Goal: Task Accomplishment & Management: Manage account settings

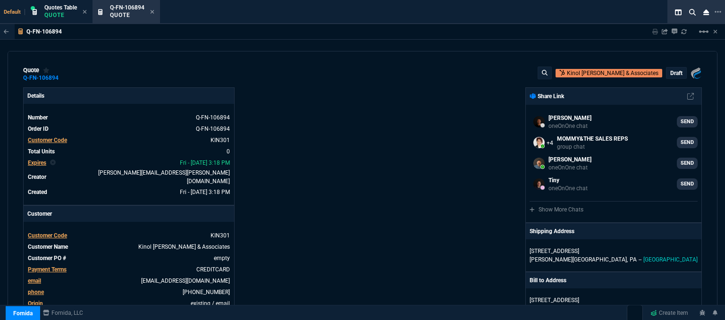
select select "12: [PERSON_NAME]"
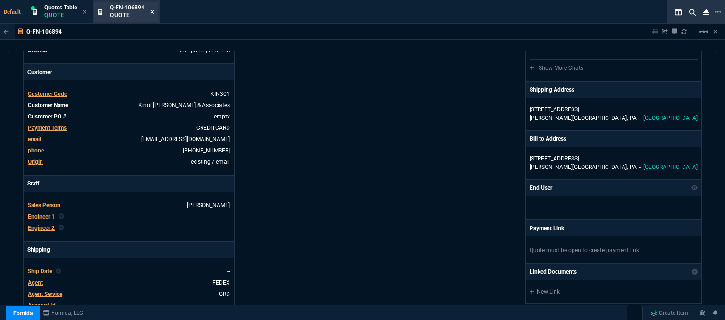
click at [153, 10] on icon at bounding box center [152, 12] width 4 height 6
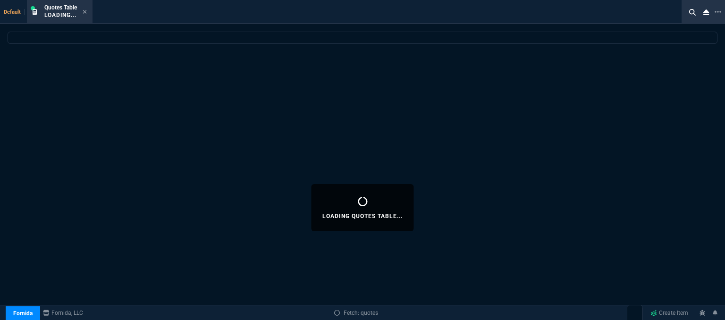
select select
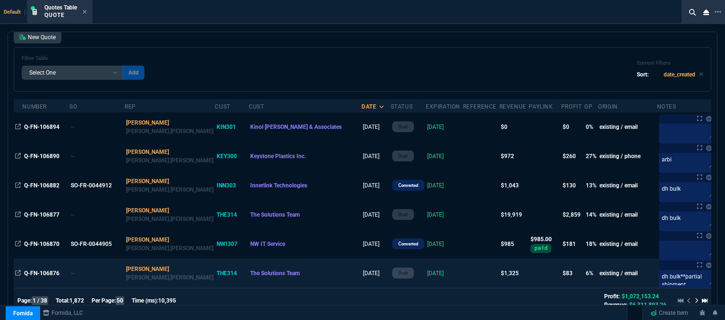
scroll to position [47, 0]
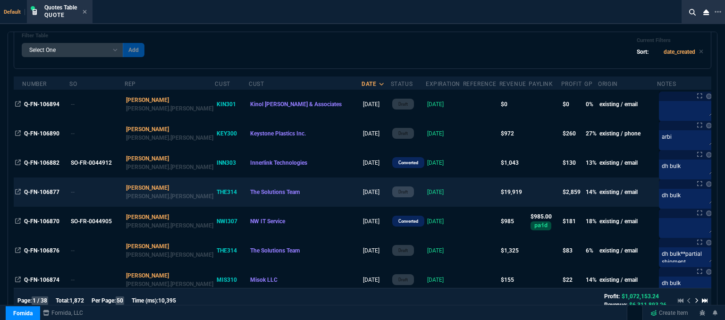
click at [463, 191] on td at bounding box center [481, 192] width 36 height 29
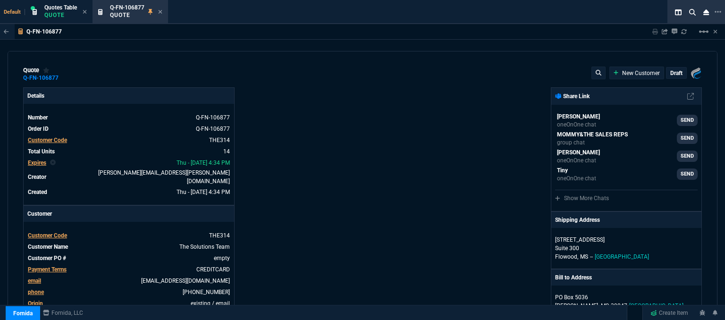
type input "19"
type input "257"
type input "20"
type input "407"
type input "1908.52"
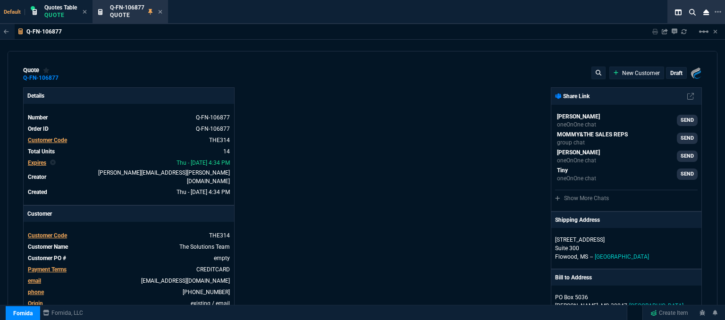
type input "2844.07"
type input "28"
type input "27"
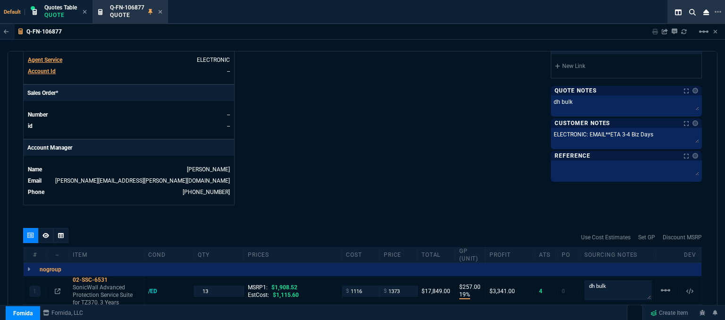
scroll to position [378, 0]
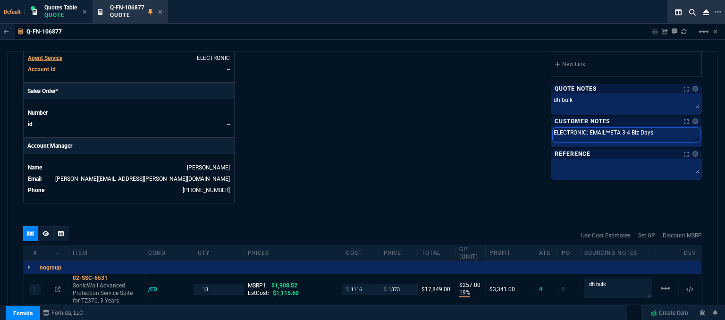
click at [625, 128] on textarea "ELECTRONIC: EMAIL**ETA 3-4 Biz Days" at bounding box center [626, 135] width 147 height 14
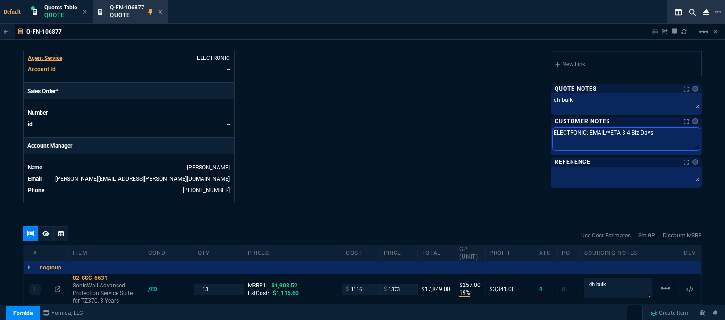
type textarea "ELECTRONIC: EMAIL**ETA 3- Biz Days"
type textarea "ELECTRONIC: EMAIL**ETA 3 Biz Days"
type textarea "ELECTRONIC: EMAIL**ETA Biz Days"
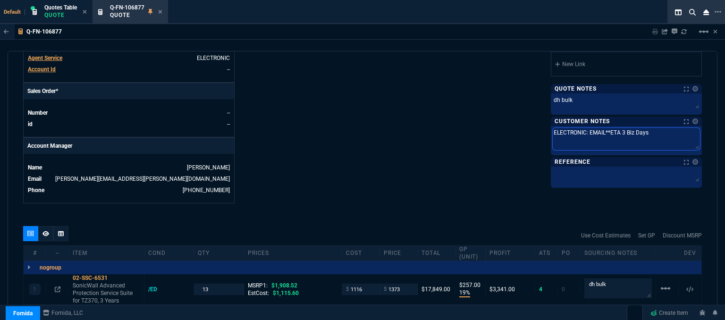
type textarea "ELECTRONIC: EMAIL**ETA Biz Days"
type textarea "ELECTRONIC: EMAIL**ETA 2 Biz Days"
type textarea "ELECTRONIC: EMAIL**ETA 2- Biz Days"
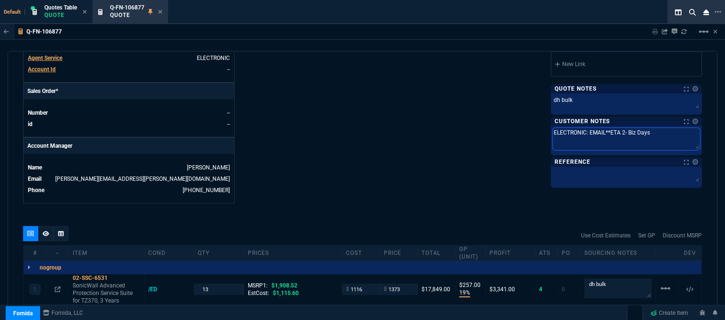
type textarea "ELECTRONIC: EMAIL**ETA 2-3 Biz Days"
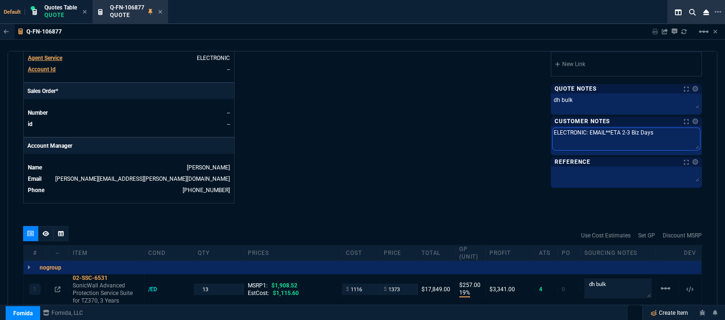
type textarea "ELECTRONIC: EMAIL**ETA 2-3 Biz Days"
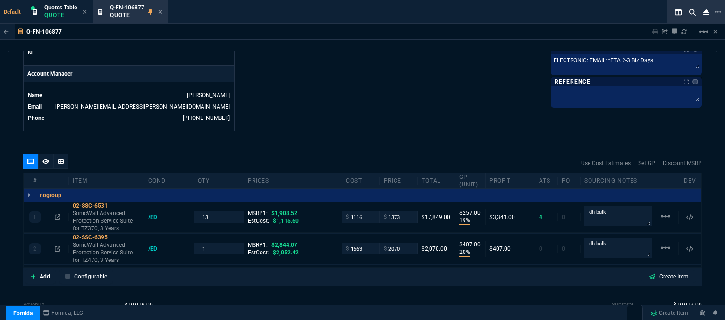
scroll to position [472, 0]
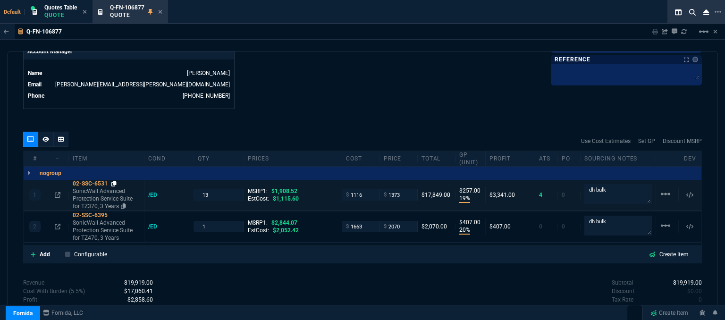
click at [114, 181] on icon at bounding box center [113, 184] width 5 height 6
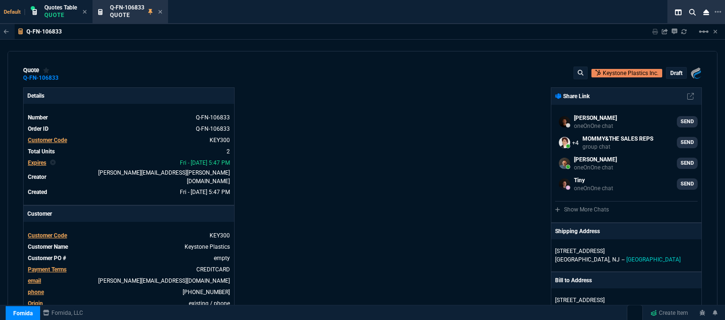
scroll to position [189, 0]
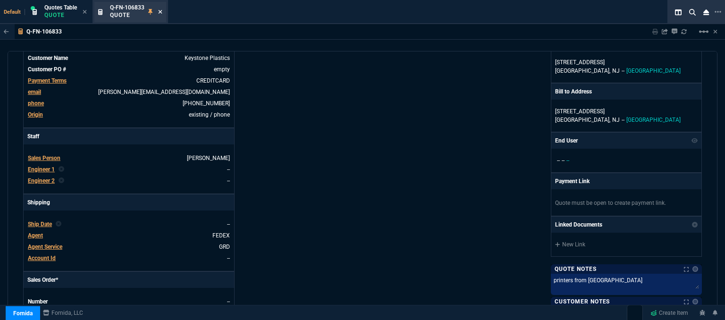
click at [162, 10] on icon at bounding box center [160, 12] width 4 height 6
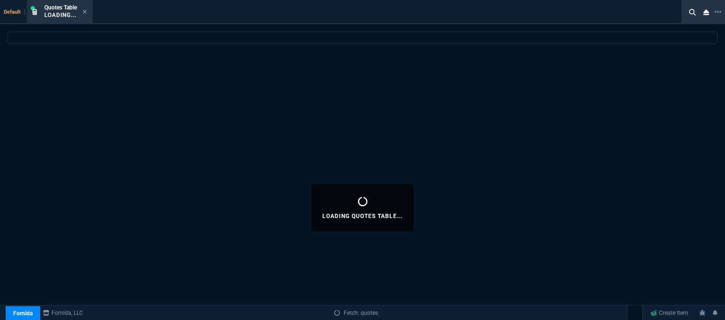
select select
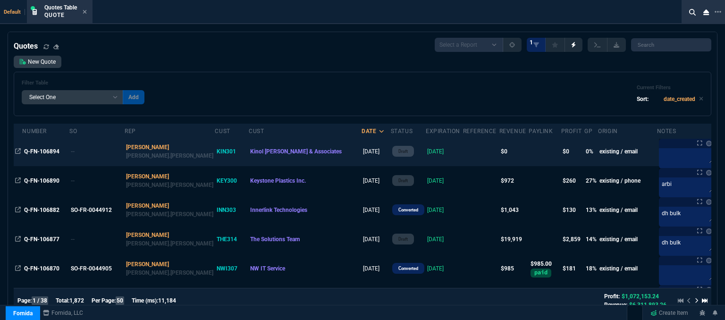
click at [463, 152] on td at bounding box center [481, 151] width 36 height 29
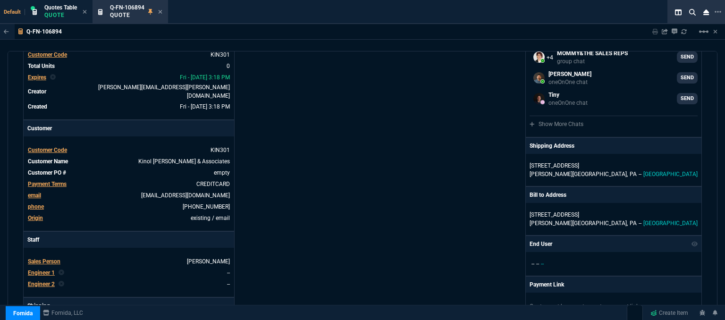
scroll to position [0, 0]
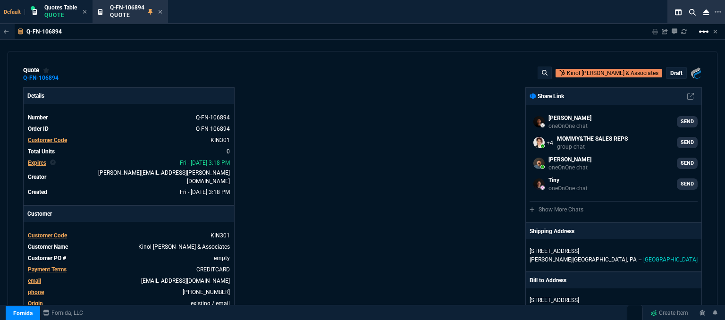
click at [707, 33] on mat-icon "linear_scale" at bounding box center [703, 31] width 11 height 11
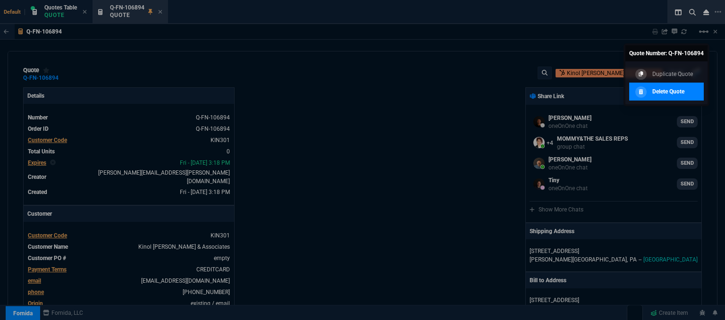
click at [667, 89] on p "Delete Quote" at bounding box center [669, 91] width 32 height 9
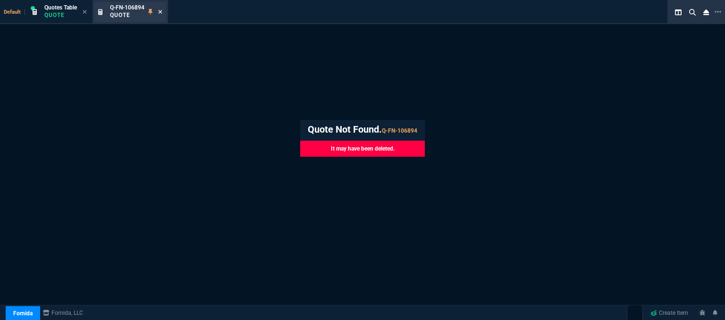
click at [160, 10] on icon at bounding box center [161, 12] width 4 height 4
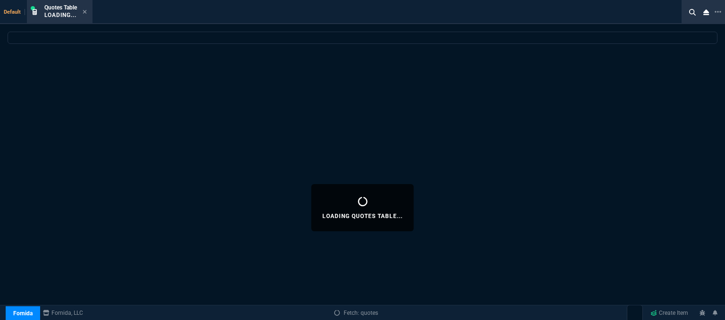
select select
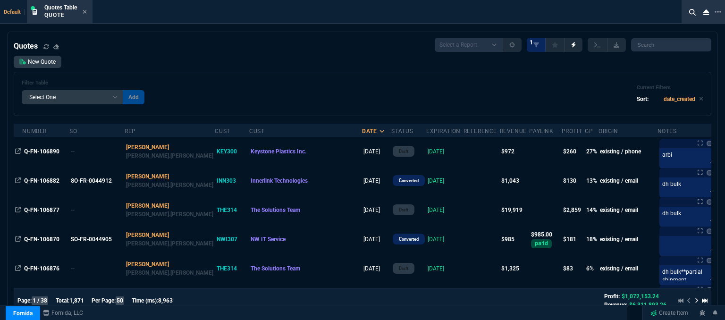
scroll to position [47, 0]
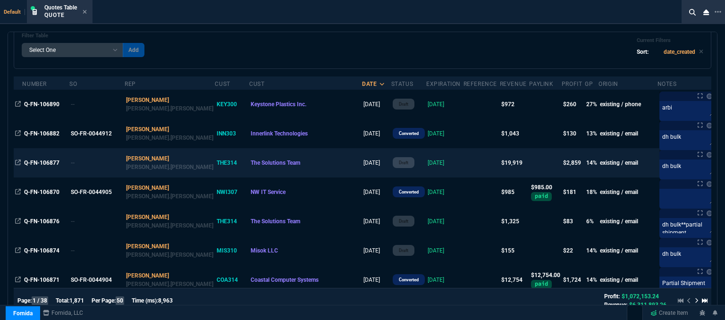
click at [464, 156] on td at bounding box center [482, 162] width 36 height 29
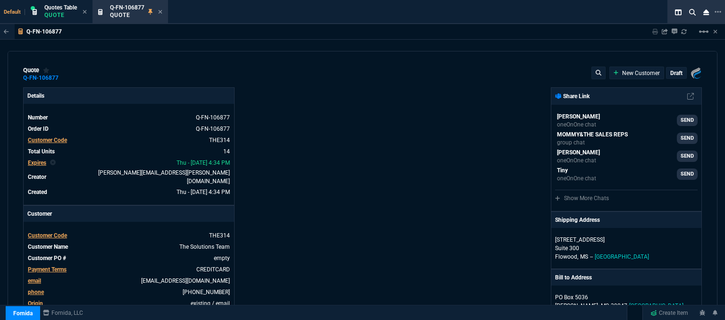
type input "19"
type input "257"
type input "1908.52"
type input "20"
type input "407"
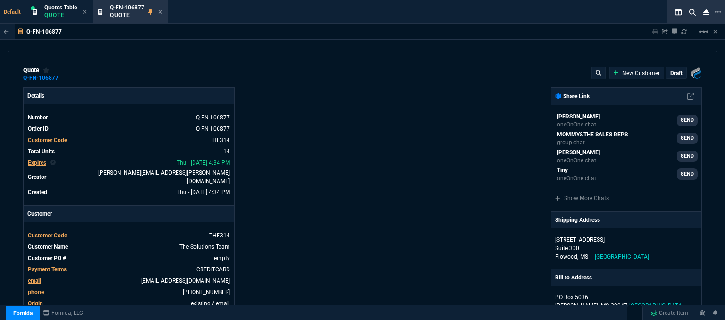
type input "2844.07"
type input "28"
type input "27"
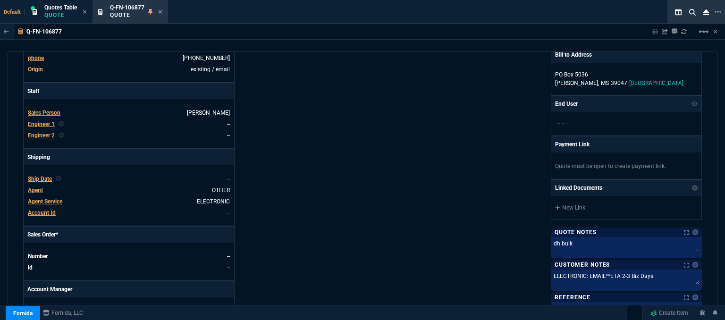
scroll to position [0, 0]
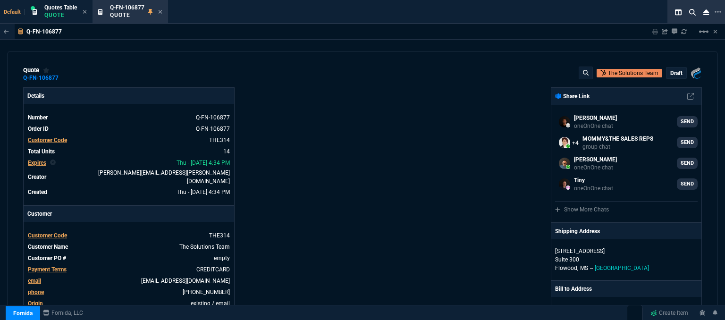
click at [676, 71] on p "draft" at bounding box center [677, 73] width 12 height 8
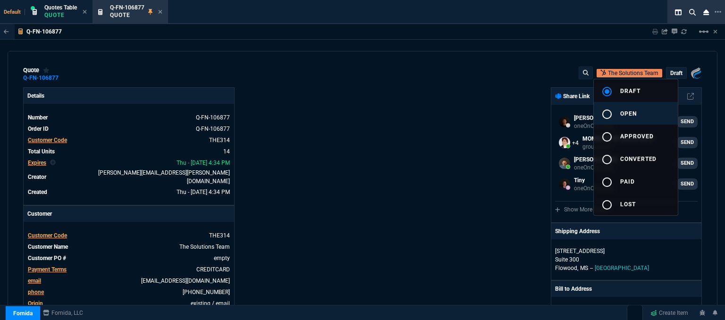
click at [635, 113] on span "open" at bounding box center [629, 114] width 17 height 7
click at [489, 115] on div at bounding box center [362, 160] width 725 height 320
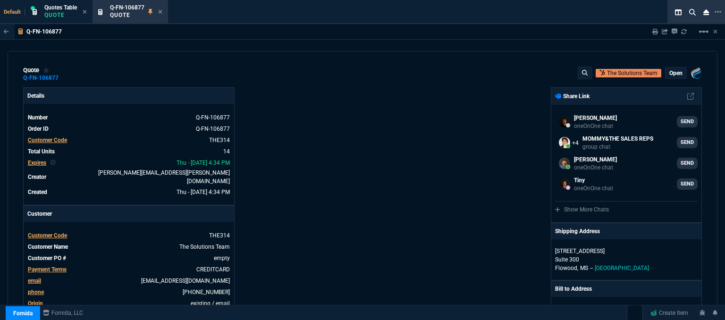
type input "19"
type input "257"
type input "20"
type input "407"
type input "28"
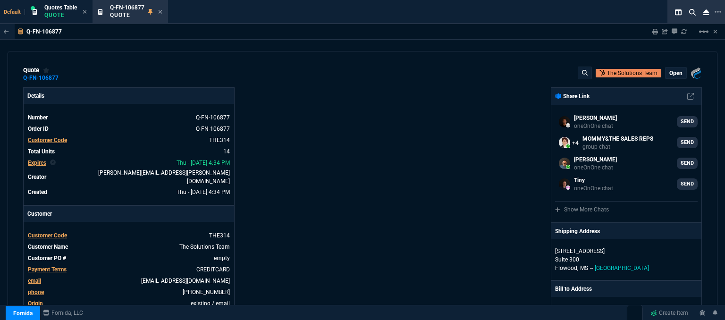
type input "27"
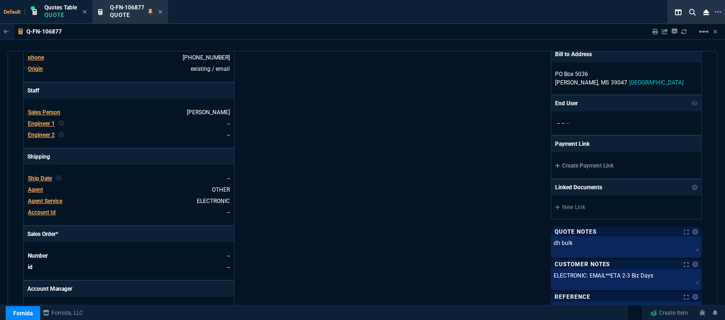
scroll to position [236, 0]
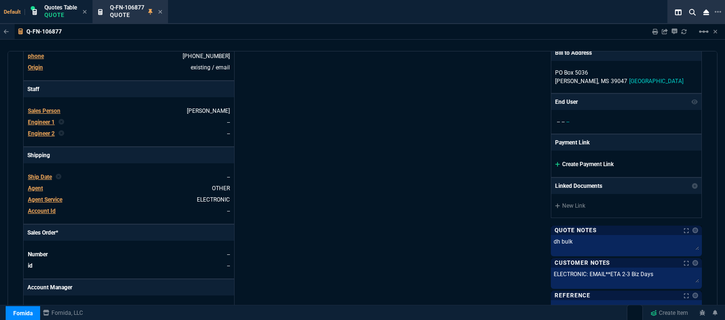
click at [555, 162] on icon at bounding box center [557, 164] width 5 height 5
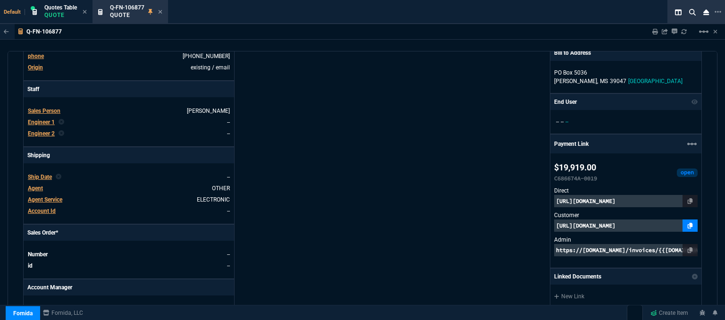
click at [683, 225] on link at bounding box center [690, 226] width 15 height 12
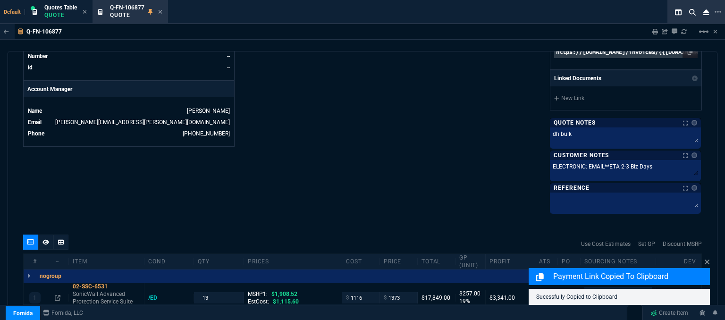
scroll to position [584, 0]
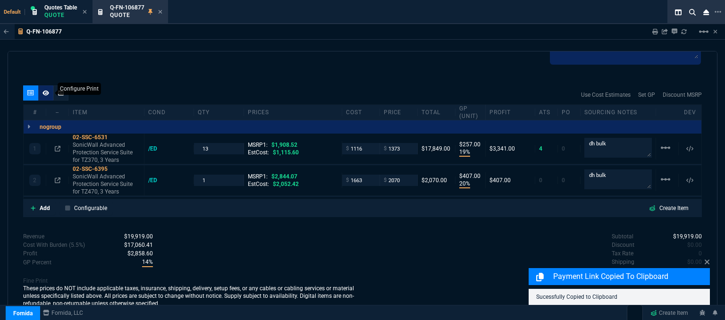
click at [49, 87] on div at bounding box center [45, 92] width 15 height 15
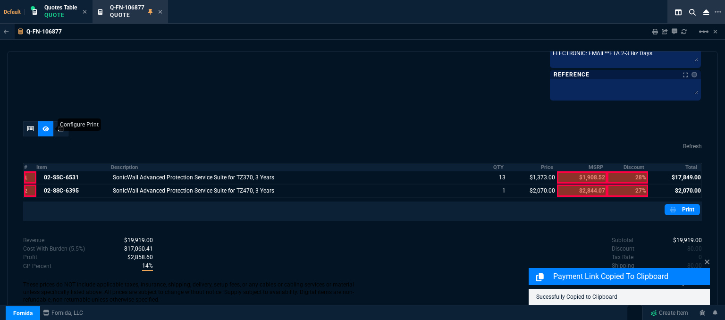
scroll to position [545, 0]
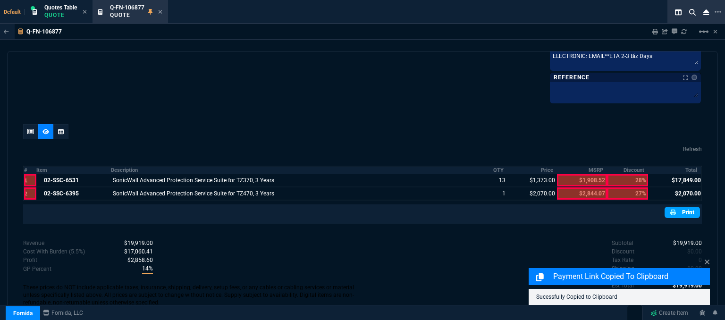
click at [687, 207] on link "Print" at bounding box center [682, 212] width 35 height 11
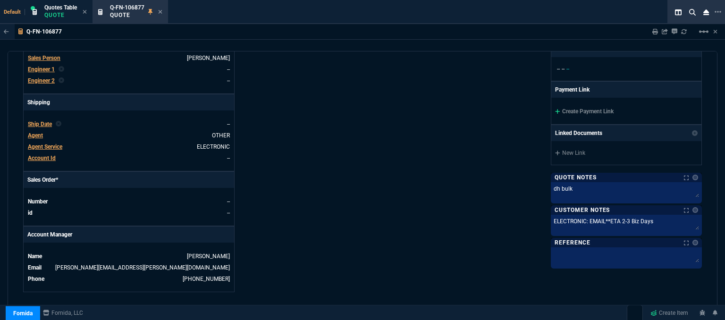
scroll to position [238, 0]
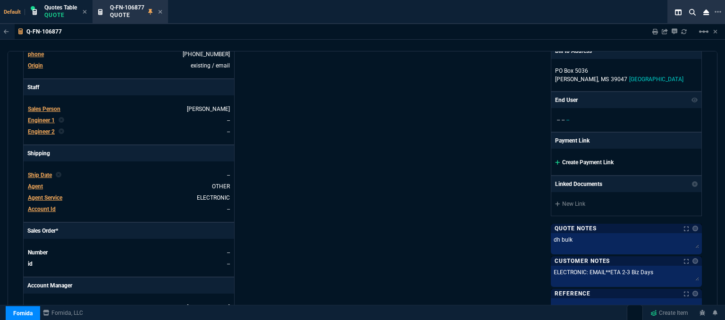
click at [555, 160] on icon at bounding box center [557, 163] width 5 height 6
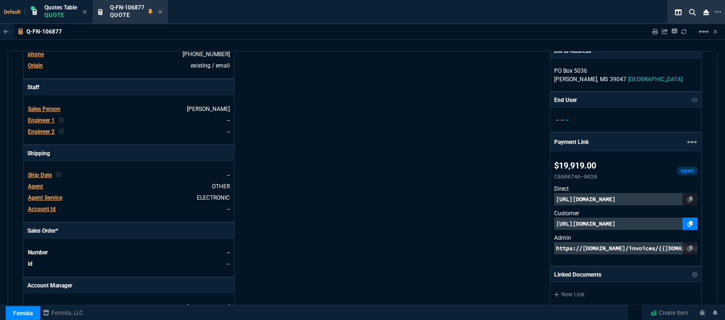
click at [688, 224] on icon at bounding box center [690, 224] width 5 height 6
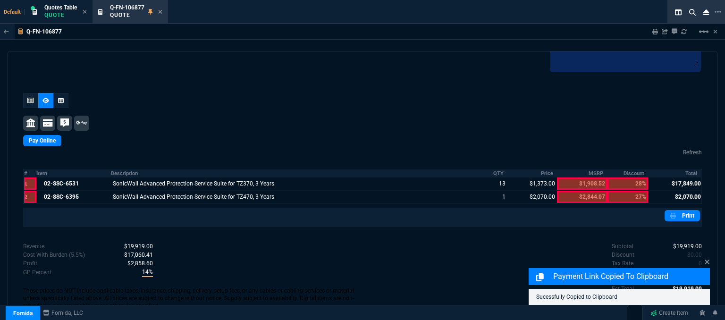
scroll to position [580, 0]
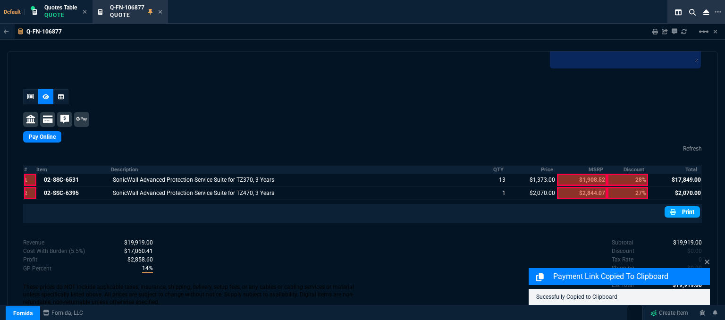
click at [683, 211] on link "Print" at bounding box center [682, 211] width 35 height 11
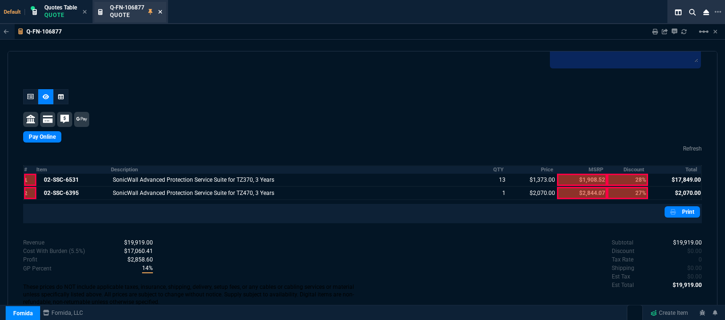
click at [162, 12] on icon at bounding box center [160, 12] width 4 height 6
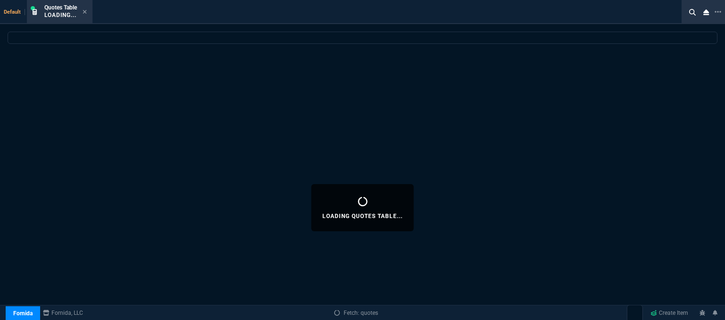
select select
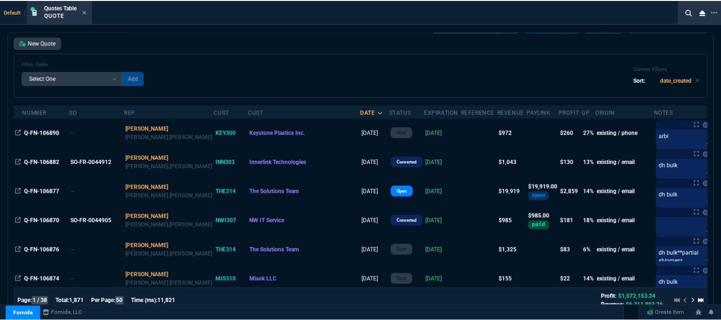
scroll to position [47, 0]
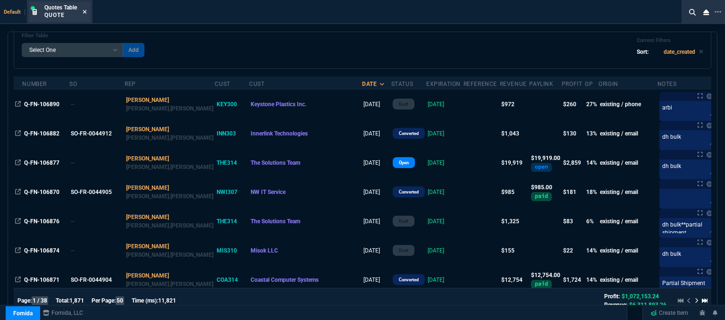
click at [87, 10] on icon at bounding box center [85, 12] width 4 height 4
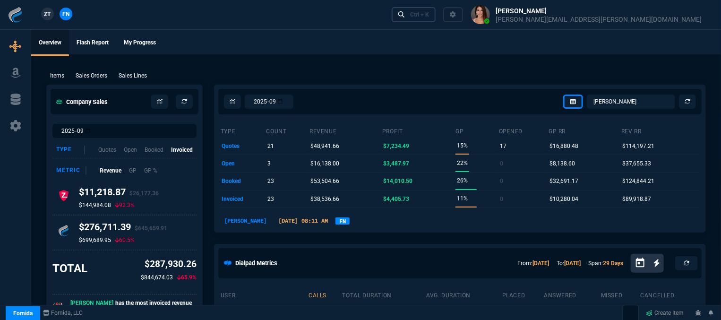
click at [429, 17] on div "Ctrl + K" at bounding box center [419, 15] width 19 height 8
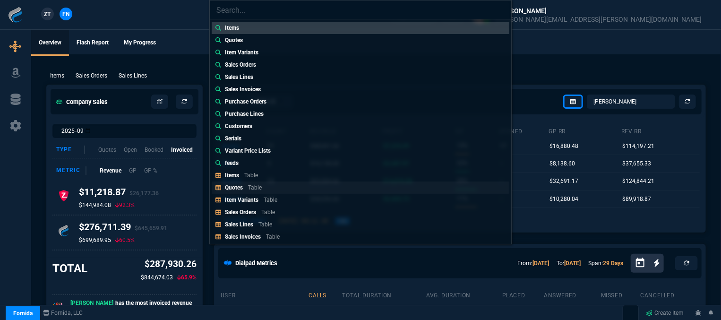
click at [264, 191] on div "Quotes Table" at bounding box center [245, 187] width 41 height 9
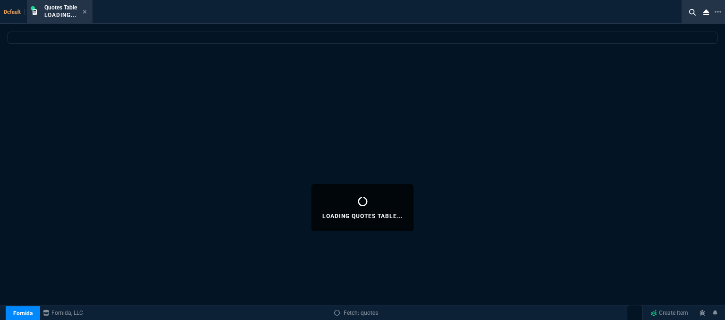
select select
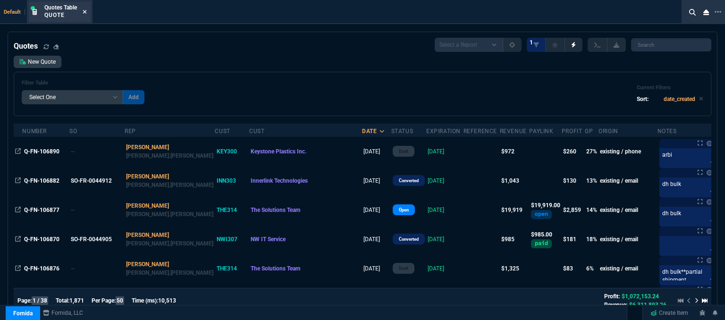
click at [84, 11] on icon at bounding box center [85, 12] width 4 height 6
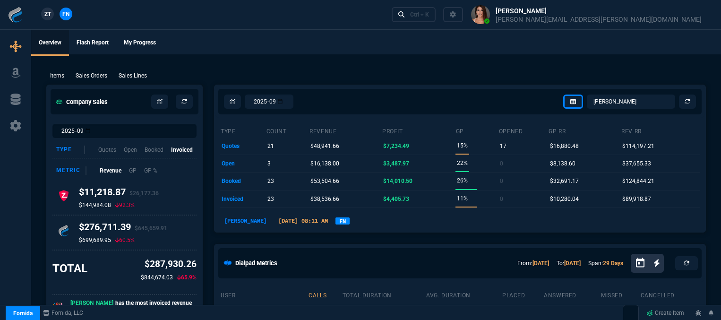
select select "12: [PERSON_NAME]"
click at [429, 11] on div "Ctrl + K" at bounding box center [419, 15] width 19 height 8
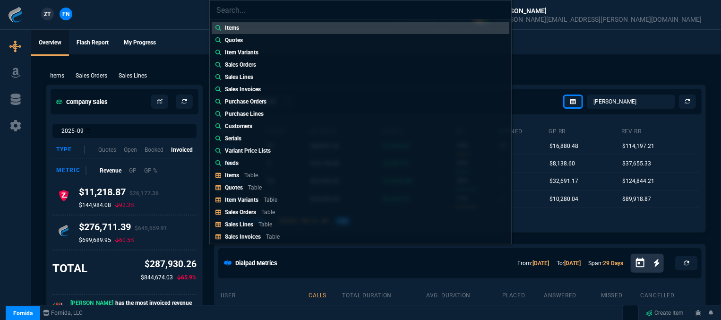
click at [264, 186] on div "Quotes Table" at bounding box center [245, 187] width 41 height 9
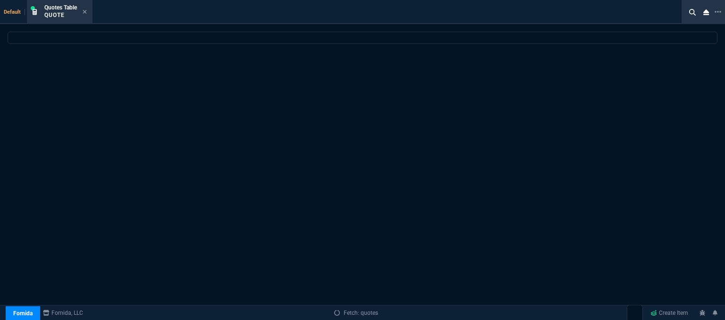
select select
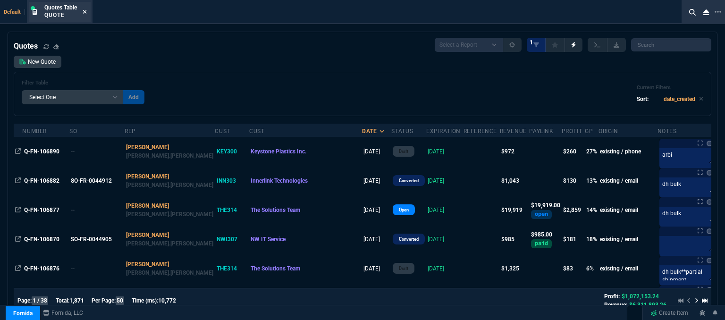
click at [84, 11] on icon at bounding box center [85, 12] width 4 height 6
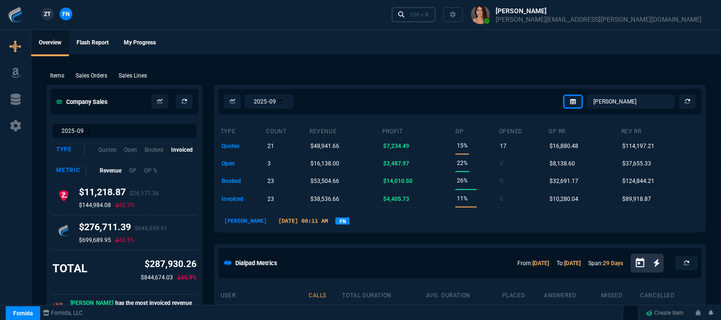
click at [429, 16] on div "Ctrl + K" at bounding box center [419, 15] width 19 height 8
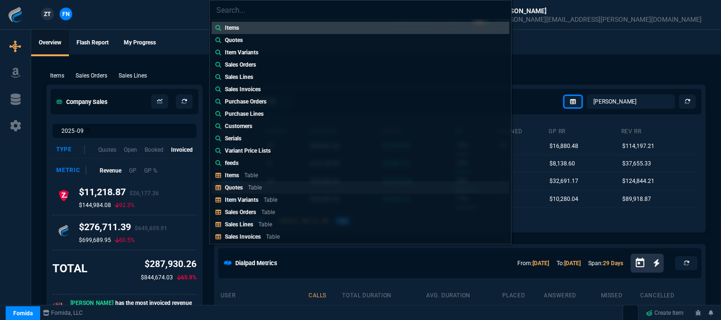
click at [241, 187] on p "Quotes" at bounding box center [234, 187] width 18 height 7
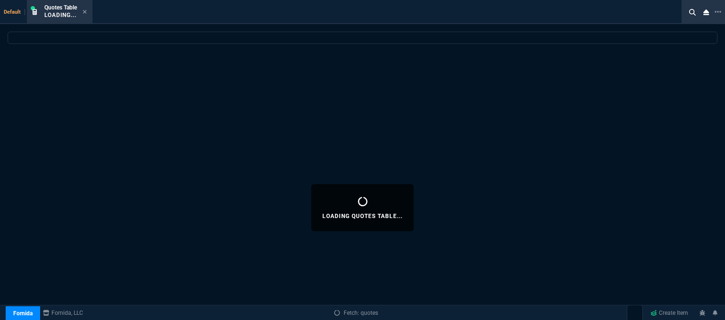
select select
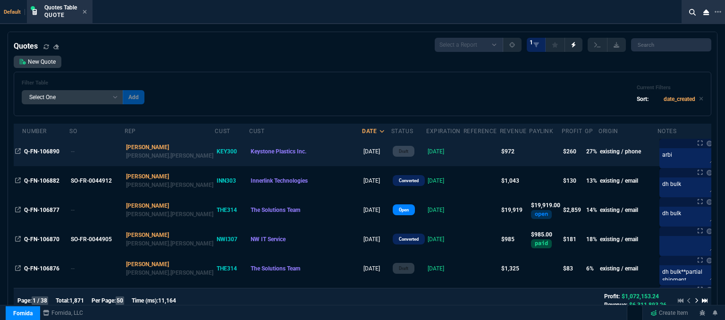
click at [464, 152] on td at bounding box center [482, 151] width 36 height 29
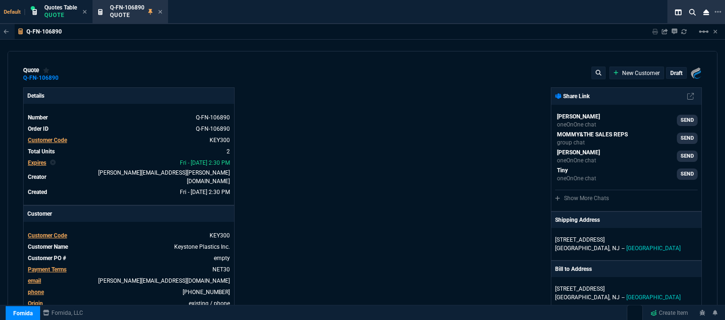
type input "31"
type input "297"
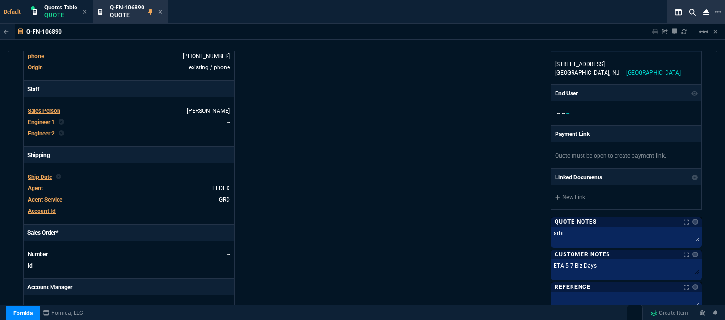
scroll to position [472, 0]
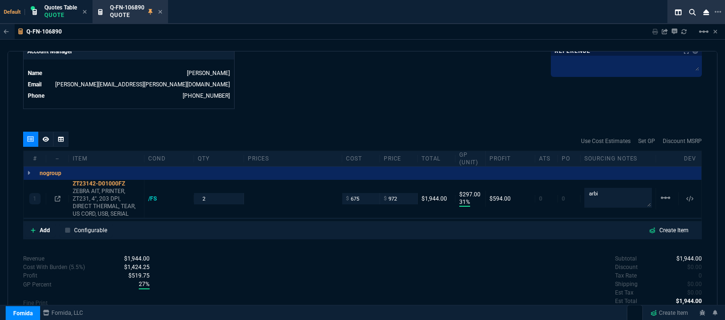
type input "1300.65"
type input "25"
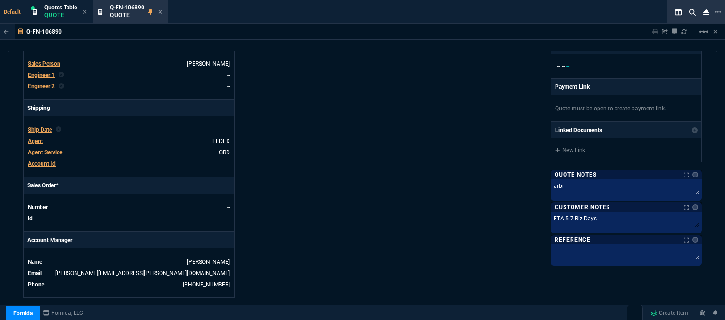
scroll to position [491, 0]
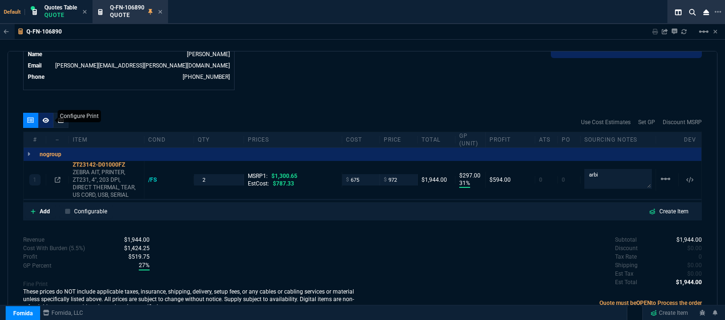
click at [45, 118] on icon at bounding box center [46, 120] width 7 height 5
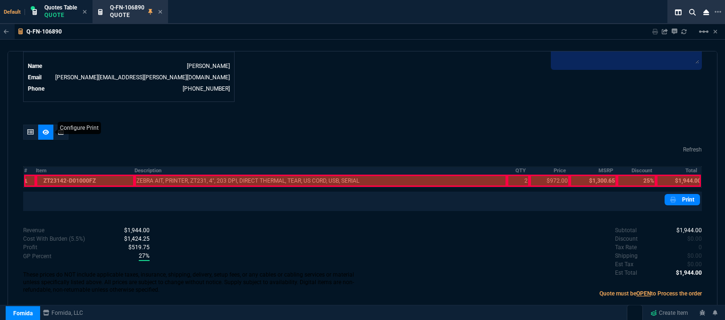
scroll to position [455, 0]
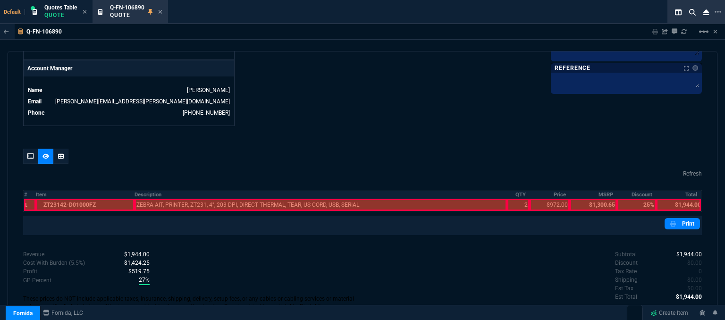
click at [76, 199] on div at bounding box center [85, 205] width 99 height 12
click at [223, 199] on div at bounding box center [321, 205] width 373 height 12
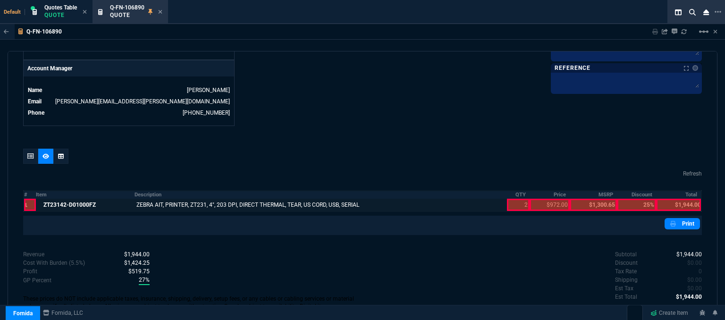
click at [512, 199] on div at bounding box center [518, 205] width 23 height 12
click at [549, 200] on div at bounding box center [550, 205] width 40 height 12
click at [681, 199] on div at bounding box center [678, 205] width 45 height 12
click at [685, 218] on link "Print" at bounding box center [682, 223] width 35 height 11
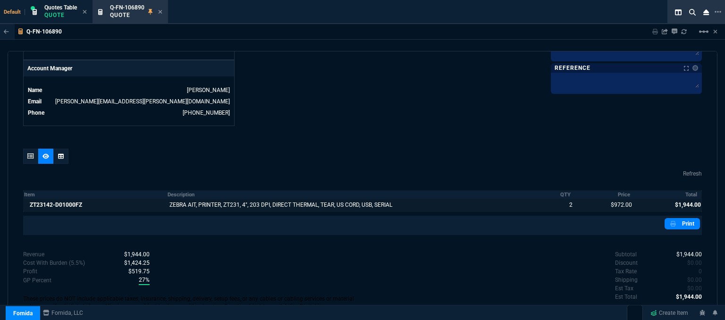
scroll to position [471, 0]
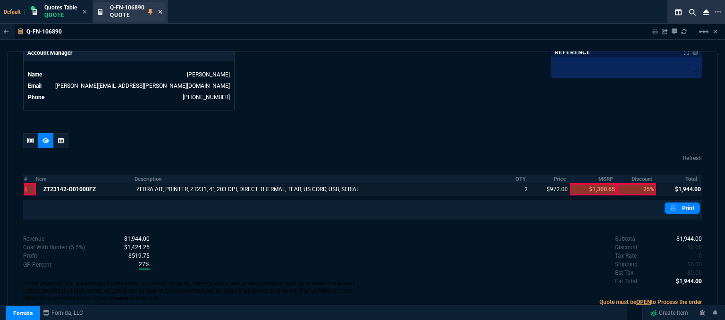
click at [161, 10] on icon at bounding box center [161, 12] width 4 height 4
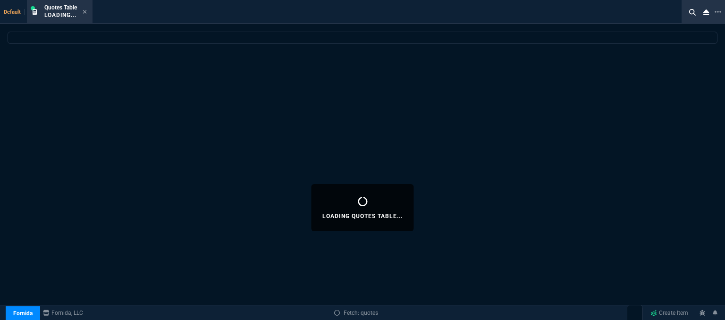
select select
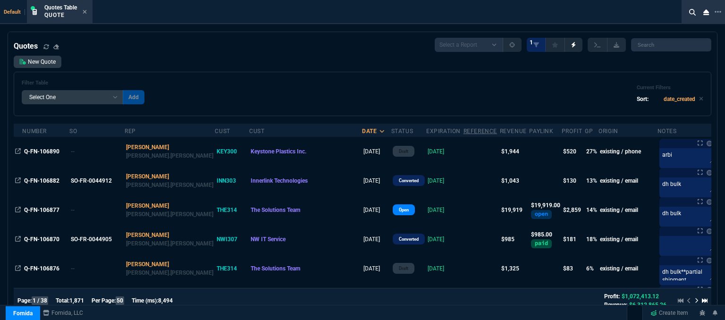
scroll to position [47, 0]
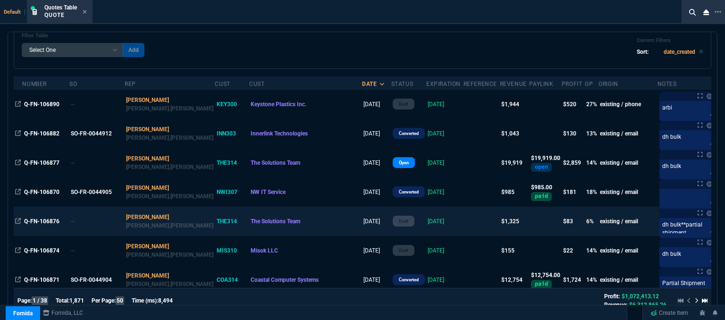
click at [464, 221] on td at bounding box center [482, 221] width 36 height 29
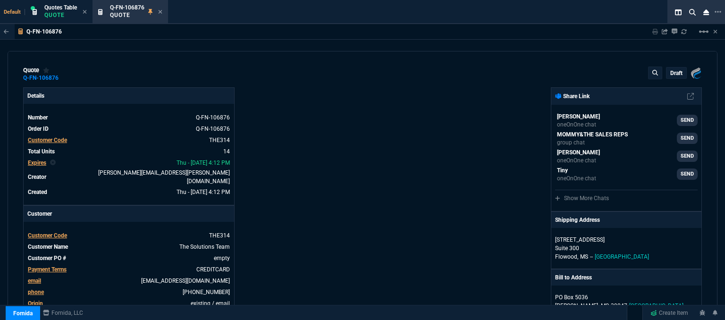
type input "11"
type input "148"
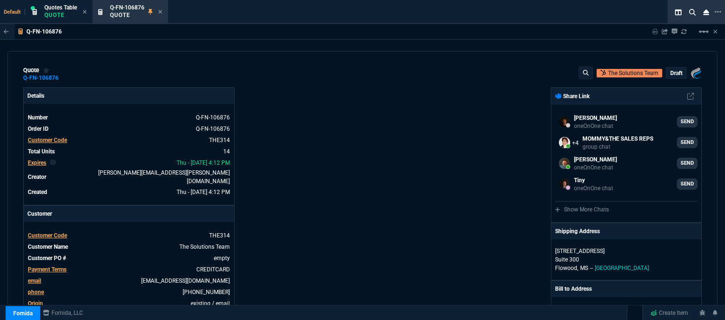
select select "12: [PERSON_NAME]"
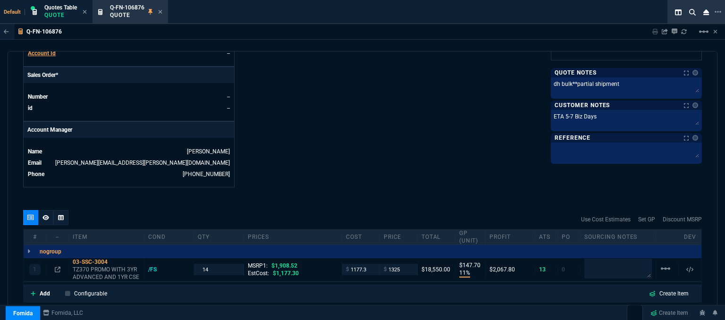
scroll to position [378, 0]
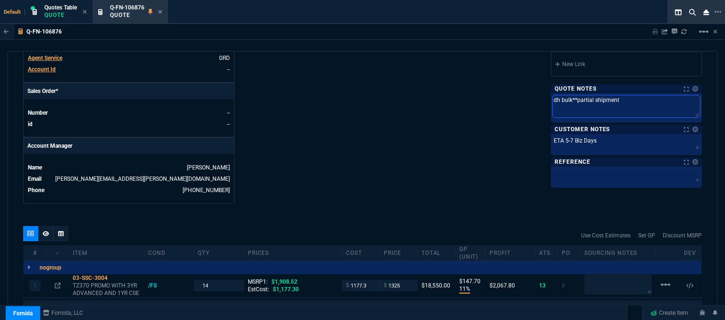
drag, startPoint x: 639, startPoint y: 101, endPoint x: 582, endPoint y: 101, distance: 57.1
click at [582, 101] on textarea "dh bulk**partial shipment" at bounding box center [626, 106] width 147 height 22
type textarea "dh bulk**part"
type textarea "dh bulk**par"
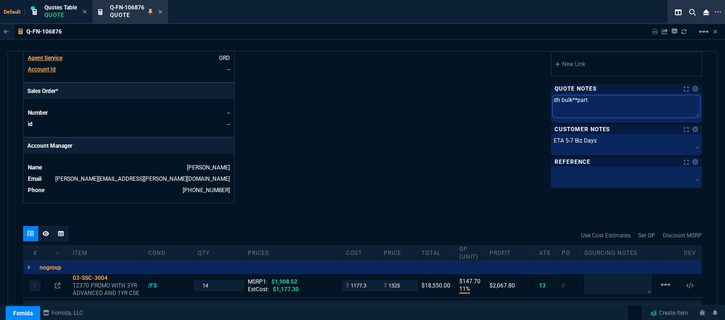
type textarea "dh bulk**par"
type textarea "dh bulk**pa"
type textarea "dh bulk**p"
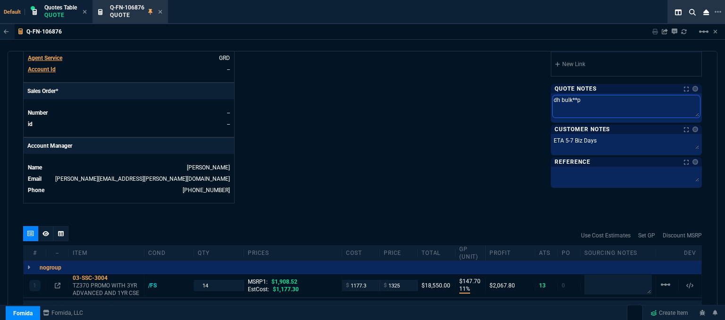
type textarea "dh bulk**"
type textarea "dh bulk*"
type textarea "dh bulk"
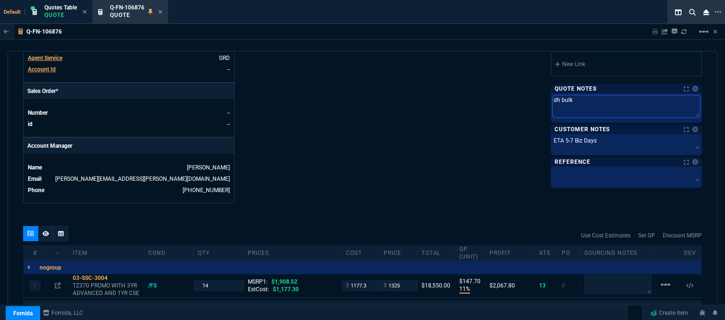
type textarea "dh bulk"
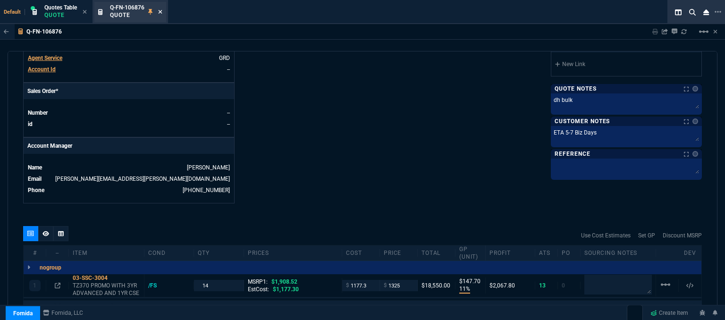
click at [160, 14] on icon at bounding box center [160, 12] width 4 height 6
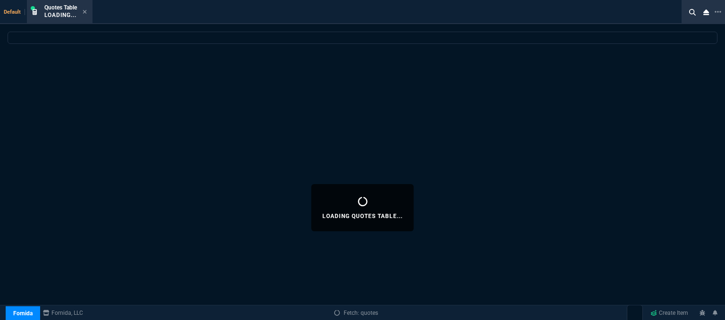
select select
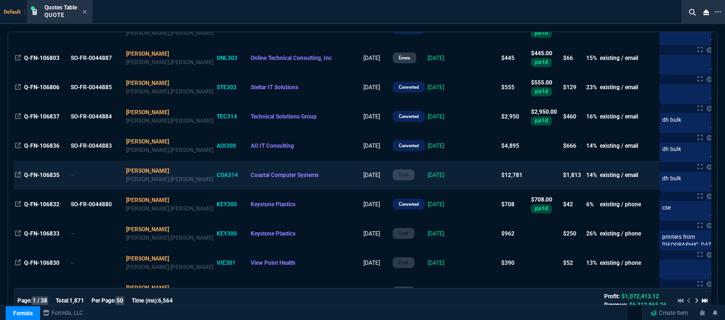
scroll to position [756, 0]
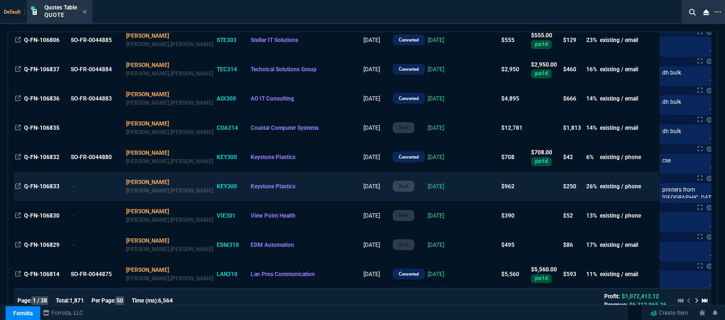
click at [464, 186] on td at bounding box center [482, 186] width 36 height 29
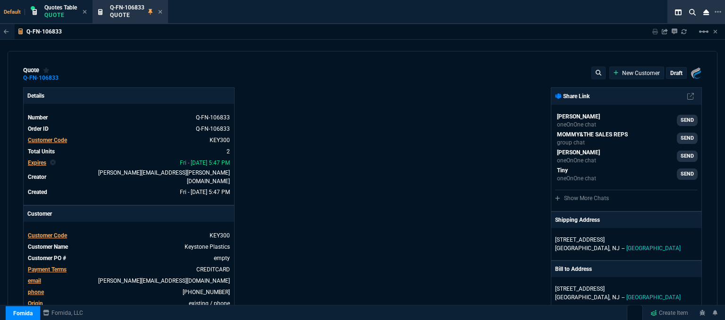
type input "1300.65"
type input "30"
type input "287"
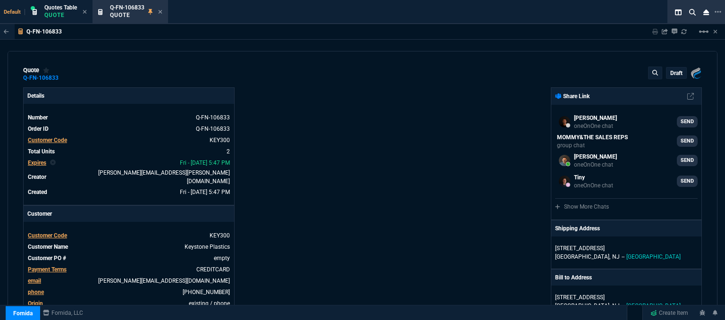
type input "26"
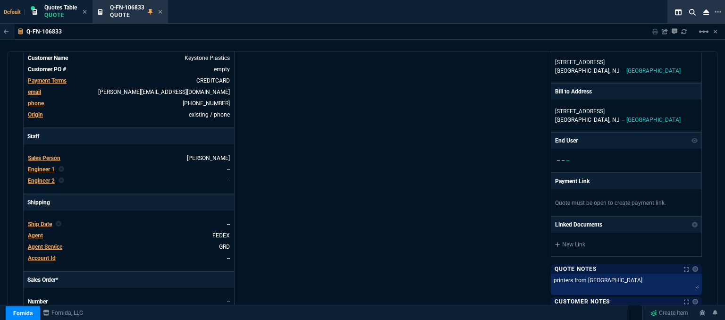
scroll to position [0, 0]
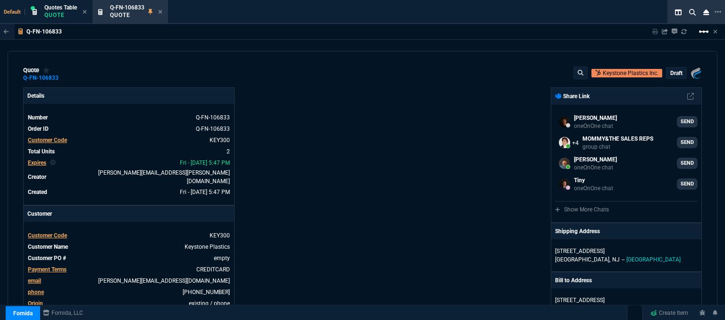
click at [706, 29] on mat-icon "linear_scale" at bounding box center [703, 31] width 11 height 11
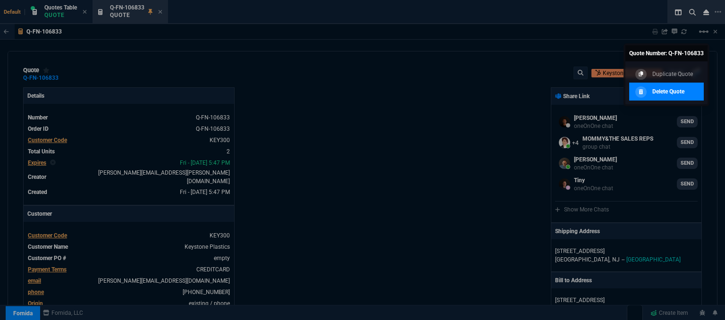
click at [682, 97] on link "Delete Quote" at bounding box center [666, 92] width 75 height 18
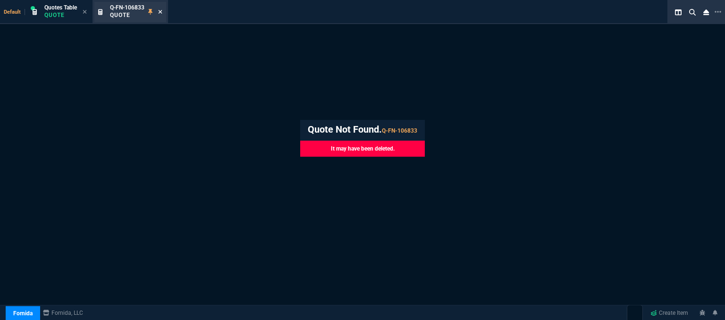
click at [161, 14] on icon at bounding box center [160, 12] width 4 height 6
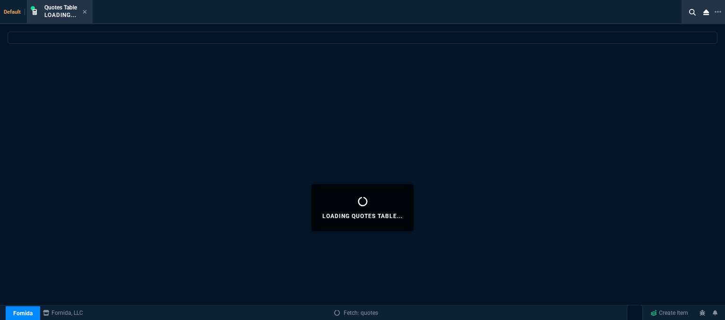
select select
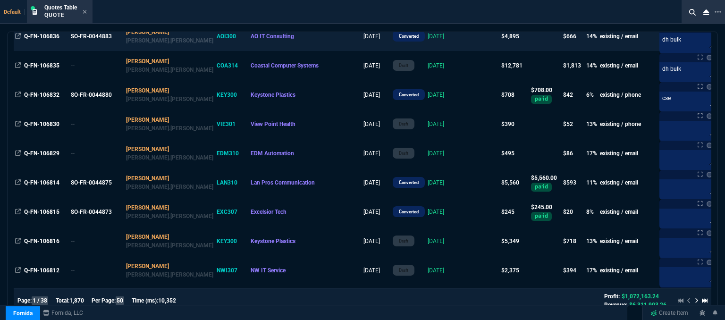
scroll to position [850, 0]
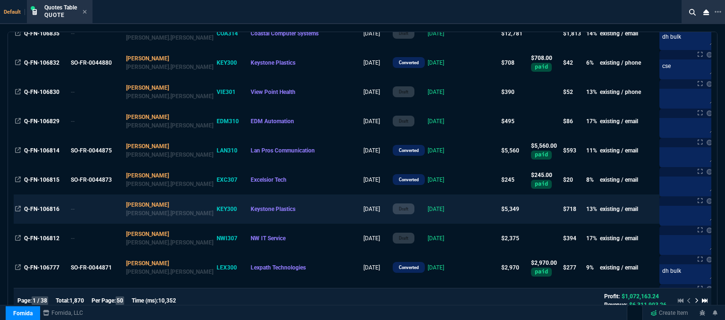
click at [426, 217] on td "9/18/25" at bounding box center [444, 209] width 37 height 29
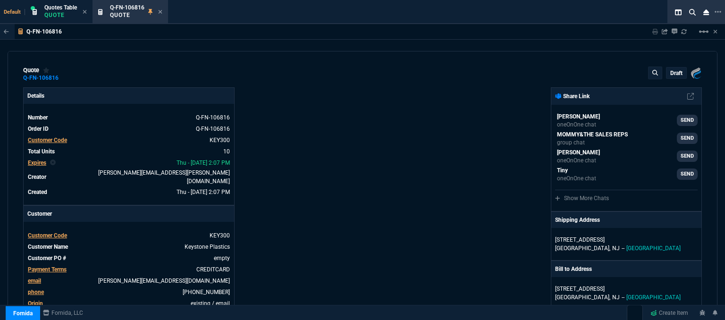
type input "32"
type input "114"
type input "24"
type input "122"
type input "16"
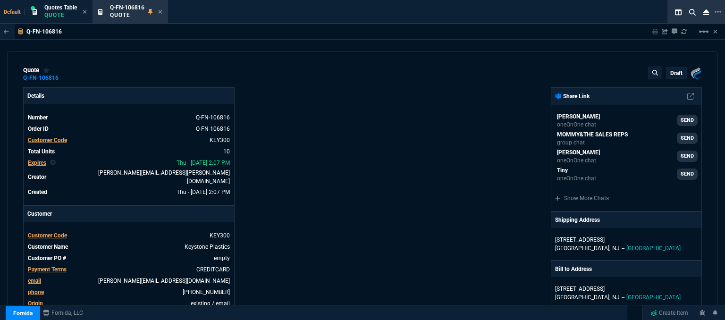
type input "159"
type input "17"
type input "25"
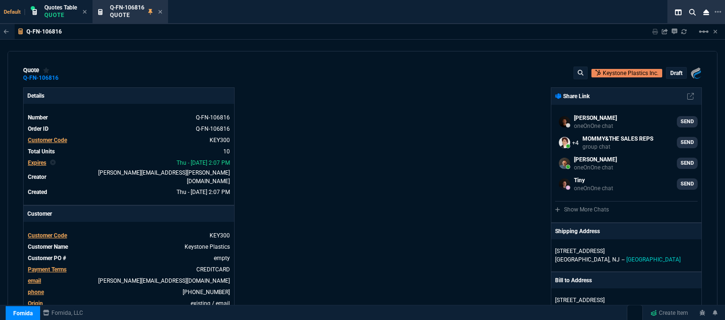
type input "499"
type input "699"
type input "252"
type input "28"
type input "27"
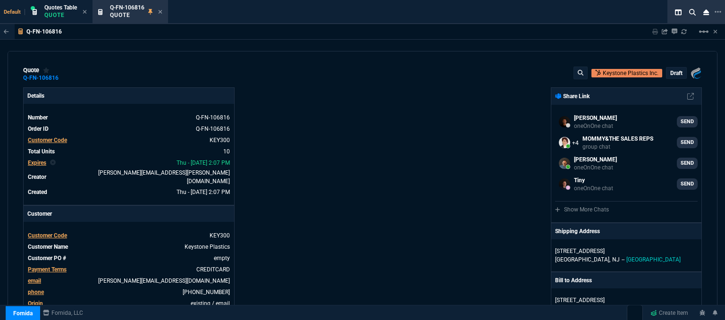
type input "41"
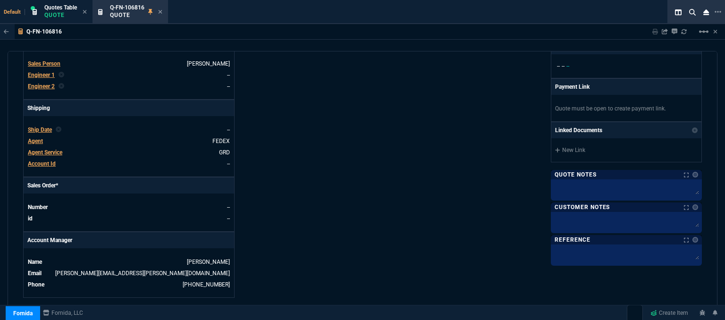
scroll to position [0, 0]
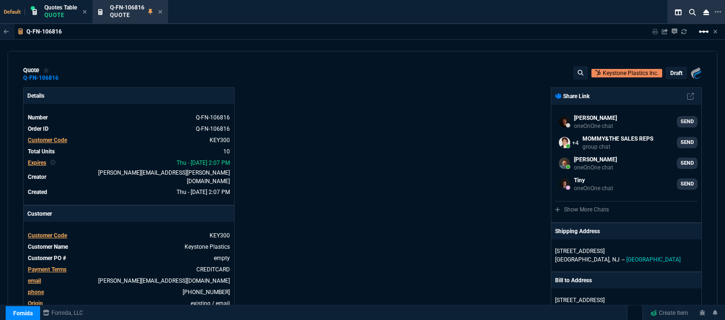
click at [703, 33] on mat-icon "linear_scale" at bounding box center [703, 31] width 11 height 11
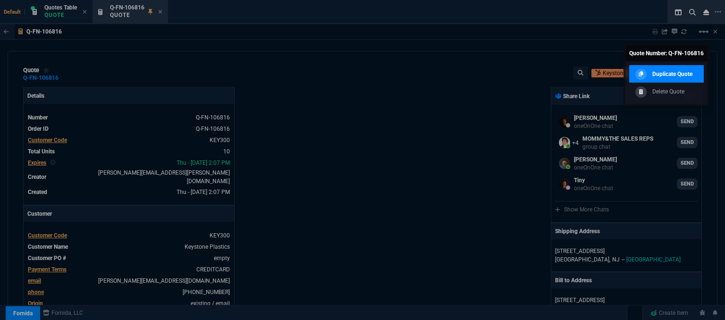
click at [675, 78] on div "Duplicate Quote" at bounding box center [663, 74] width 60 height 10
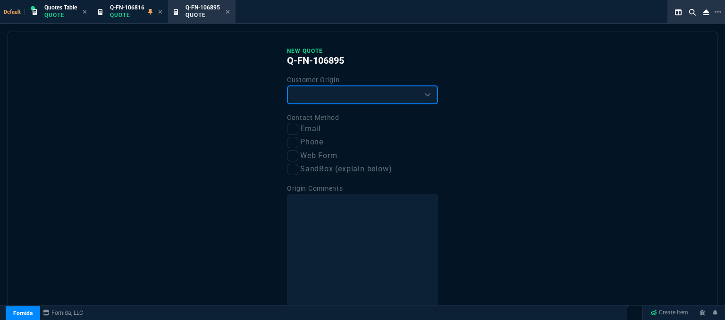
click at [356, 93] on select "Existing Customer Amazon Lead (first order) Website Lead (first order) Called (…" at bounding box center [362, 94] width 151 height 19
select select "existing"
click at [287, 85] on select "Existing Customer Amazon Lead (first order) Website Lead (first order) Called (…" at bounding box center [362, 94] width 151 height 19
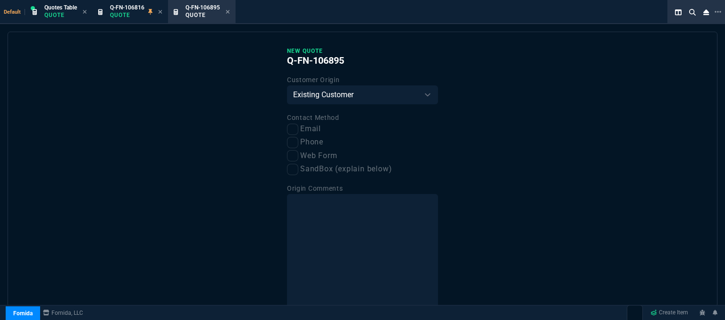
click at [297, 128] on label "Email" at bounding box center [362, 129] width 151 height 12
click at [297, 128] on input "Email" at bounding box center [292, 129] width 11 height 11
checkbox input "true"
click at [288, 143] on input "Phone" at bounding box center [292, 142] width 11 height 11
checkbox input "true"
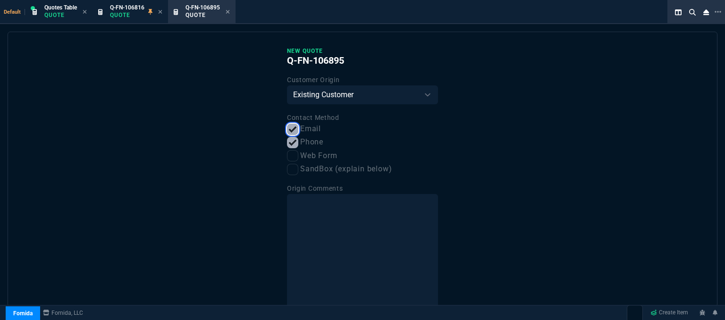
click at [290, 135] on input "Email" at bounding box center [292, 129] width 11 height 11
checkbox input "false"
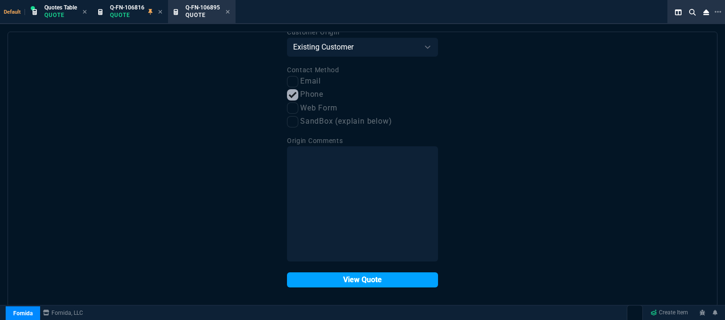
click at [361, 282] on button "View Quote" at bounding box center [362, 279] width 151 height 15
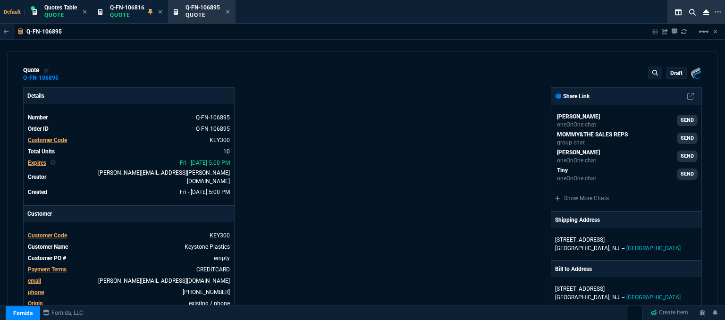
type input "32"
type input "114"
type input "24"
type input "122"
type input "16"
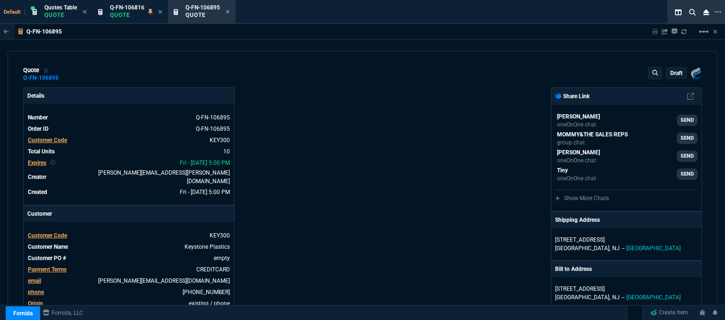
type input "159"
type input "17"
type input "25"
type input "28"
type input "27"
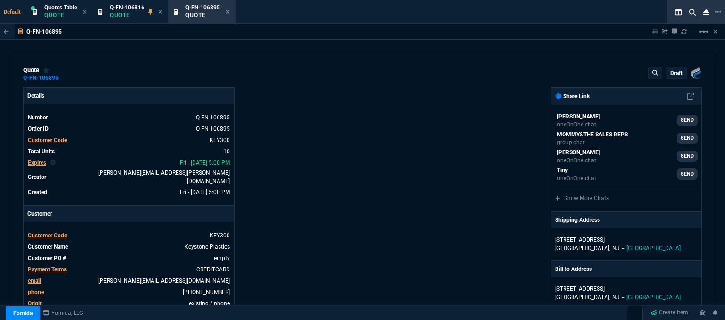
type input "41"
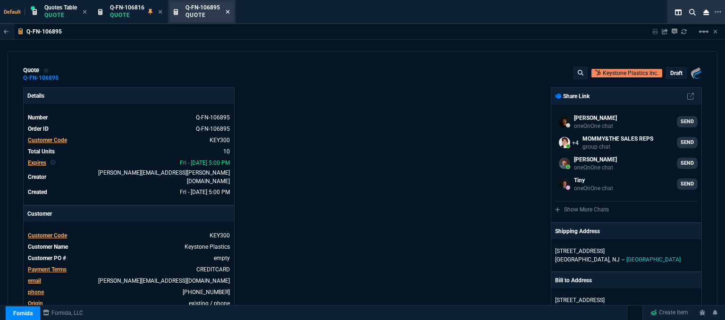
click at [230, 12] on icon at bounding box center [228, 12] width 4 height 6
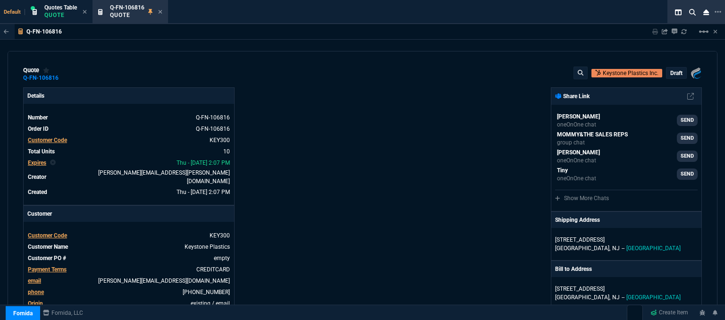
type input "32"
type input "114"
type input "24"
type input "122"
type input "16"
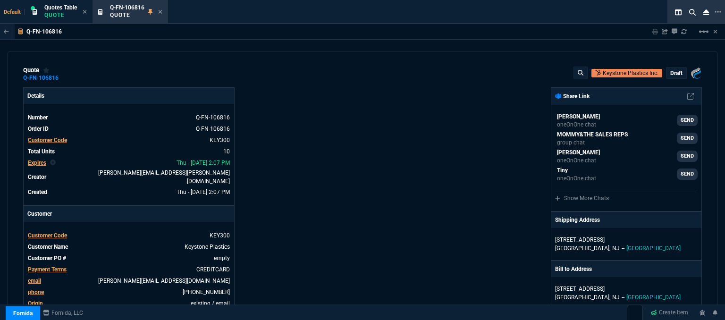
type input "159"
type input "17"
type input "25"
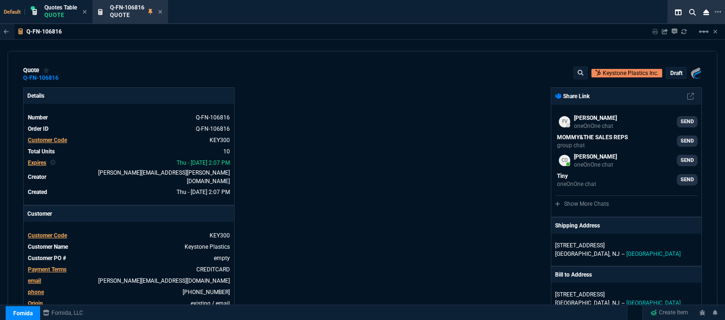
type input "28"
type input "27"
type input "41"
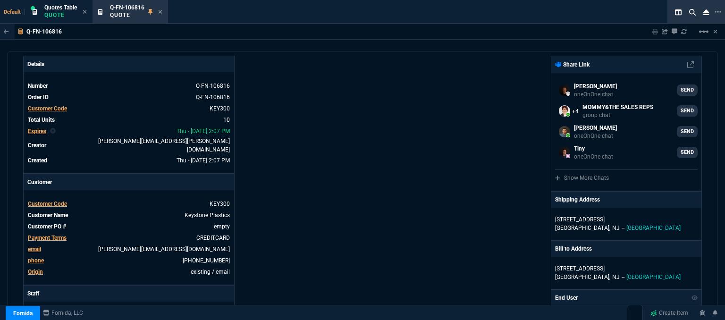
scroll to position [0, 0]
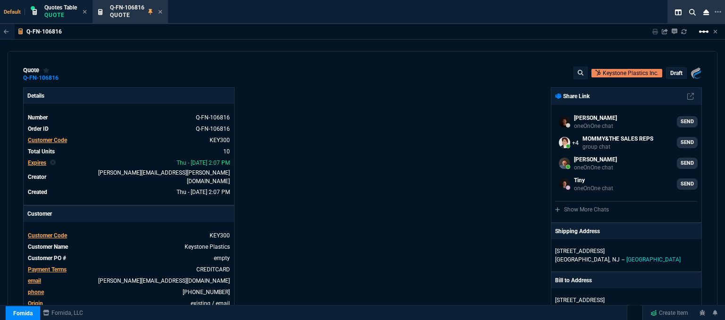
click at [709, 31] on mat-icon "linear_scale" at bounding box center [703, 31] width 11 height 11
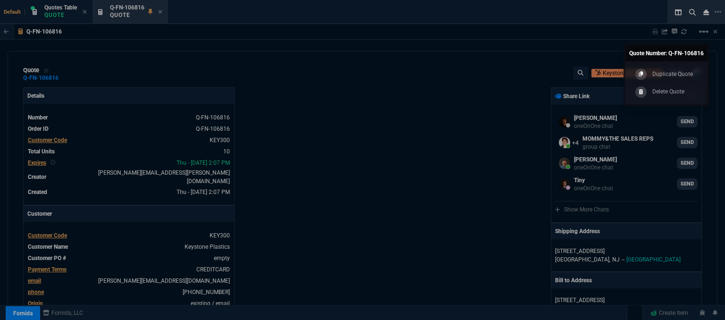
click at [347, 123] on div at bounding box center [362, 160] width 725 height 320
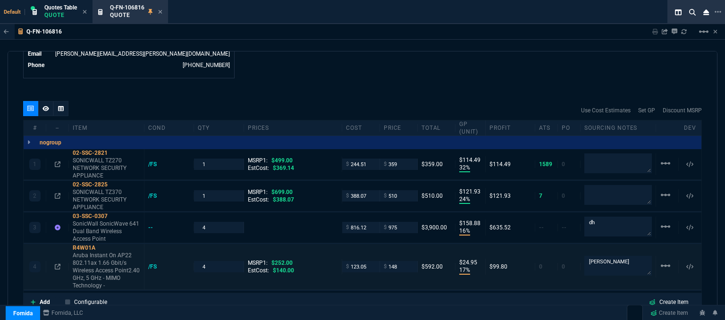
scroll to position [499, 0]
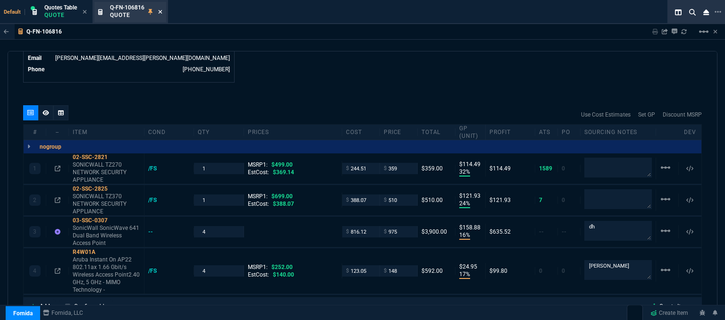
click at [162, 12] on icon at bounding box center [161, 12] width 4 height 4
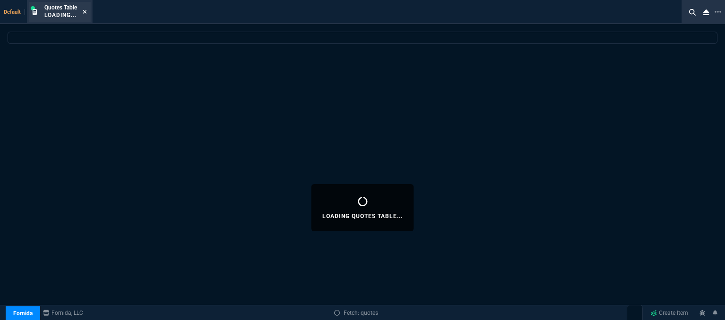
click at [85, 14] on icon at bounding box center [85, 12] width 4 height 6
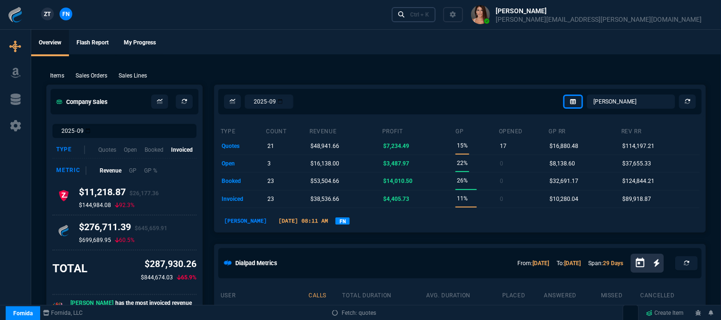
click at [429, 15] on div "Ctrl + K" at bounding box center [419, 15] width 19 height 8
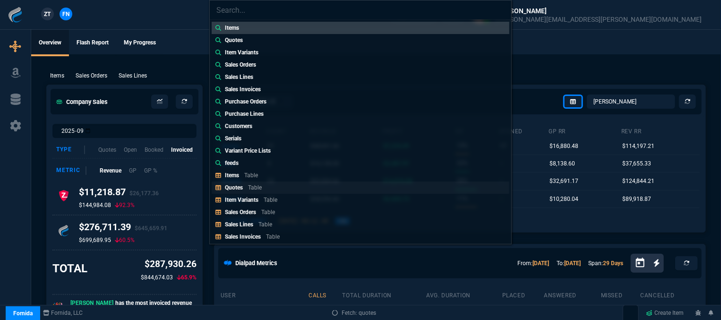
click at [291, 184] on link "Quotes Table" at bounding box center [361, 187] width 298 height 12
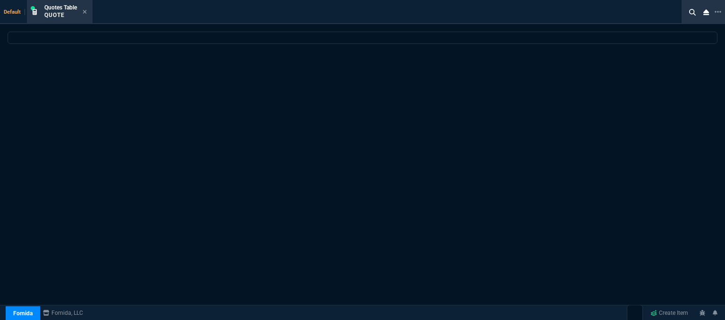
select select
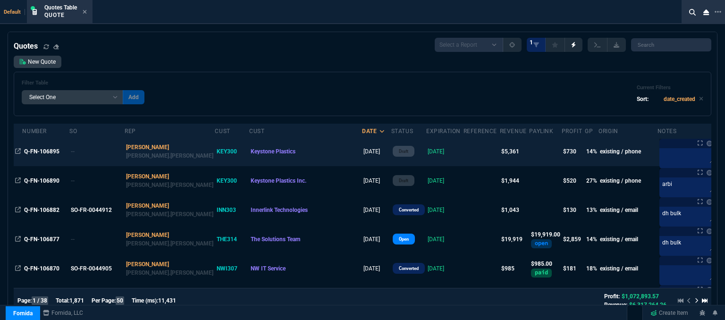
click at [464, 149] on td at bounding box center [482, 151] width 36 height 29
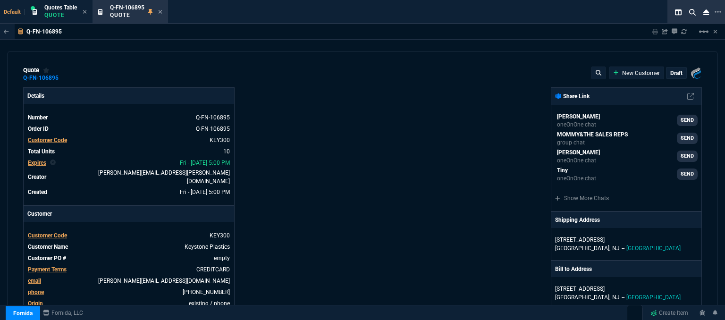
type input "699"
type input "252"
type input "32"
type input "114"
type input "24"
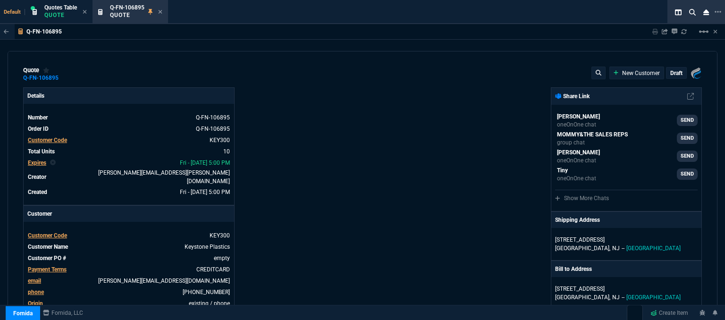
type input "122"
type input "16"
type input "159"
type input "17"
type input "25"
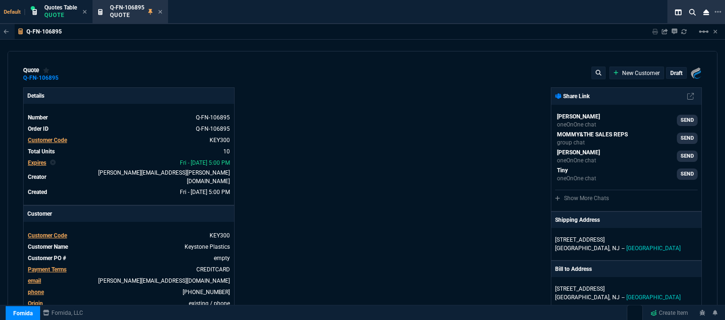
type input "27"
type input "41"
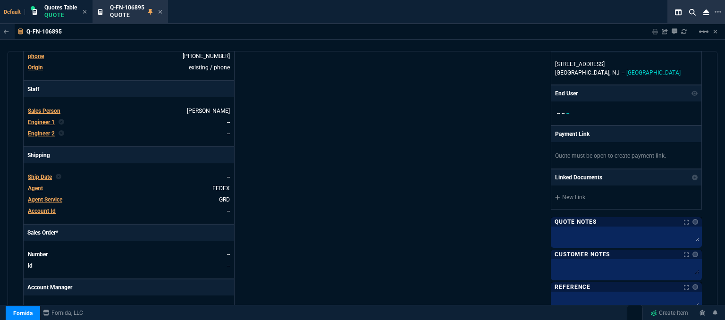
type input "499"
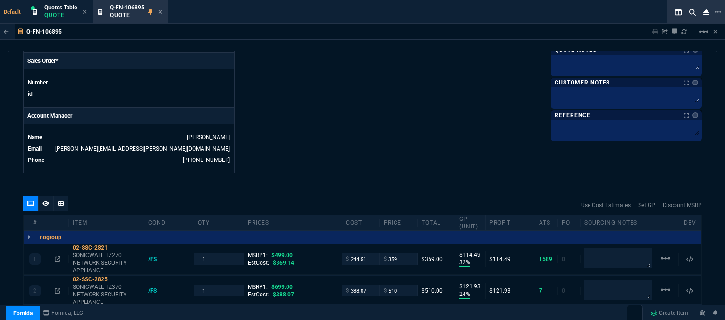
type input "28"
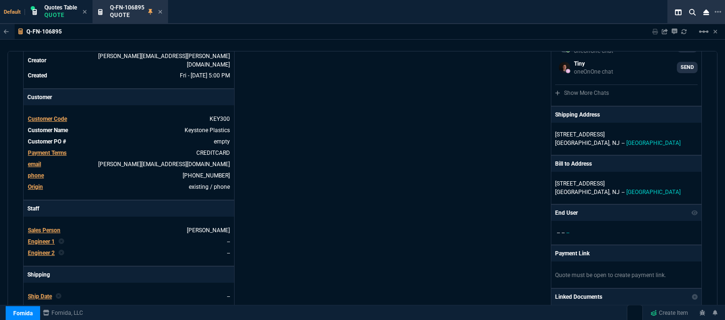
scroll to position [0, 0]
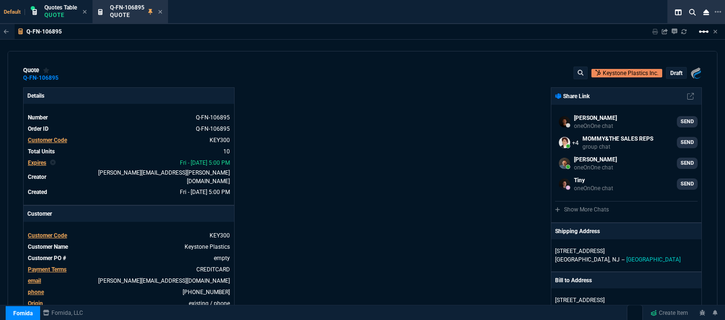
click at [707, 30] on mat-icon "linear_scale" at bounding box center [703, 31] width 11 height 11
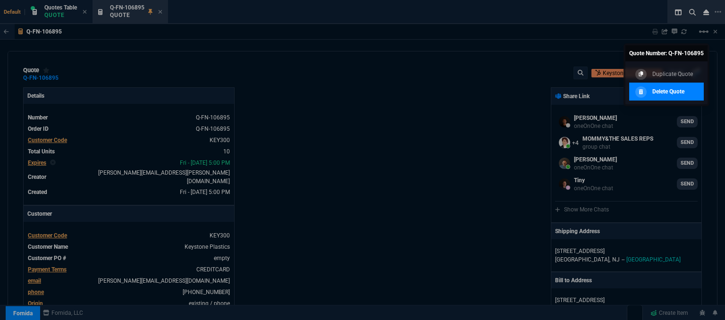
click at [670, 93] on p "Delete Quote" at bounding box center [669, 91] width 32 height 9
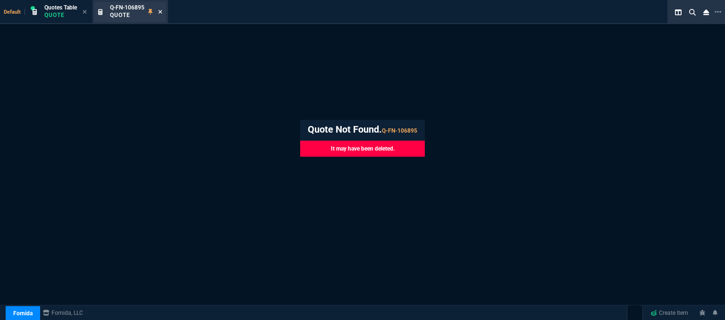
click at [162, 14] on icon at bounding box center [160, 12] width 4 height 6
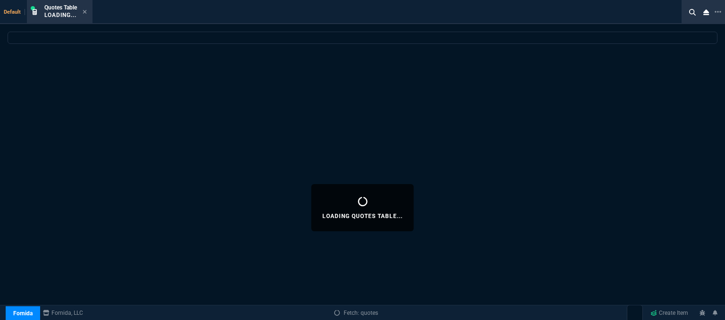
select select
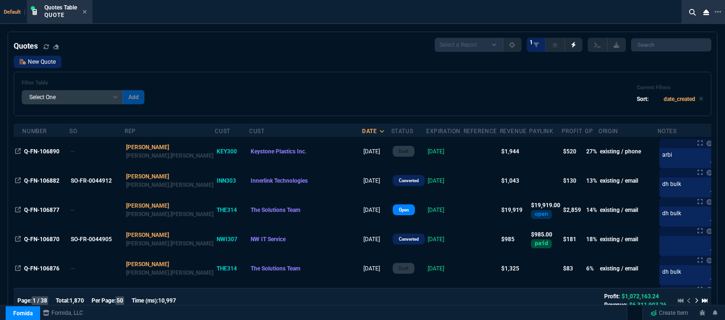
click at [43, 65] on link "New Quote" at bounding box center [38, 62] width 48 height 12
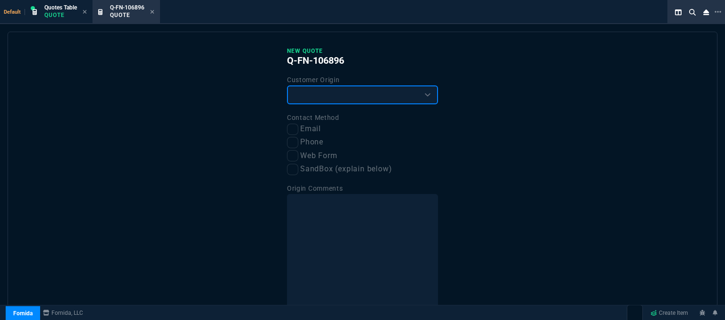
click at [330, 100] on select "Existing Customer Amazon Lead (first order) Website Lead (first order) Called (…" at bounding box center [362, 94] width 151 height 19
select select "existing"
click at [287, 85] on select "Existing Customer Amazon Lead (first order) Website Lead (first order) Called (…" at bounding box center [362, 94] width 151 height 19
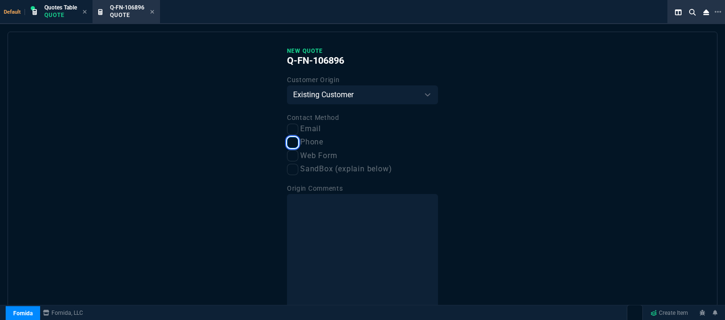
click at [292, 147] on input "Phone" at bounding box center [292, 142] width 11 height 11
checkbox input "true"
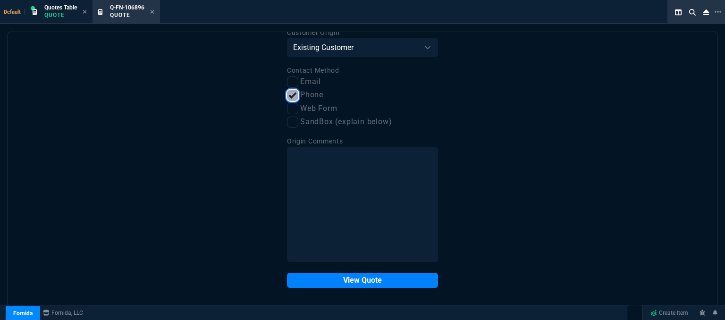
scroll to position [48, 0]
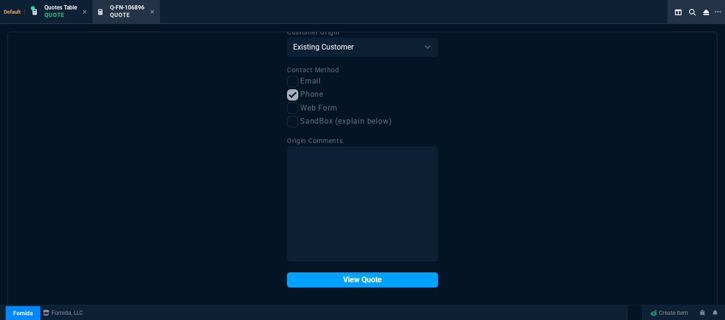
click at [328, 281] on button "View Quote" at bounding box center [362, 279] width 151 height 15
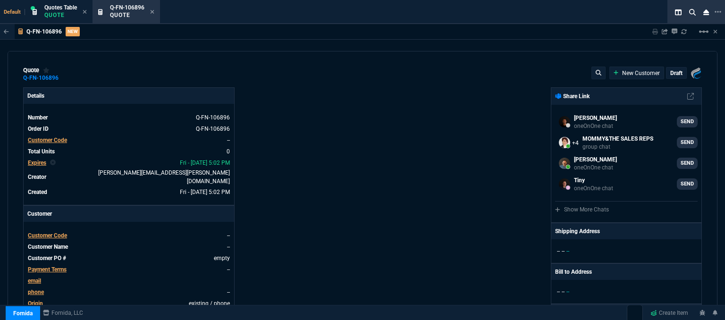
click at [47, 232] on span "Customer Code" at bounding box center [47, 235] width 39 height 7
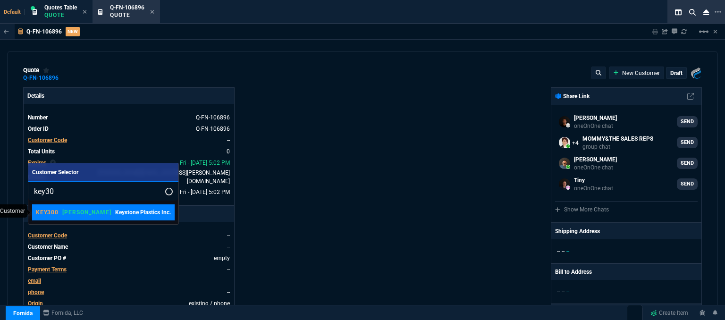
type input "key30"
click at [73, 214] on p "[PERSON_NAME]" at bounding box center [86, 213] width 49 height 8
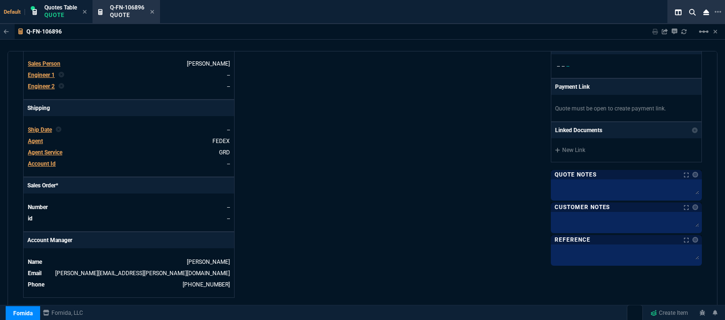
scroll to position [452, 0]
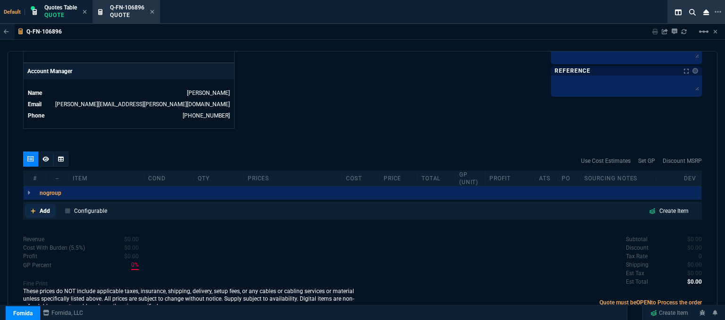
click at [36, 204] on link "Add" at bounding box center [40, 211] width 31 height 14
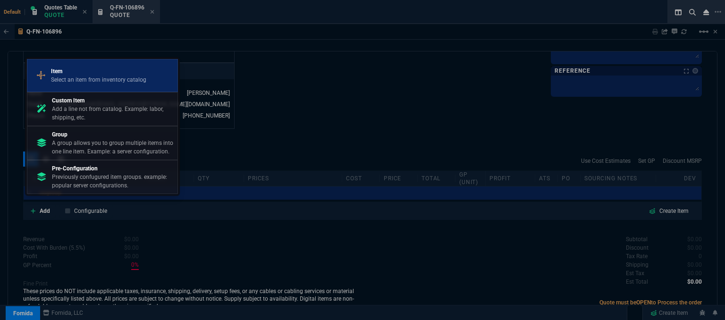
click at [82, 71] on p "Item" at bounding box center [98, 71] width 95 height 9
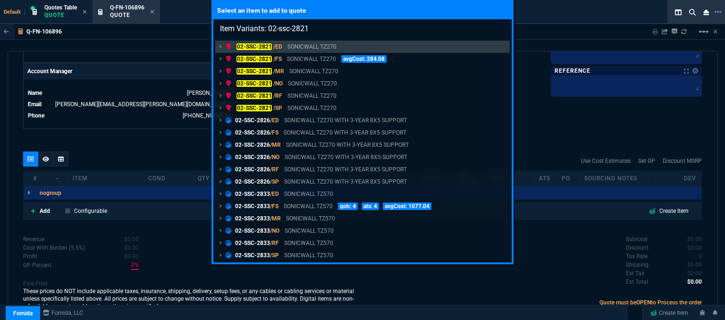
type input "Item Variants: 02-ssc-2821"
click at [546, 105] on div "Select an item to add to quote Item Variants: 02-ssc-2821 02-SSC-2821 /ED SONIC…" at bounding box center [362, 160] width 725 height 320
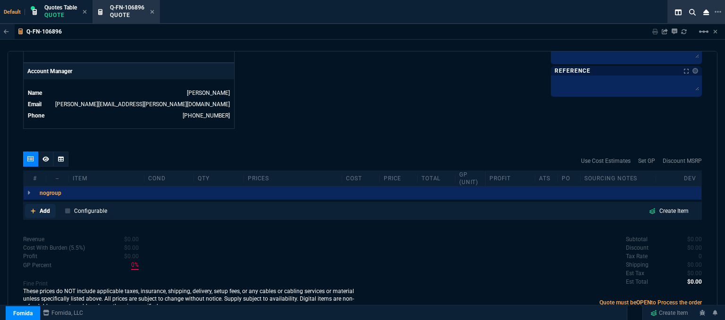
click at [29, 204] on link "Add" at bounding box center [40, 211] width 31 height 14
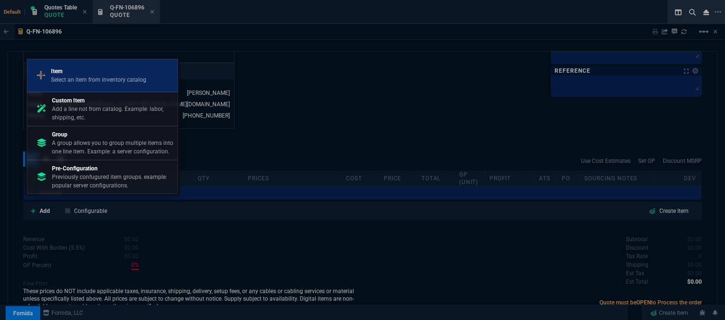
click at [79, 78] on p "Select an item from inventory catalog" at bounding box center [98, 80] width 95 height 9
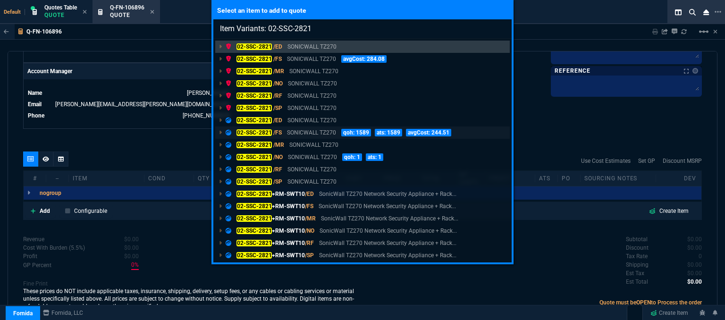
type input "Item Variants: 02-SSC-2821"
click at [292, 136] on p "SONICWALL TZ270" at bounding box center [311, 132] width 49 height 9
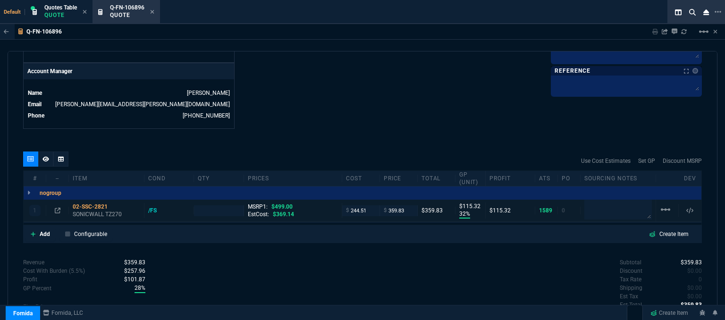
type input "32"
type input "115"
type input "28"
click at [102, 211] on p "SONICWALL TZ270" at bounding box center [107, 215] width 68 height 8
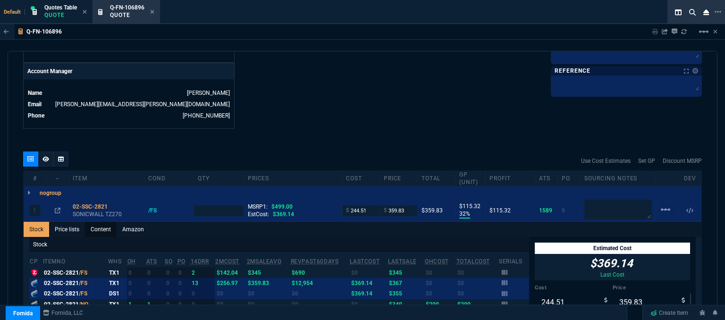
click at [110, 224] on link "Content" at bounding box center [101, 229] width 32 height 15
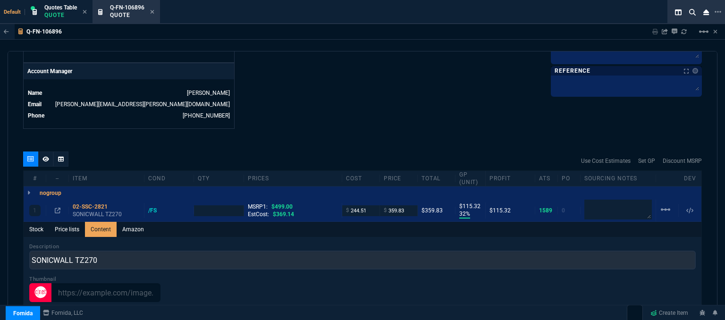
scroll to position [0, 0]
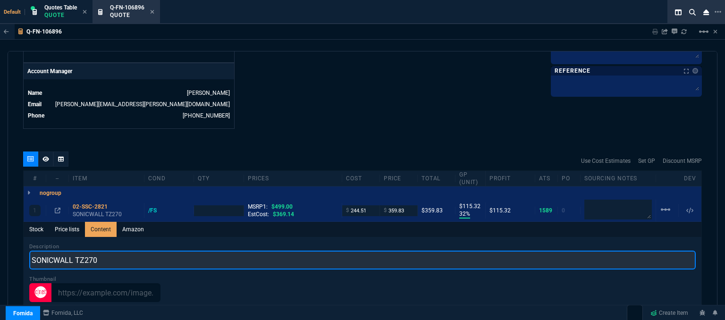
click at [130, 257] on input "SONICWALL TZ270" at bounding box center [362, 260] width 667 height 19
type input "SONICWALL TZ270 NETWO"
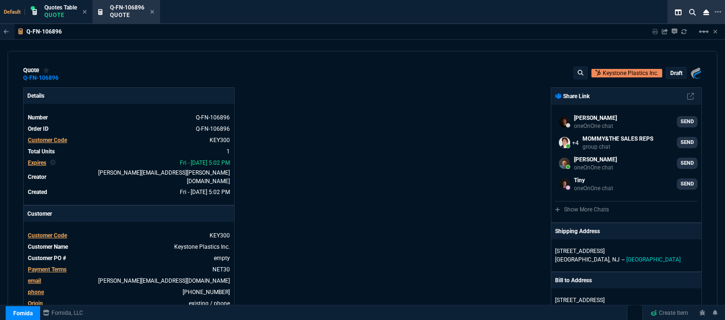
select select "12: [PERSON_NAME]"
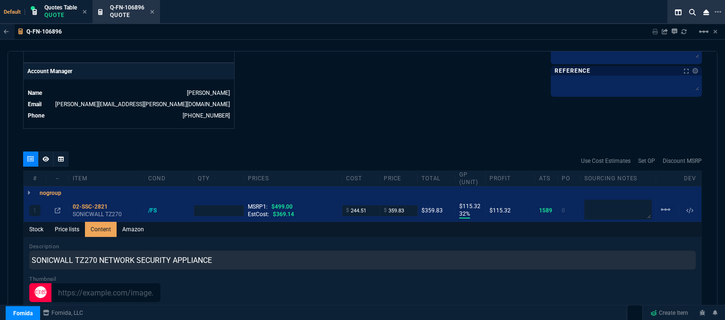
type input "SONICWALL TZ270 NETWORK SECURITY APPLIANCE"
type input "1"
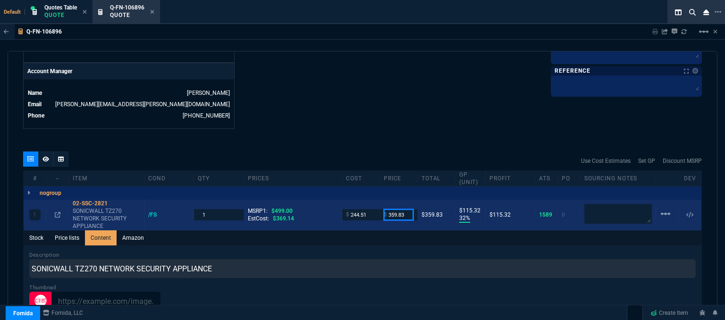
click at [406, 209] on input "359.83" at bounding box center [399, 214] width 30 height 11
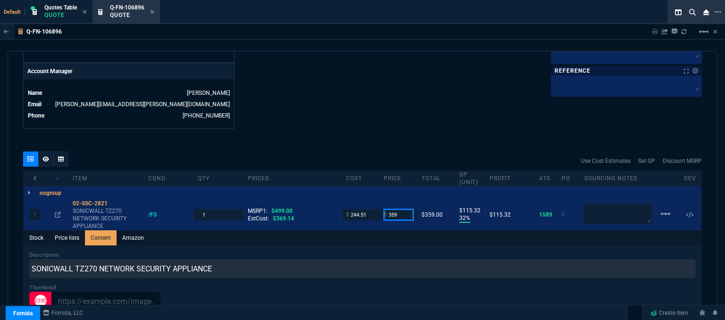
type input "359"
click at [227, 292] on div at bounding box center [362, 301] width 667 height 19
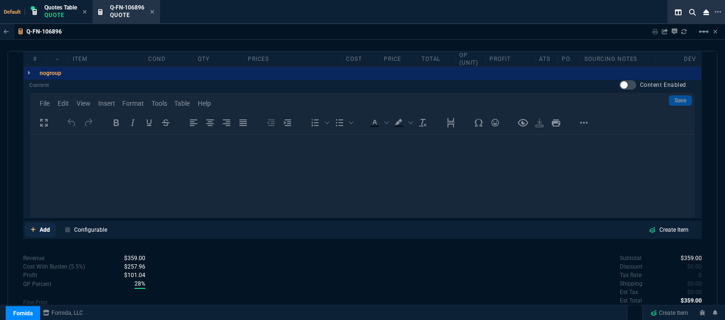
click at [33, 227] on icon at bounding box center [33, 229] width 5 height 5
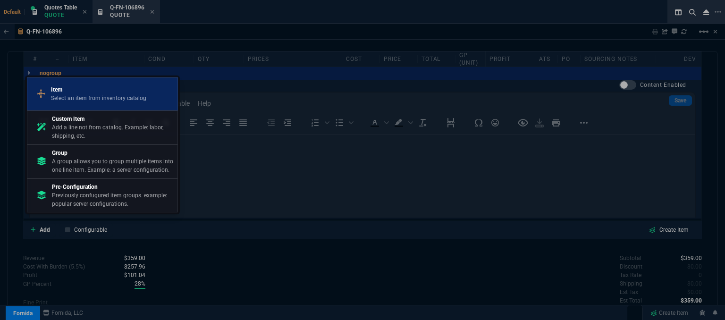
click at [80, 102] on p "Select an item from inventory catalog" at bounding box center [98, 98] width 95 height 9
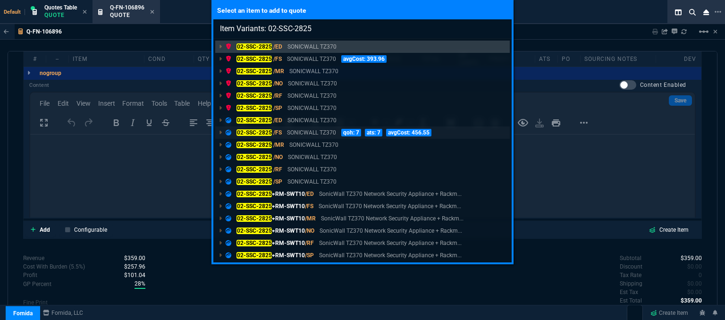
type input "Item Variants: 02-SSC-2825"
click at [328, 132] on p "SONICWALL TZ370" at bounding box center [311, 132] width 49 height 9
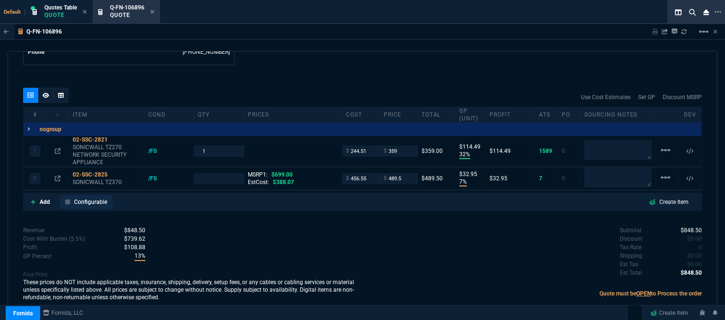
type input "32"
type input "114"
type input "7"
type input "33"
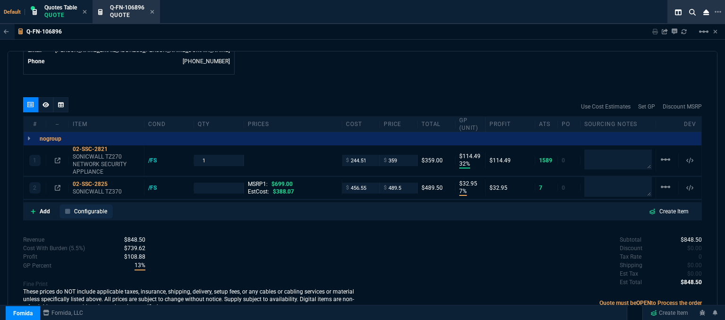
type input "30"
type input "499"
type input "28"
click at [95, 188] on p "SONICWALL TZ370" at bounding box center [107, 192] width 68 height 8
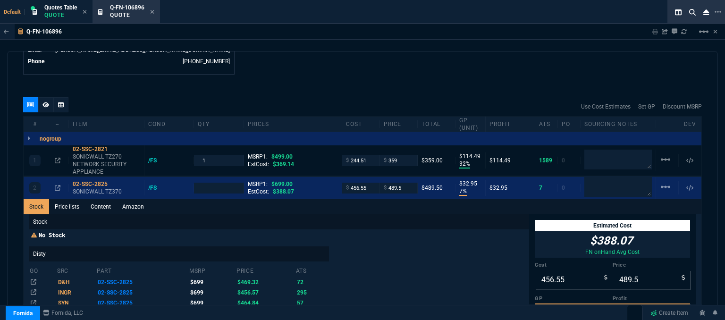
scroll to position [566, 0]
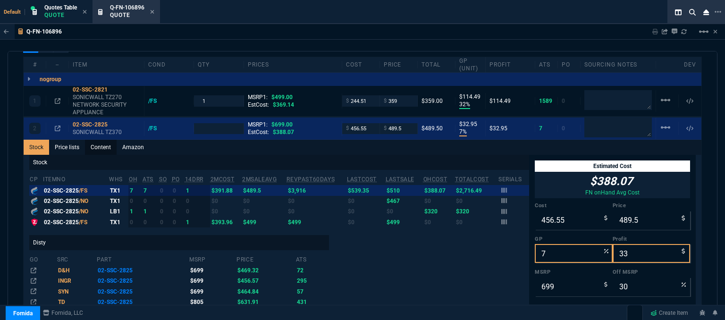
click at [102, 142] on link "Content" at bounding box center [101, 147] width 32 height 15
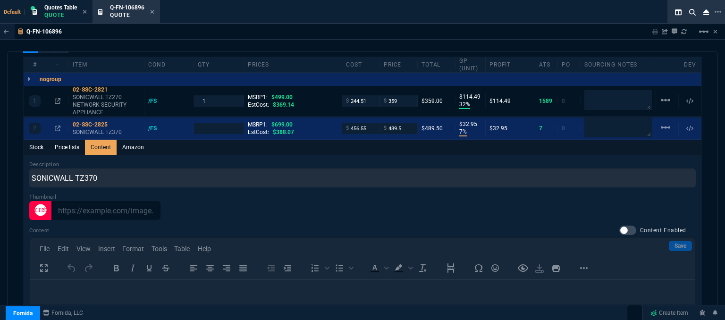
scroll to position [0, 0]
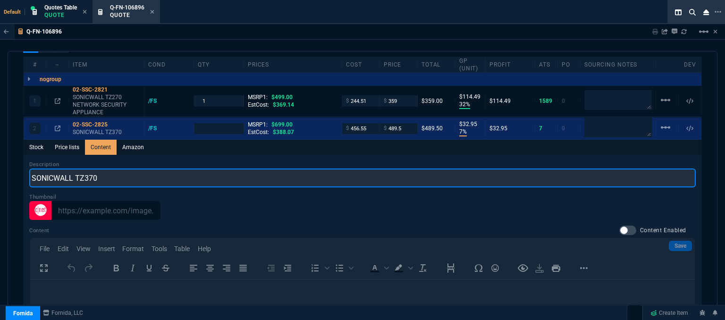
click at [130, 174] on input "SONICWALL TZ370" at bounding box center [362, 178] width 667 height 19
type input "SONICWALL TZ370 NETWORK SECURITY APPLIANCE"
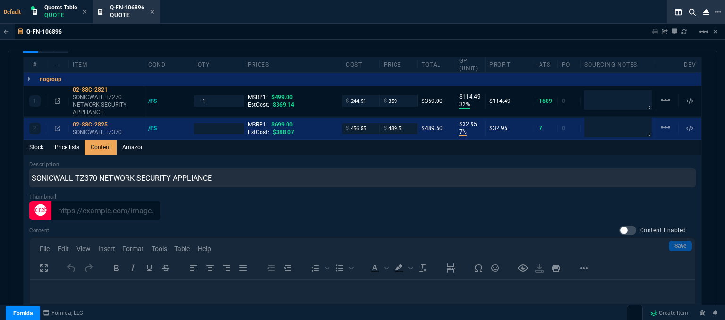
click at [321, 145] on div "Stock Price lists Content Amazon" at bounding box center [363, 147] width 678 height 15
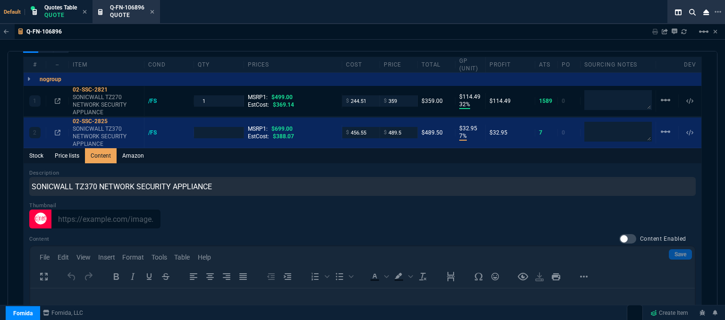
type input "1"
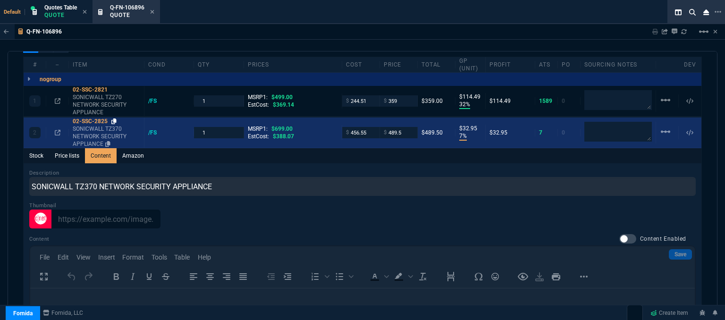
click at [115, 119] on icon at bounding box center [113, 122] width 5 height 6
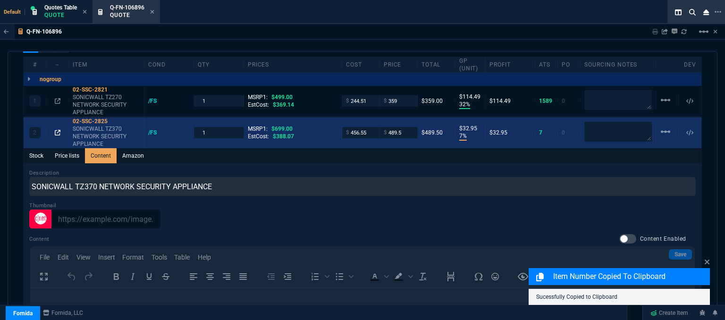
click at [55, 130] on icon at bounding box center [58, 133] width 6 height 6
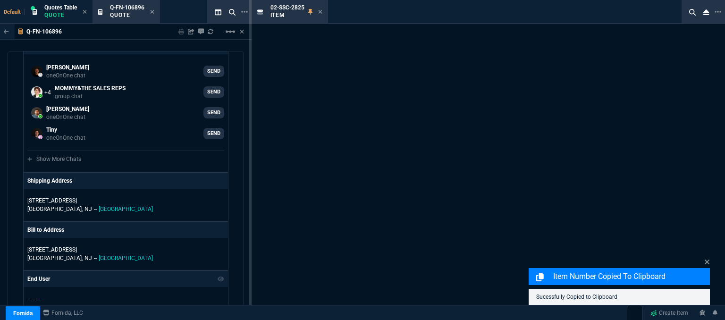
scroll to position [1035, 0]
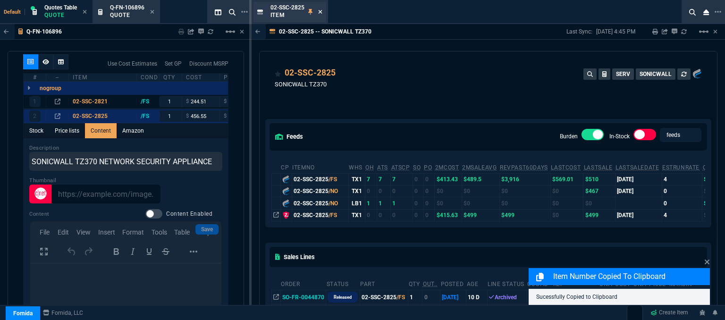
click at [321, 10] on icon at bounding box center [320, 12] width 4 height 6
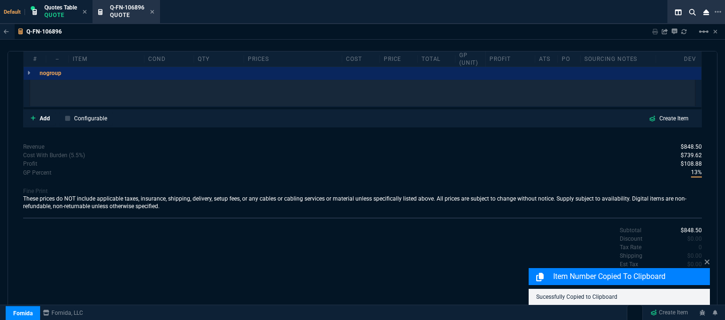
scroll to position [566, 0]
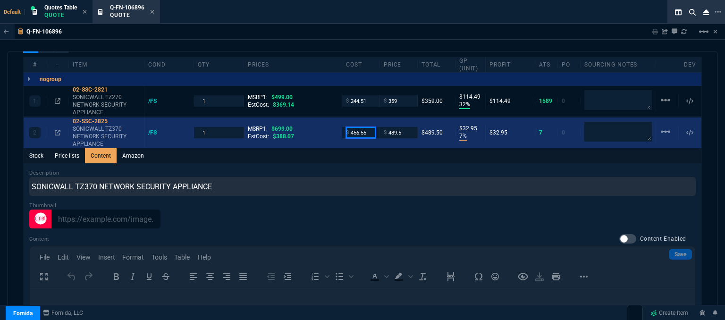
click at [368, 127] on input "456.55" at bounding box center [361, 132] width 30 height 11
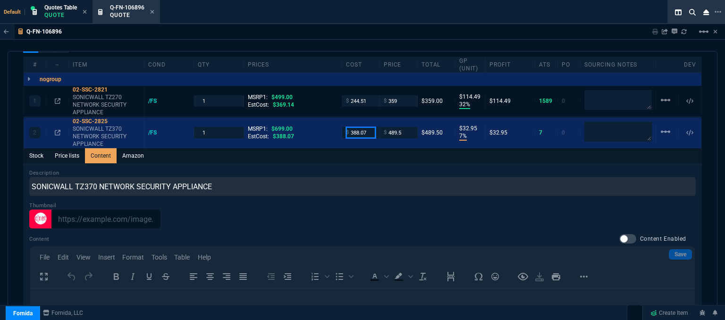
type input "388.07"
click at [352, 210] on div at bounding box center [362, 219] width 667 height 19
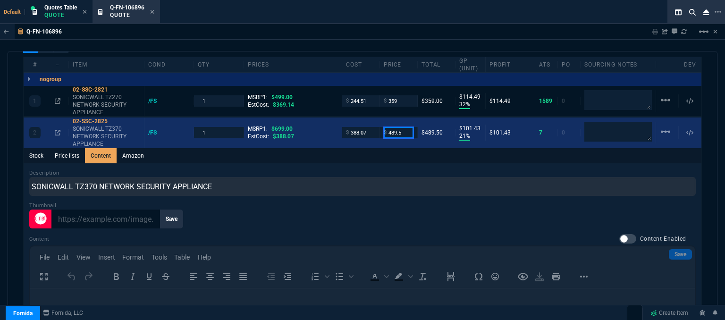
click at [406, 127] on input "489.5" at bounding box center [399, 132] width 30 height 11
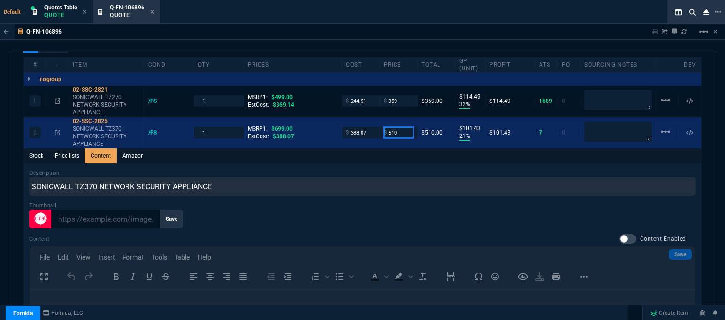
type input "510"
click at [380, 163] on div "Description SONICWALL TZ370 NETWORK SECURITY APPLIANCE Thumbnail Save Content C…" at bounding box center [363, 301] width 678 height 277
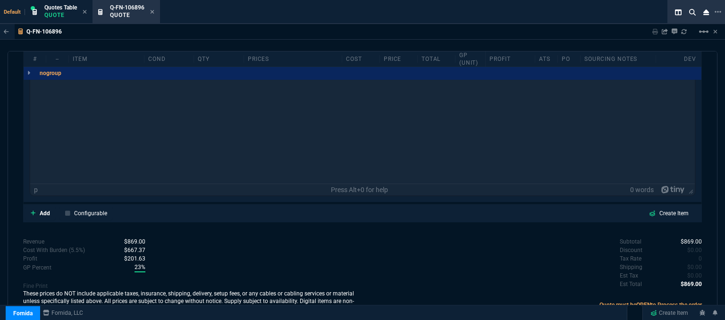
scroll to position [739, 0]
click at [33, 209] on icon at bounding box center [33, 211] width 5 height 5
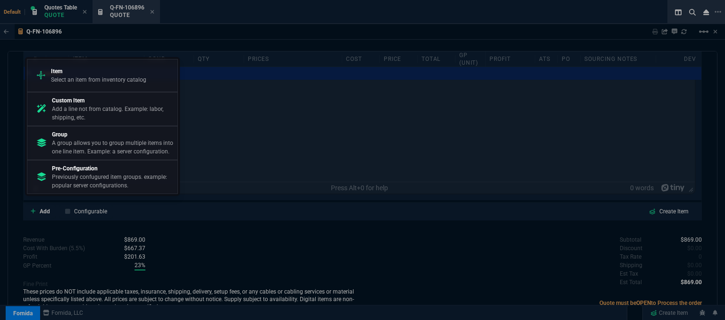
drag, startPoint x: 71, startPoint y: 84, endPoint x: 118, endPoint y: 86, distance: 46.8
click at [71, 84] on p "Select an item from inventory catalog" at bounding box center [98, 80] width 95 height 9
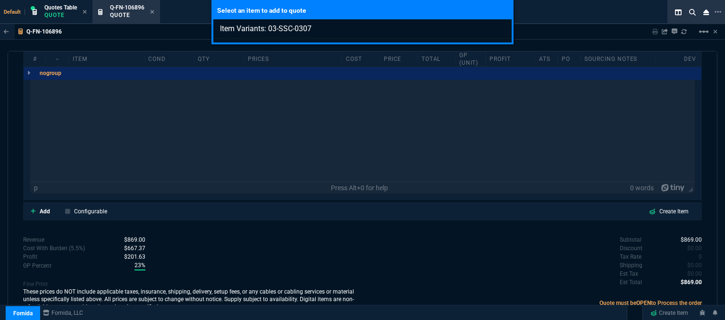
type input "Item Variants: 03-SSC-0307"
click at [266, 250] on div "Select an item to add to quote Item Variants: 03-SSC-0307" at bounding box center [362, 160] width 725 height 320
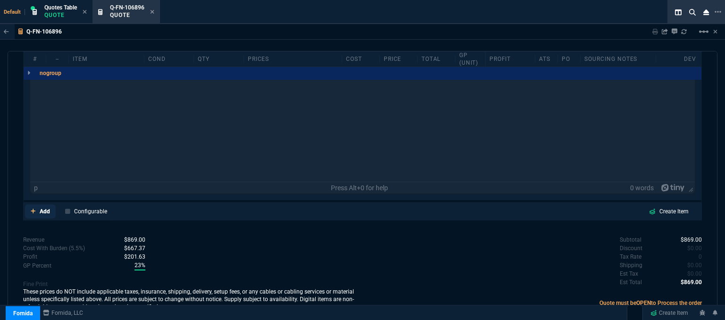
click at [31, 208] on icon at bounding box center [33, 211] width 5 height 6
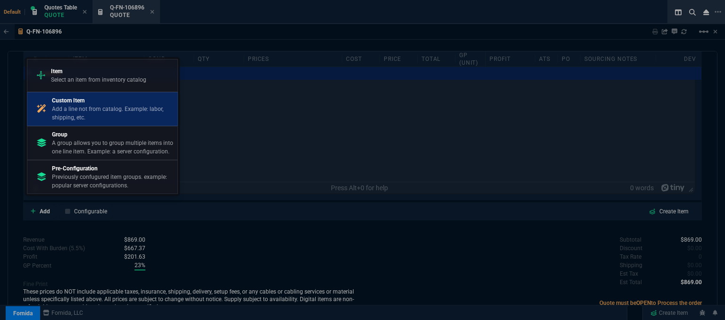
click at [75, 108] on p "Add a line not from catalog. Example: labor, shipping, etc." at bounding box center [113, 113] width 122 height 17
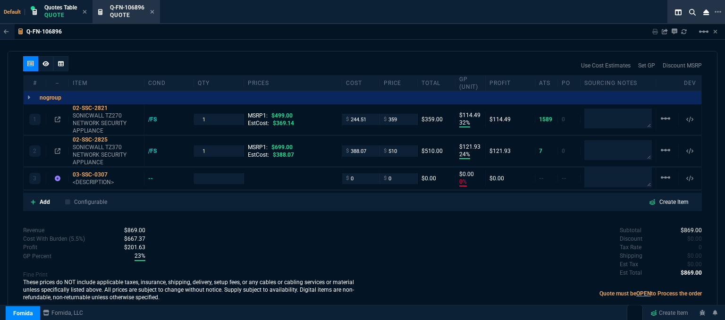
scroll to position [538, 0]
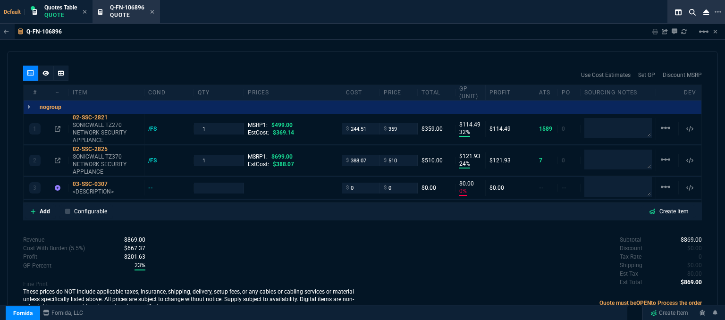
type input "32"
type input "114"
type input "24"
type input "122"
type input "0"
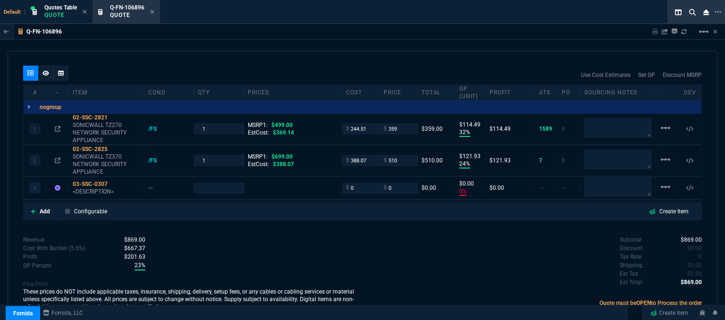
type input "0"
type input "28"
type input "27"
click at [355, 183] on input "0" at bounding box center [361, 188] width 30 height 11
click at [350, 183] on input "86.12" at bounding box center [361, 188] width 30 height 11
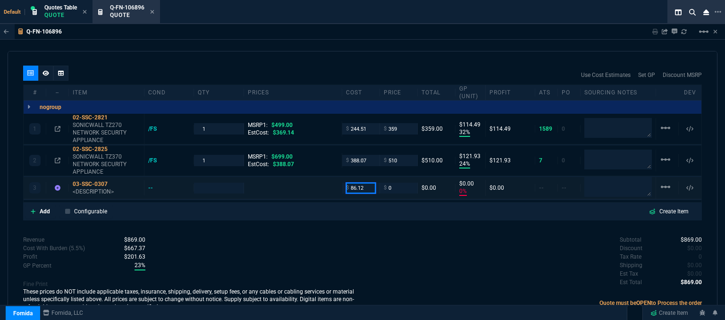
type input "1"
type input "816.12"
click at [380, 250] on div "Subtotal $869.00 Discount $0.00 Tax Rate 0 Shipping $0.00 Est Tax $0.00 Est Tot…" at bounding box center [533, 262] width 340 height 52
type input "1"
type input "816.12"
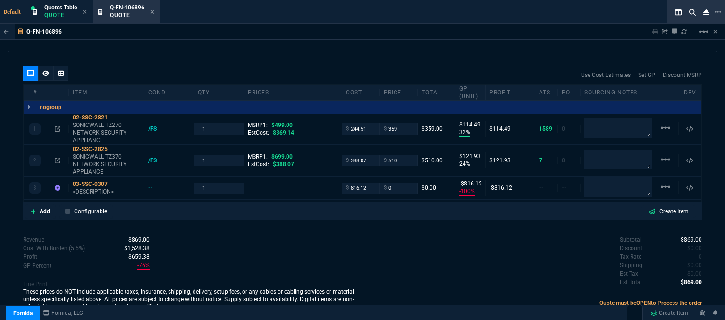
type input "-100"
type input "-816"
click at [114, 181] on icon at bounding box center [113, 184] width 5 height 6
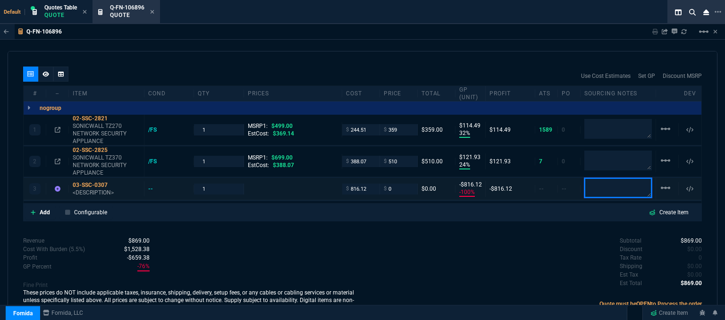
click at [603, 185] on textarea at bounding box center [619, 188] width 68 height 20
type textarea "DH"
click at [491, 247] on div "Subtotal $869.00 Discount $0.00 Tax Rate 0 Shipping $0.00 Est Tax $0.00 Est Tot…" at bounding box center [533, 263] width 340 height 52
click at [398, 184] on input "0" at bounding box center [399, 189] width 30 height 11
type input "975"
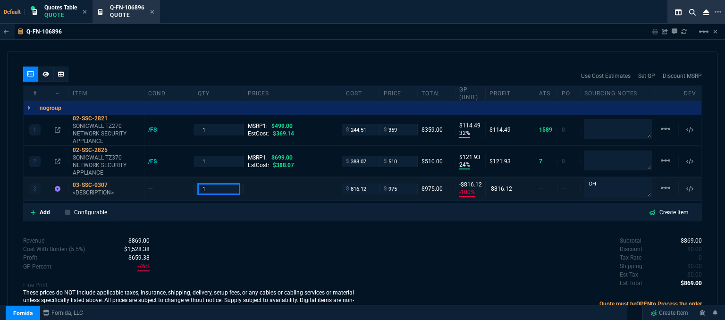
click at [213, 184] on input "1" at bounding box center [219, 189] width 42 height 11
type input "975"
type input "16"
type input "159"
type input "4"
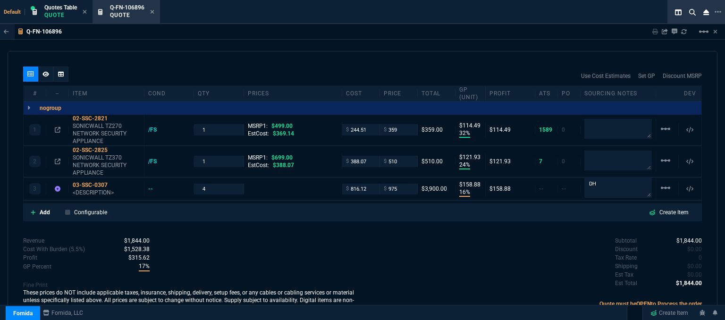
click at [249, 259] on div "Revenue $1,844.00 Cost $1,448.70 Cost With Burden (5.5%) $1,528.38 Profit $315.…" at bounding box center [193, 275] width 340 height 77
click at [33, 209] on fa-icon at bounding box center [33, 212] width 5 height 7
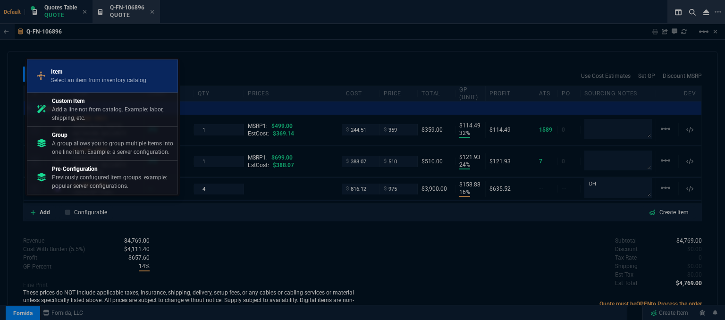
click at [87, 78] on p "Select an item from inventory catalog" at bounding box center [98, 80] width 95 height 9
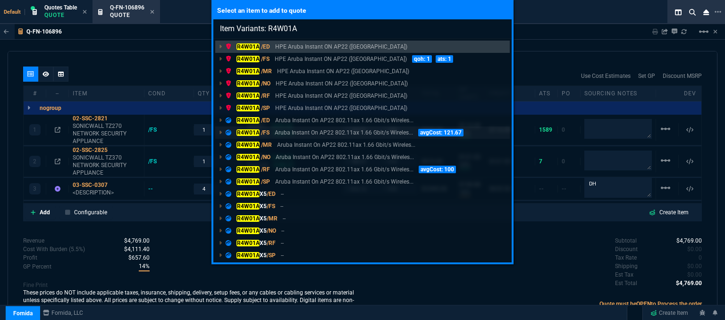
type input "Item Variants: R4W01A"
click at [344, 135] on p "Aruba Instant On AP22 802.11ax 1.66 Gbit/s Wireles..." at bounding box center [344, 132] width 138 height 9
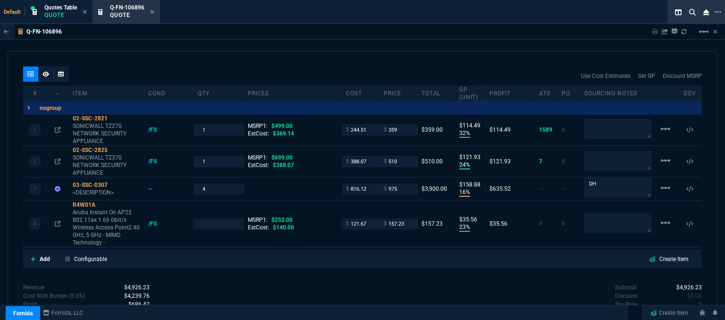
type input "32"
type input "114"
type input "24"
type input "122"
type input "16"
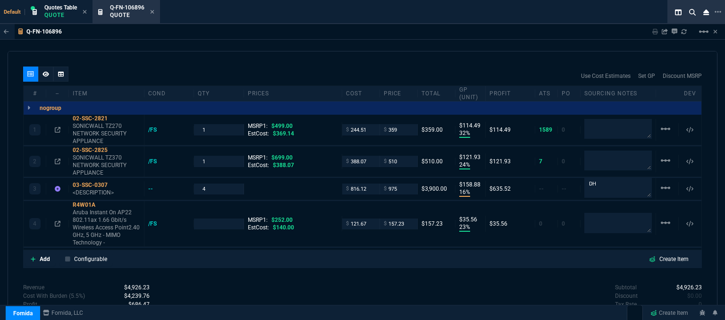
type input "159"
type input "23"
type input "36"
type input "28"
type input "27"
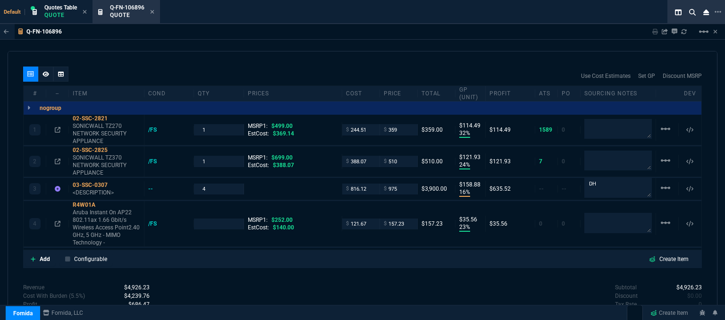
type input "38"
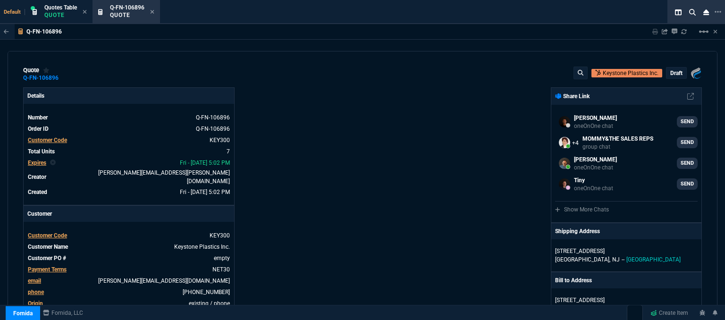
select select "12: [PERSON_NAME]"
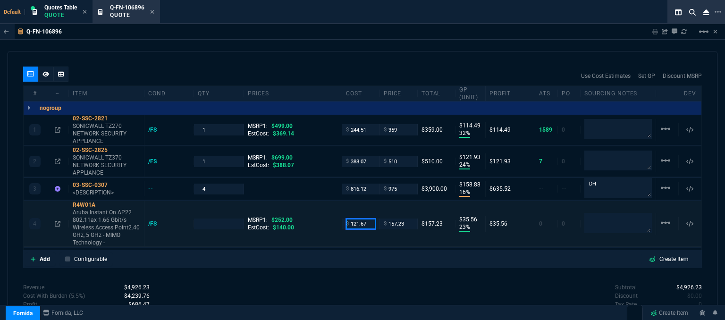
click at [371, 219] on input "121.67" at bounding box center [361, 224] width 30 height 11
type input "123.05"
click at [340, 257] on div "Add Configurable Create Item" at bounding box center [362, 259] width 679 height 18
type input "1"
type input "123.05"
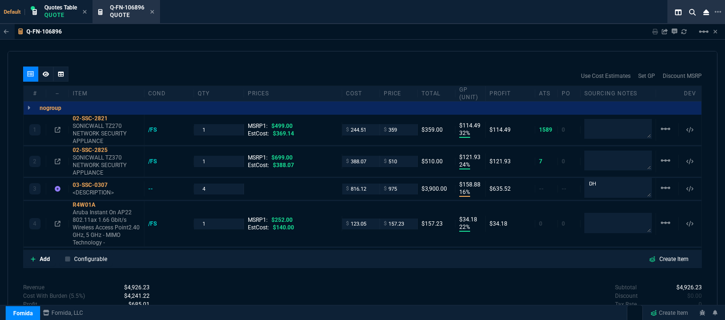
type input "22"
type input "34"
click at [599, 215] on textarea at bounding box center [619, 223] width 68 height 20
type textarea "Ingram"
click at [502, 264] on div "quote Q-FN-106896 Keystone Plastics Inc. draft Fornida, LLC 2609 Technology Dr …" at bounding box center [363, 187] width 710 height 272
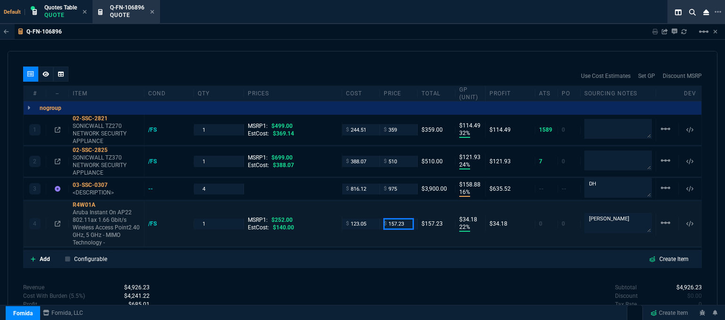
click at [404, 219] on input "157.23" at bounding box center [399, 224] width 30 height 11
type input "152"
click at [385, 266] on div "quote Q-FN-106896 Keystone Plastics Inc. draft Fornida, LLC 2609 Technology Dr …" at bounding box center [363, 187] width 710 height 272
type input "152"
type input "19"
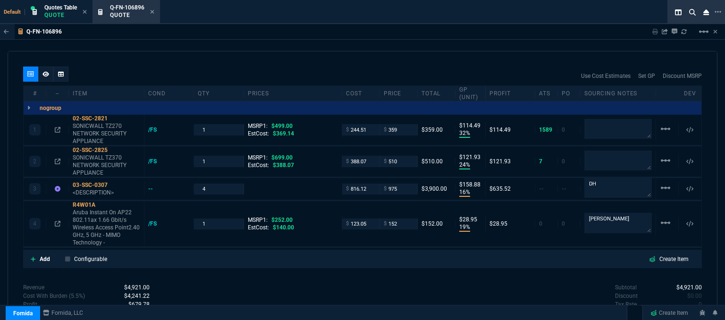
type input "29"
type input "40"
click at [103, 202] on icon at bounding box center [101, 205] width 5 height 6
click at [370, 283] on div "Subtotal $4,921.00 Discount $0.00 Tax Rate 0 Shipping $0.00 Est Tax $0.00 Est T…" at bounding box center [533, 309] width 340 height 52
click at [405, 219] on input "152" at bounding box center [399, 224] width 30 height 11
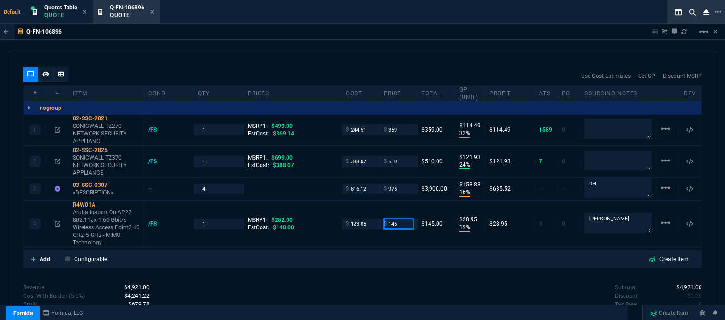
type input "145"
click at [413, 283] on div "Subtotal $4,921.00 Discount $0.00 Tax Rate 0 Shipping $0.00 Est Tax $0.00 Est T…" at bounding box center [533, 309] width 340 height 52
type input "145"
type input "15"
type input "22"
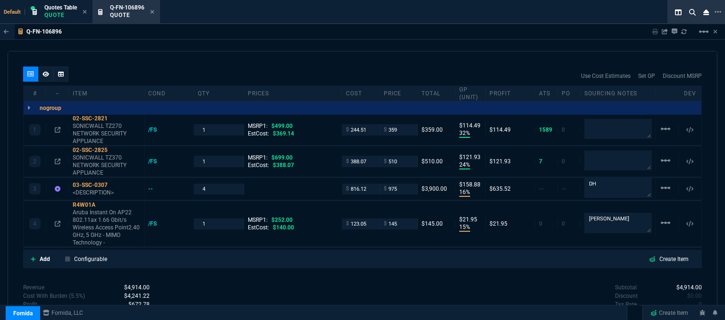
type input "42"
drag, startPoint x: 215, startPoint y: 215, endPoint x: 193, endPoint y: 211, distance: 23.2
click at [194, 219] on div "1" at bounding box center [219, 224] width 50 height 11
type input "4"
click at [280, 288] on div "Revenue $4,914.00 Cost $4,020.11 Cost With Burden (5.5%) $4,241.22 Profit $672.…" at bounding box center [193, 321] width 340 height 77
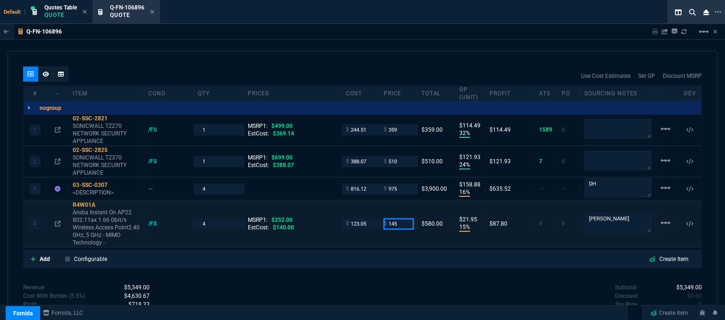
click at [408, 219] on input "145" at bounding box center [399, 224] width 30 height 11
type input "149"
click at [393, 255] on div "Add Configurable Create Item" at bounding box center [362, 259] width 675 height 14
type input "149"
type input "17"
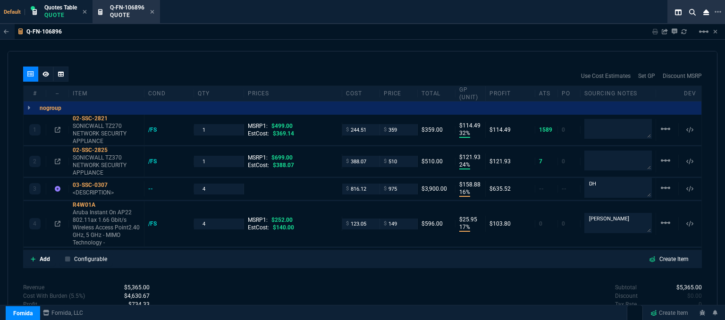
type input "26"
type input "41"
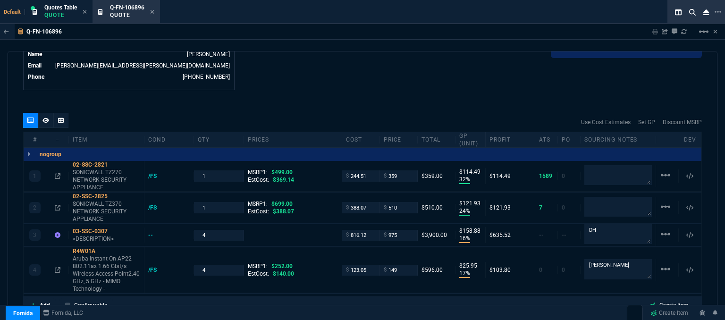
scroll to position [396, 0]
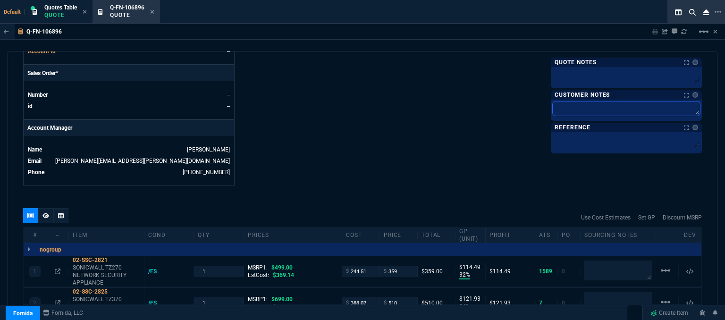
click at [596, 103] on textarea at bounding box center [626, 109] width 147 height 14
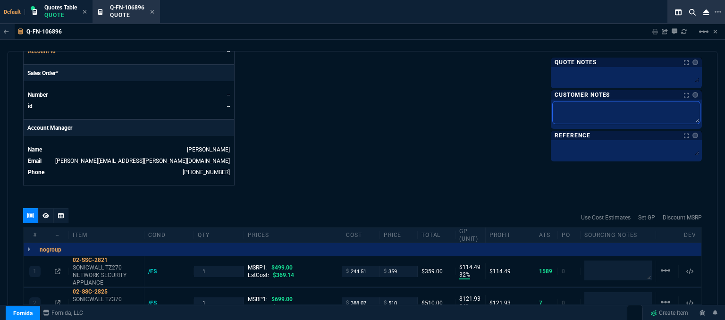
type textarea "E"
type textarea "ET"
type textarea "ETA"
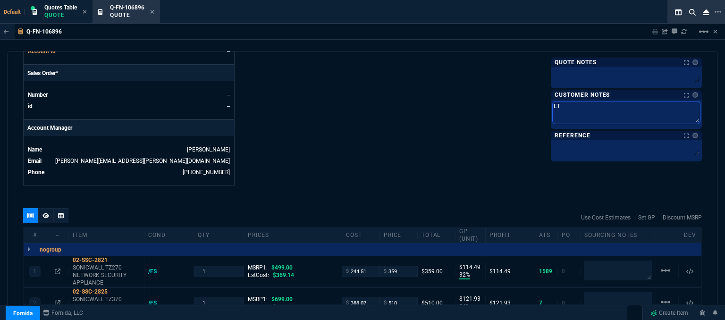
type textarea "ETA"
type textarea "ETA 3"
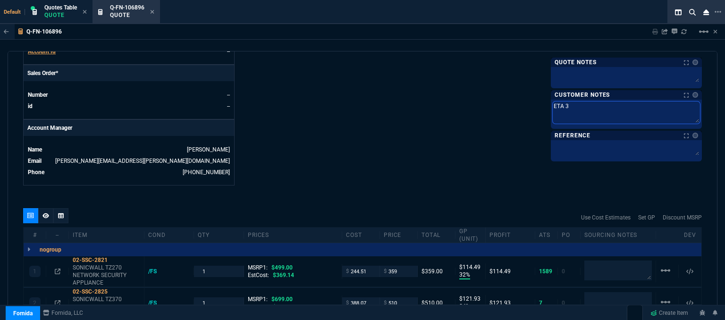
type textarea "ETA 3-"
type textarea "ETA 3-5"
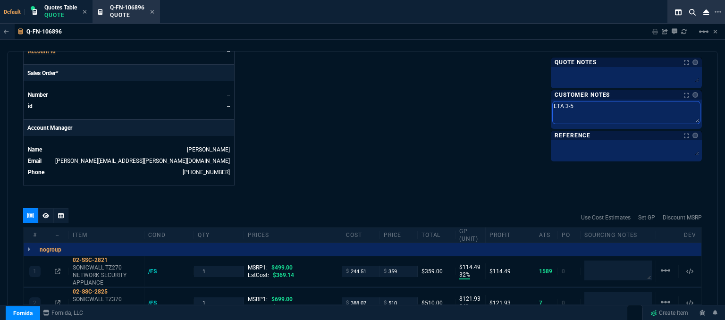
type textarea "ETA 3-5"
type textarea "ETA 3-5 B"
type textarea "ETA 3-5 Bi"
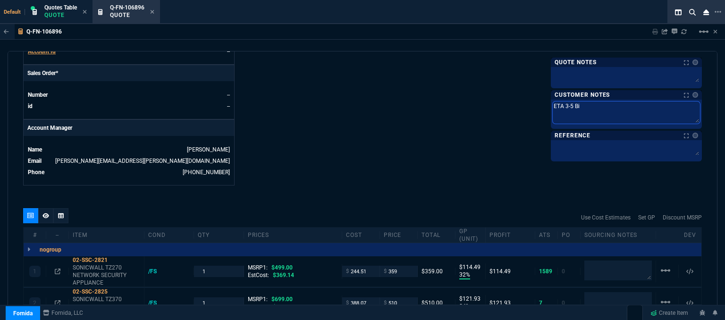
type textarea "ETA 3-5 Biz"
type textarea "ETA 3-5 Biz D"
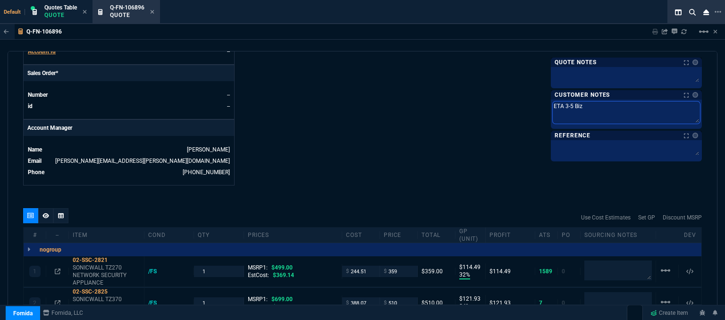
type textarea "ETA 3-5 Biz D"
type textarea "ETA 3-5 Biz Da"
type textarea "ETA 3-5 Biz Day"
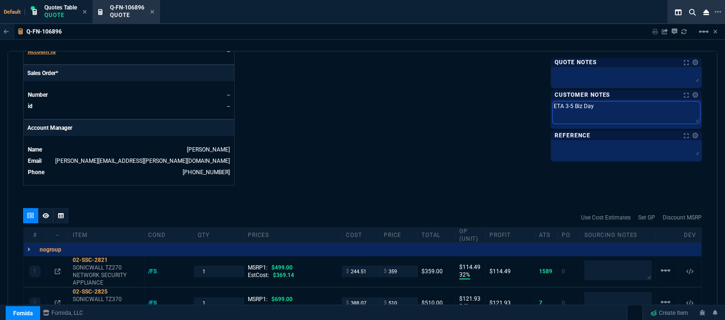
type textarea "ETA 3-5 Biz Days"
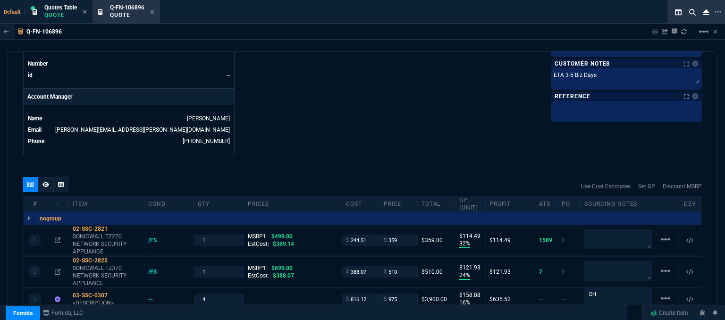
scroll to position [443, 0]
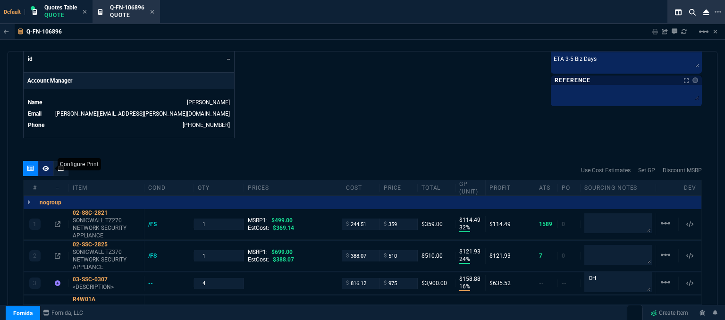
click at [45, 165] on fa-icon at bounding box center [46, 168] width 7 height 7
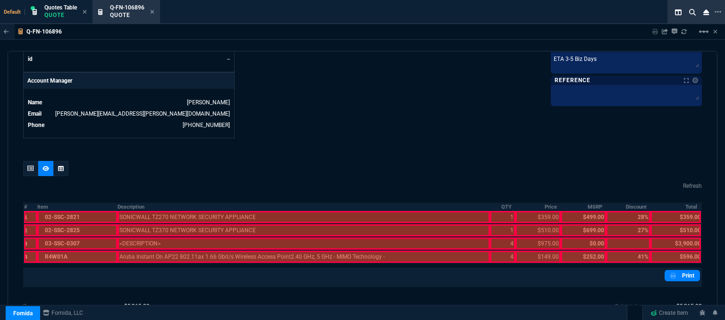
click at [64, 251] on div at bounding box center [77, 257] width 80 height 12
click at [66, 238] on div at bounding box center [77, 244] width 80 height 12
click at [68, 224] on div at bounding box center [77, 230] width 80 height 12
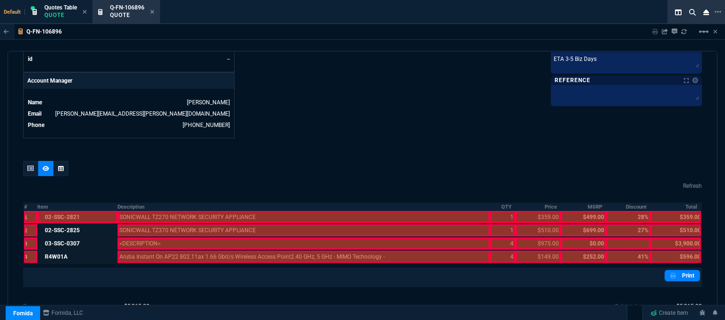
click at [74, 211] on div at bounding box center [77, 217] width 80 height 12
click at [29, 166] on icon at bounding box center [30, 169] width 7 height 6
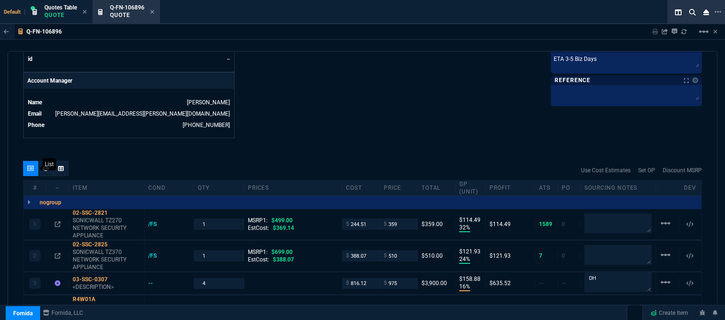
type input "32"
type input "114"
type input "24"
type input "122"
type input "16"
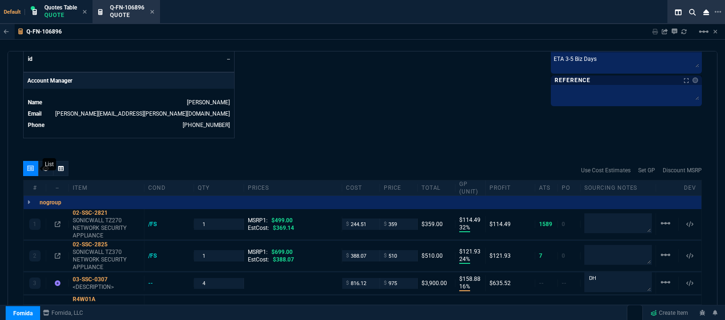
type input "159"
type input "17"
type input "26"
type input "28"
type input "27"
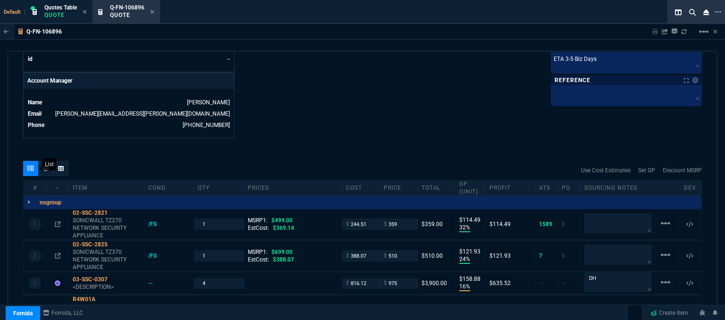
type input "41"
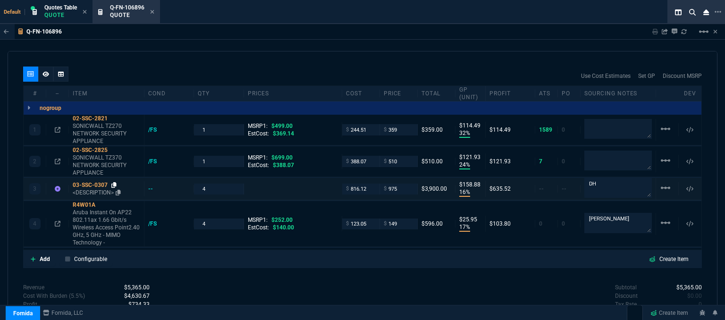
click at [115, 182] on icon at bounding box center [113, 185] width 5 height 6
click at [99, 189] on p "<DESCRIPTION>" at bounding box center [107, 193] width 68 height 8
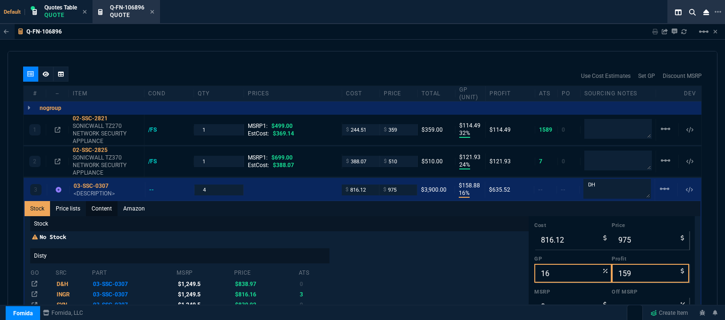
click at [105, 202] on link "Content" at bounding box center [102, 208] width 32 height 15
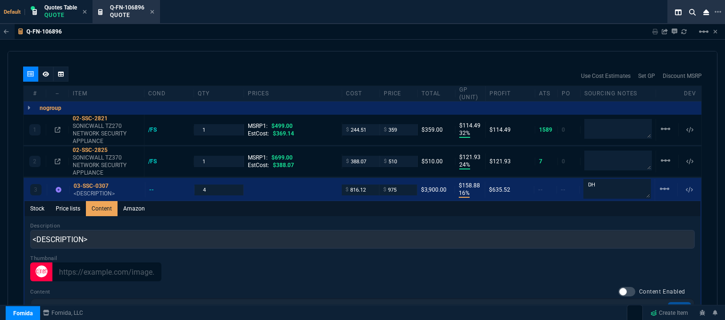
scroll to position [0, 0]
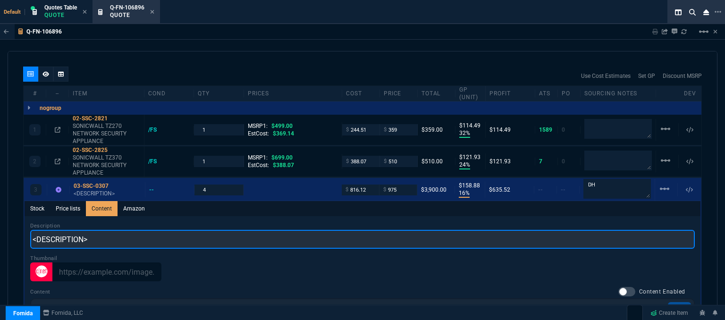
drag, startPoint x: 121, startPoint y: 229, endPoint x: 2, endPoint y: 214, distance: 119.4
click at [2, 214] on div "Q-FN-106896 Sharing Q-FN-106896 Link Dev Link Share on Teams linear_scale quote…" at bounding box center [362, 196] width 725 height 344
paste input "SonicWall SonicWave 641 Dual Band Wi-Fi 6 IEEE 802.11 a/b/g/n/ac/ax/e/i/r/k/v/w…"
click at [313, 230] on input "SonicWall SonicWave 641 Dual Band Wi-Fi 6 IEEE 802.11 a/b/g/n/ac/ax/e/i/r/k/v/w…" at bounding box center [362, 239] width 665 height 19
drag, startPoint x: 527, startPoint y: 230, endPoint x: 407, endPoint y: 231, distance: 120.4
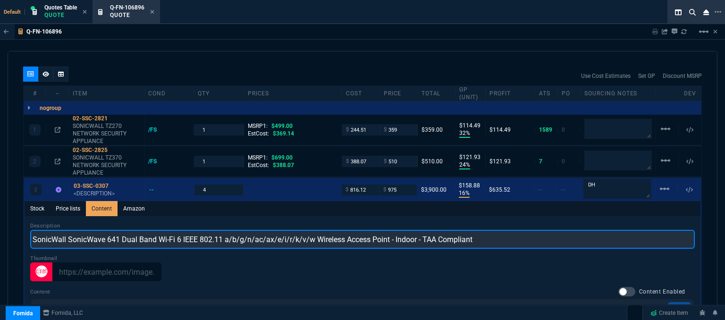
click at [407, 231] on input "SonicWall SonicWave 641 Dual Band Wi-Fi 6 IEEE 802.11 a/b/g/n/ac/ax/e/i/r/k/v/w…" at bounding box center [362, 239] width 665 height 19
click at [314, 230] on input "SonicWall SonicWave 641 Dual Band Wi-Fi 6 IEEE 802.11 a/b/g/n/ac/ax/e/i/r/k/v/w…" at bounding box center [362, 239] width 665 height 19
type input "SonicWall SonicWave 641 Dual Band Wireless Access Point"
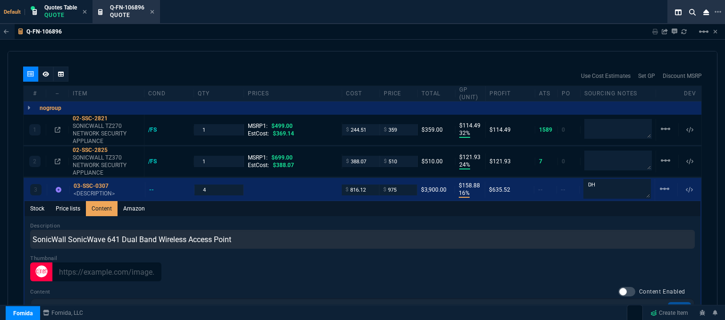
click at [267, 264] on div at bounding box center [362, 272] width 665 height 19
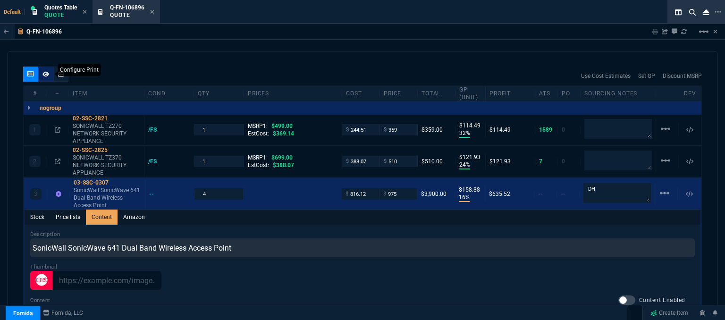
click at [48, 71] on icon at bounding box center [46, 73] width 7 height 5
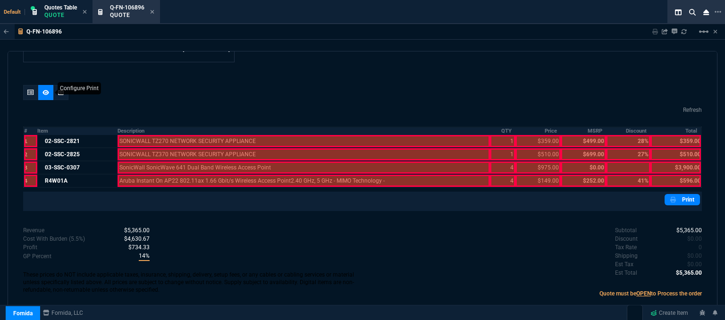
scroll to position [510, 0]
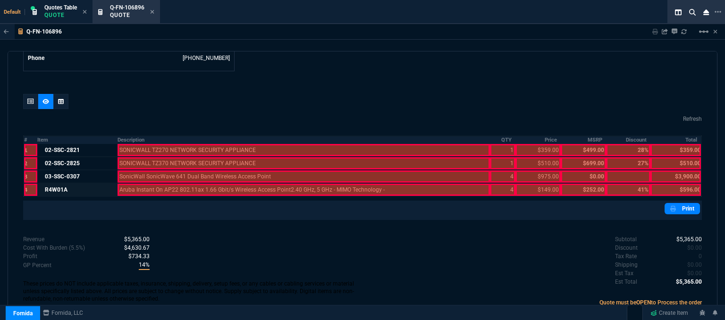
click at [210, 184] on div at bounding box center [304, 190] width 373 height 12
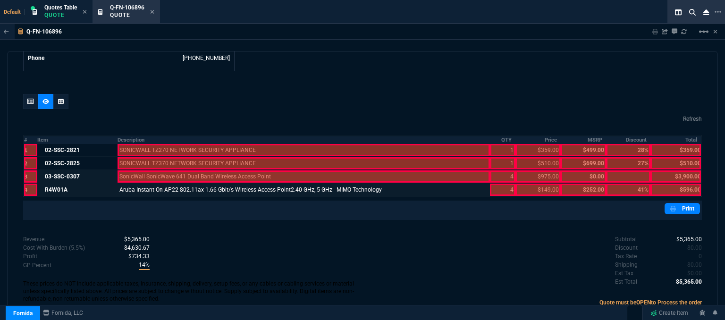
click at [210, 170] on div at bounding box center [304, 176] width 373 height 12
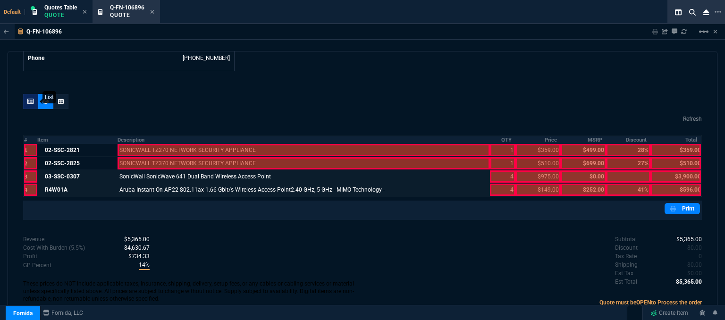
click at [29, 99] on icon at bounding box center [30, 102] width 7 height 6
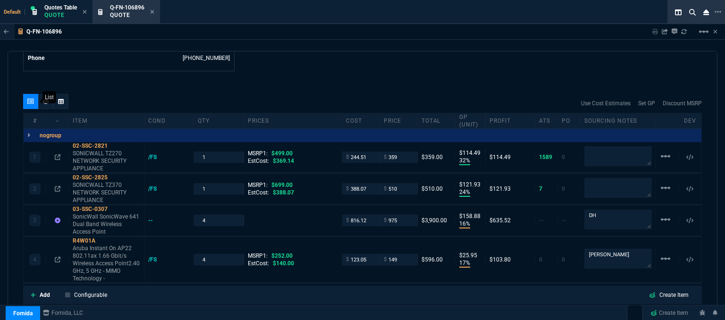
type input "32"
type input "114"
type input "24"
type input "122"
type input "16"
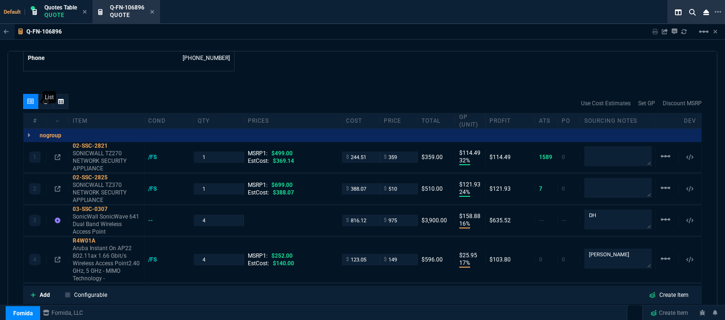
type input "159"
type input "17"
type input "26"
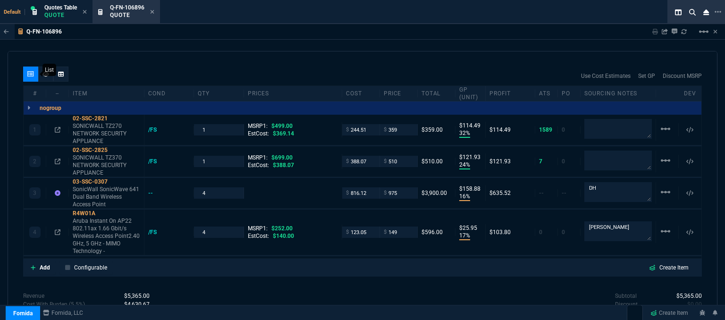
type input "28"
type input "27"
type input "41"
click at [102, 232] on p "Aruba Instant On AP22 802.11ax 1.66 Gbit/s Wireless Access Point2.40 GHz, 5 GHz…" at bounding box center [107, 236] width 68 height 38
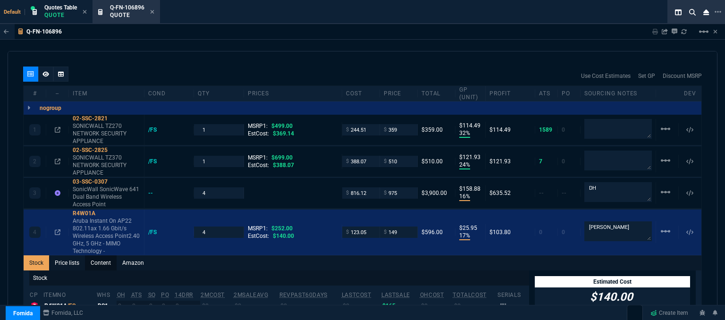
click at [92, 255] on link "Content" at bounding box center [101, 262] width 32 height 15
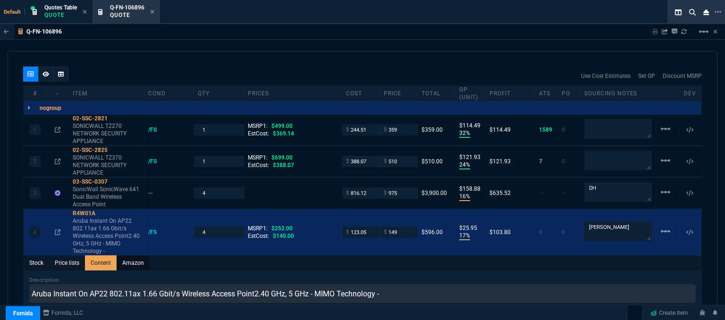
scroll to position [0, 0]
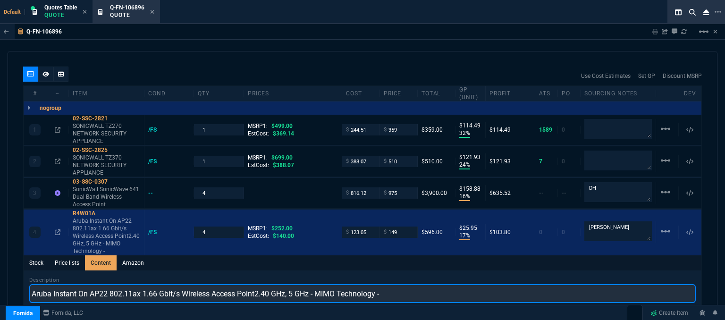
click at [439, 289] on input "Aruba Instant On AP22 802.11ax 1.66 Gbit/s Wireless Access Point2.40 GHz, 5 GHz…" at bounding box center [362, 293] width 667 height 19
type input "Aruba Instant On AP22 802.11ax 1.66 Gbit/s Wireless Access Point"
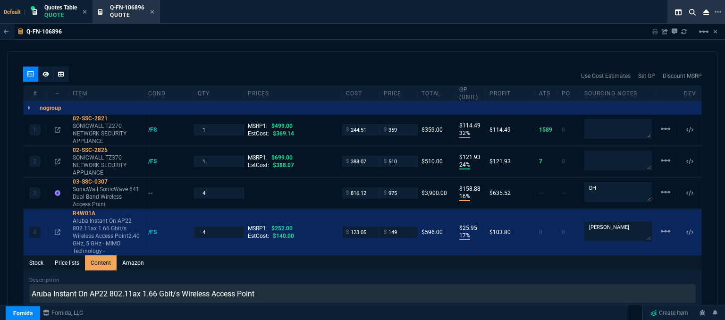
click at [333, 45] on div "Q-FN-106896 Sharing Q-FN-106896 Link Dev Link Share on Teams linear_scale quote…" at bounding box center [362, 196] width 725 height 344
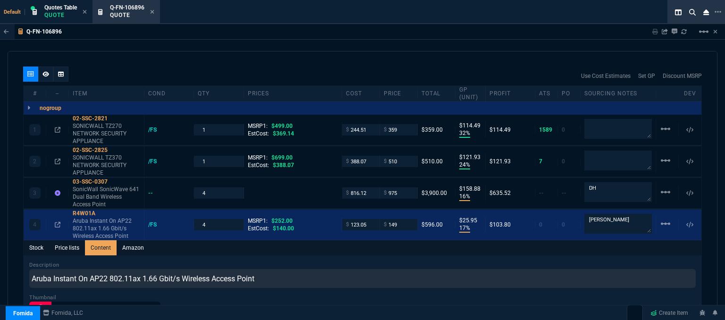
click at [43, 71] on icon at bounding box center [46, 74] width 7 height 6
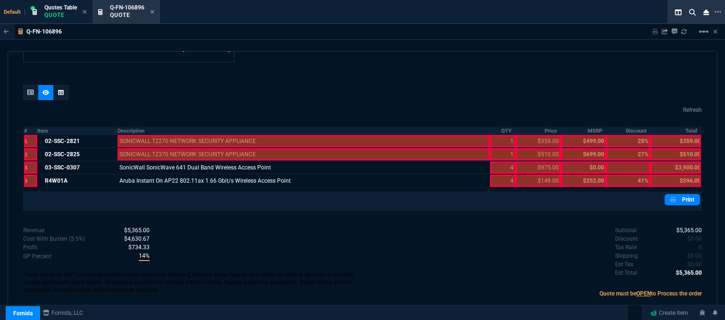
scroll to position [510, 0]
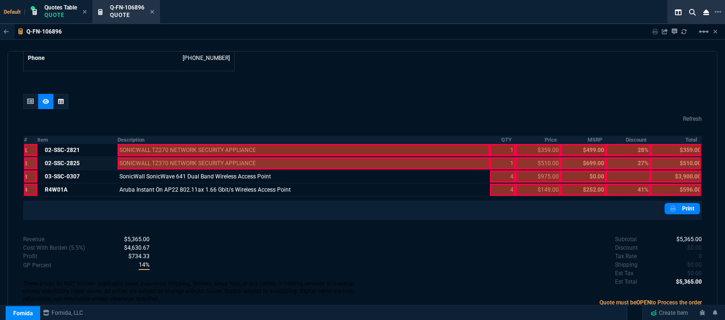
click at [261, 157] on div at bounding box center [304, 163] width 373 height 12
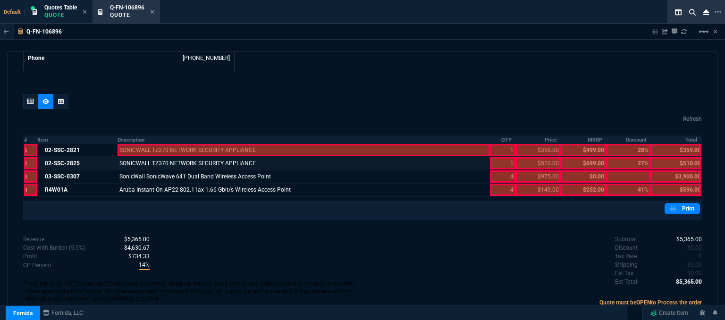
click at [258, 144] on div at bounding box center [304, 150] width 373 height 12
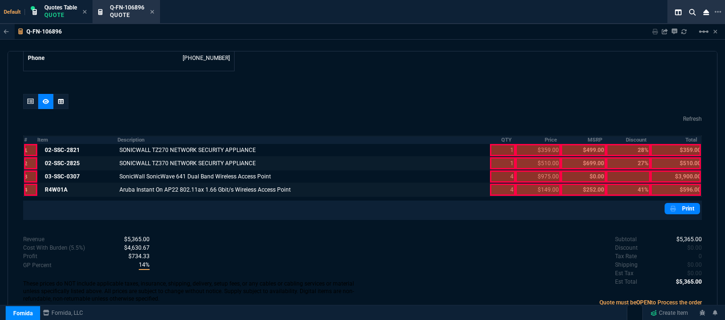
click at [500, 184] on div at bounding box center [503, 190] width 26 height 12
click at [500, 170] on div at bounding box center [503, 176] width 26 height 12
click at [501, 157] on div at bounding box center [503, 163] width 26 height 12
click at [502, 144] on div at bounding box center [503, 150] width 26 height 12
click at [536, 184] on div at bounding box center [538, 190] width 45 height 12
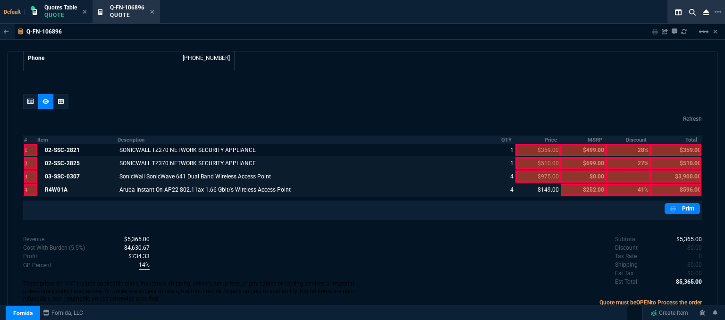
click at [535, 170] on div at bounding box center [538, 176] width 45 height 12
click at [534, 157] on div at bounding box center [538, 163] width 45 height 12
click at [534, 144] on div at bounding box center [538, 150] width 45 height 12
click at [674, 184] on div at bounding box center [676, 190] width 51 height 12
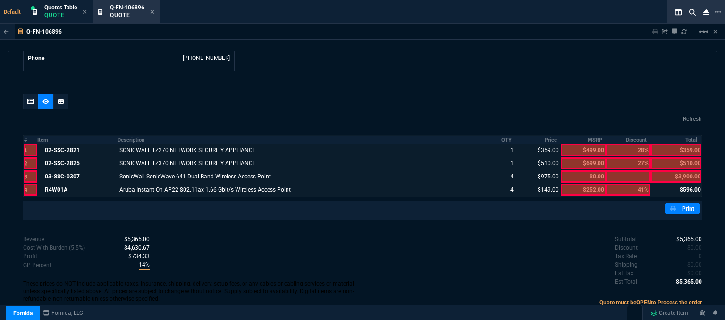
click at [671, 170] on div at bounding box center [676, 176] width 51 height 12
click at [670, 157] on div at bounding box center [676, 163] width 51 height 12
click at [670, 144] on div at bounding box center [676, 150] width 51 height 12
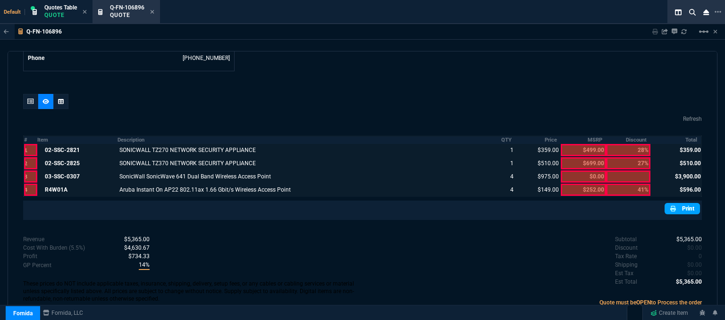
click at [672, 206] on icon at bounding box center [674, 209] width 6 height 6
click at [29, 99] on icon at bounding box center [30, 102] width 7 height 6
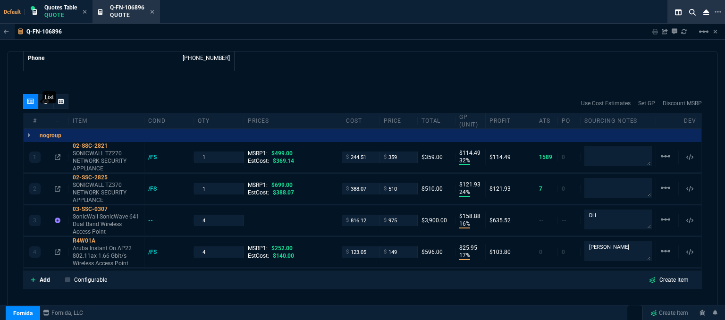
type input "32"
type input "114"
type input "24"
type input "122"
type input "16"
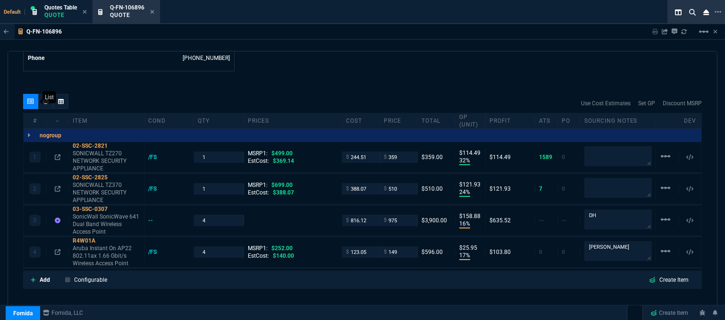
type input "159"
type input "17"
type input "26"
type input "28"
type input "27"
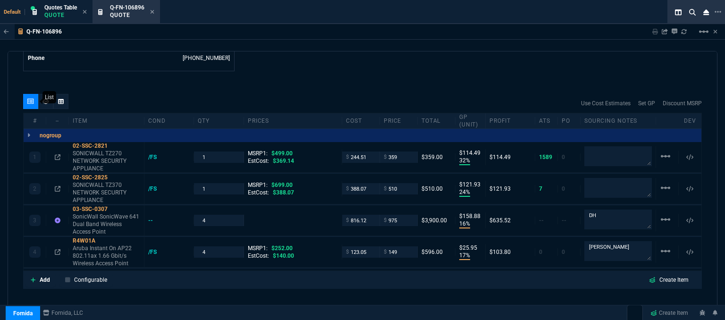
type input "41"
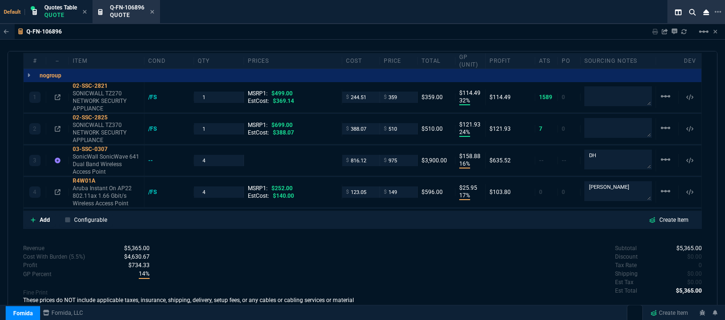
scroll to position [578, 0]
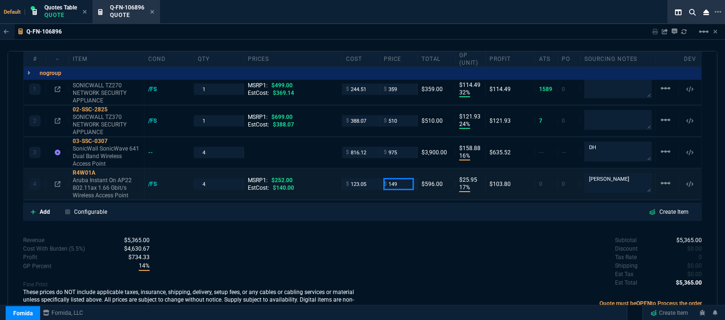
click at [403, 179] on input "149" at bounding box center [399, 184] width 30 height 11
type input "146"
click at [367, 223] on div "quote Q-FN-106896 Keystone Plastics Inc. draft Fornida, LLC 2609 Technology Dr …" at bounding box center [363, 187] width 710 height 272
type input "146"
type input "16"
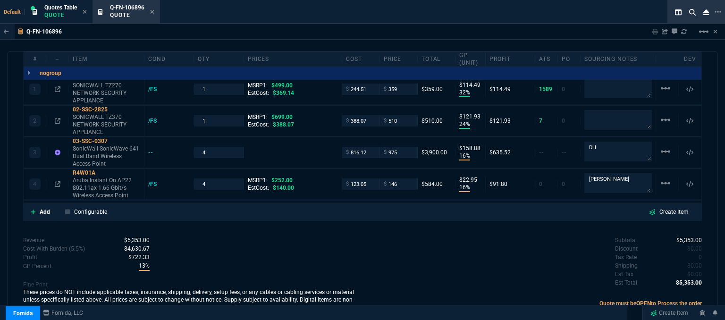
type input "23"
type input "42"
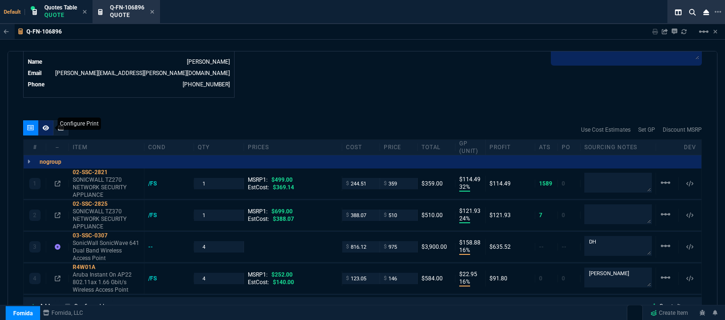
click at [45, 125] on icon at bounding box center [46, 128] width 7 height 6
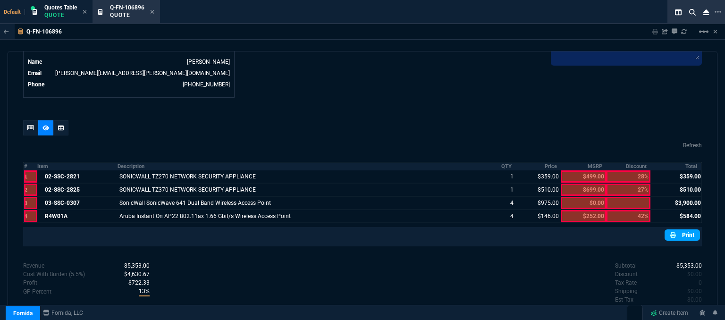
click at [689, 230] on link "Print" at bounding box center [682, 235] width 35 height 11
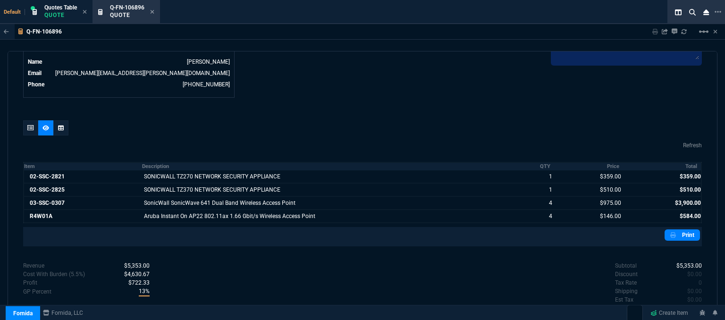
scroll to position [510, 0]
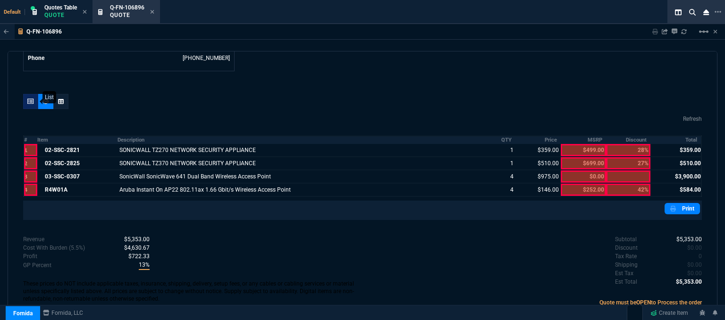
click at [30, 99] on icon at bounding box center [30, 102] width 7 height 6
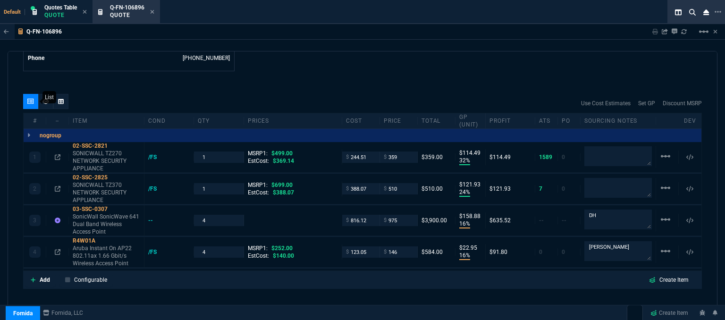
type input "32"
type input "114"
type input "24"
type input "122"
type input "16"
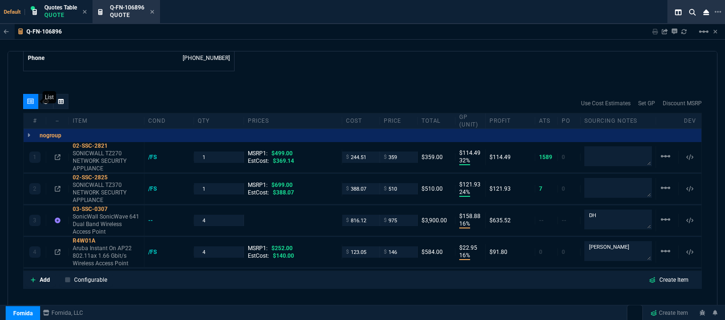
type input "159"
type input "16"
type input "23"
type input "28"
type input "27"
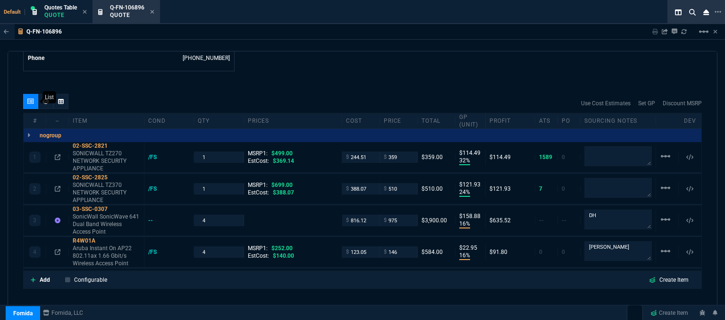
type input "42"
click at [114, 175] on icon at bounding box center [113, 178] width 5 height 6
click at [401, 183] on input "510" at bounding box center [399, 188] width 30 height 11
type input "498"
click at [355, 285] on div "quote Q-FN-106896 Keystone Plastics Inc. draft Fornida, LLC 2609 Technology Dr …" at bounding box center [363, 187] width 710 height 272
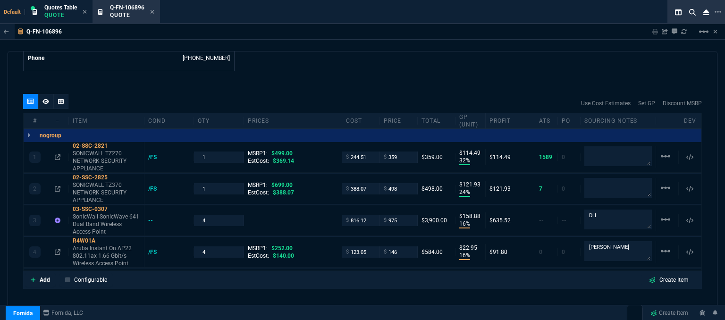
type input "498"
type input "22"
type input "110"
type input "29"
click at [46, 99] on icon at bounding box center [46, 101] width 7 height 5
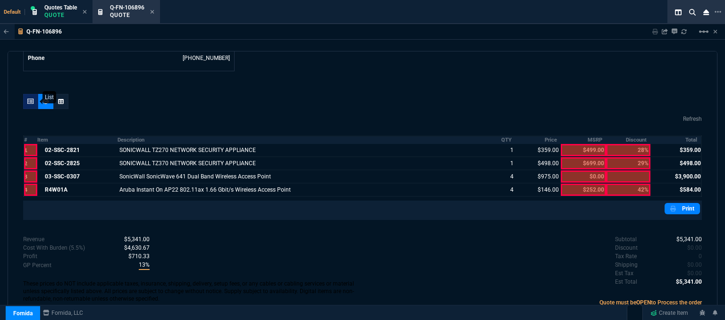
click at [30, 99] on icon at bounding box center [30, 102] width 7 height 6
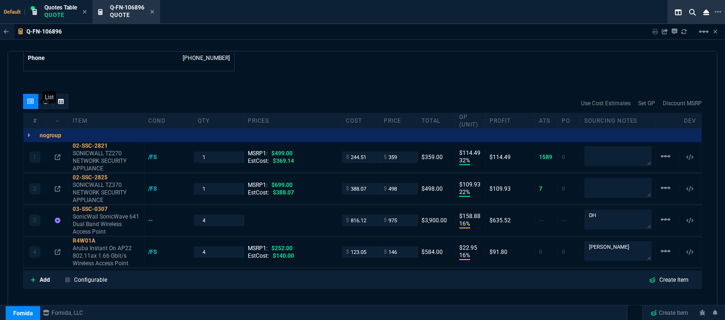
type input "32"
type input "114"
type input "22"
type input "110"
type input "16"
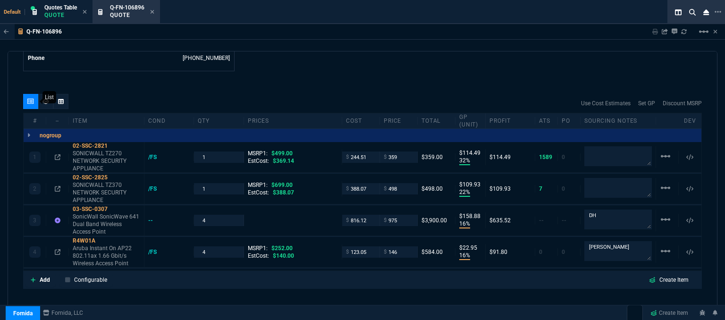
type input "159"
type input "16"
type input "23"
type input "28"
type input "29"
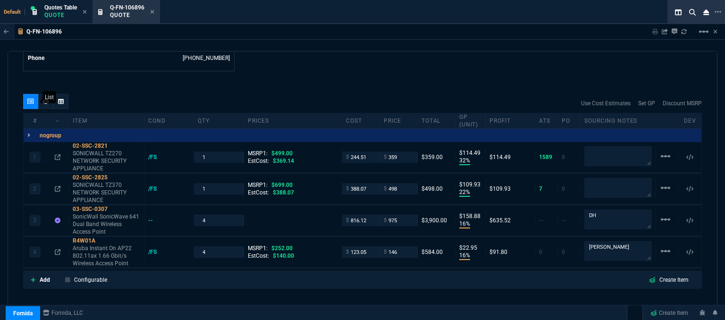
type input "42"
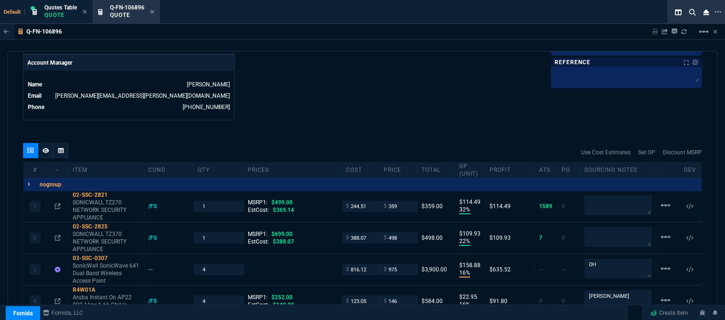
scroll to position [578, 0]
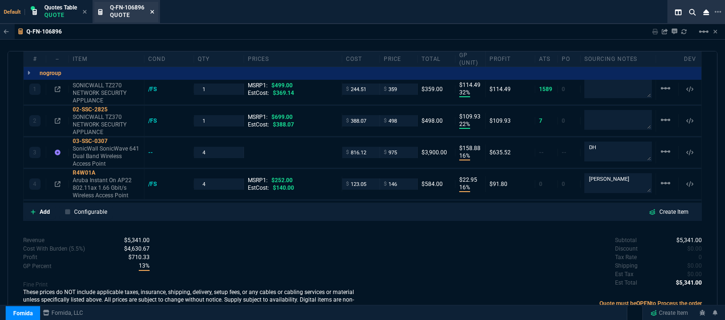
click at [153, 10] on icon at bounding box center [152, 12] width 4 height 6
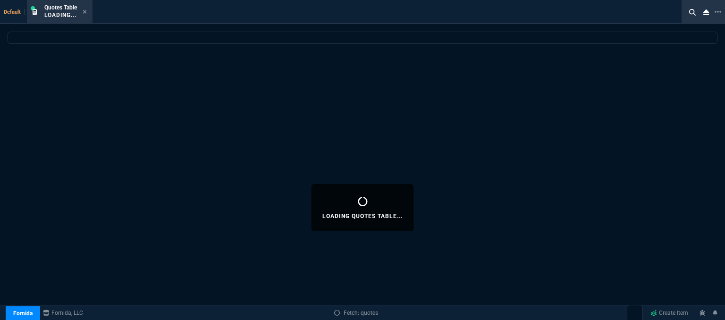
select select
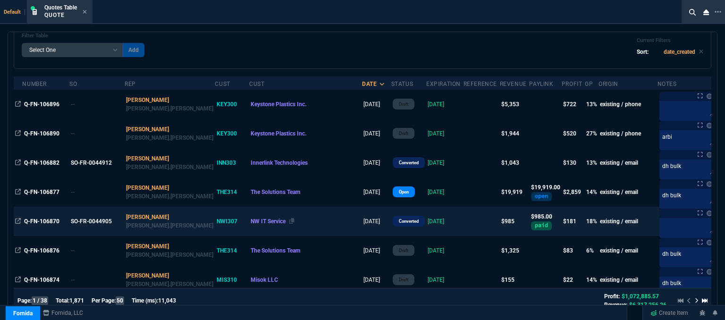
scroll to position [0, 0]
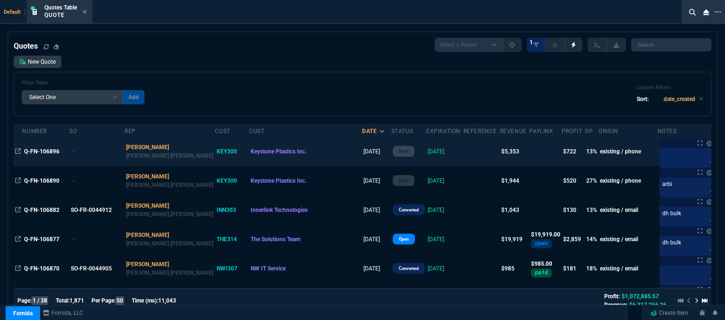
click at [464, 152] on td at bounding box center [482, 151] width 36 height 29
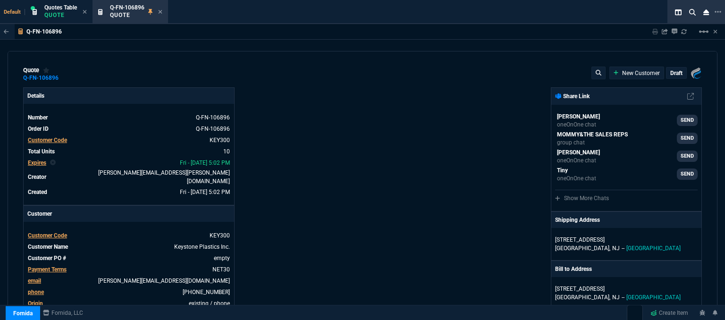
type input "32"
type input "114"
type input "499"
type input "22"
type input "110"
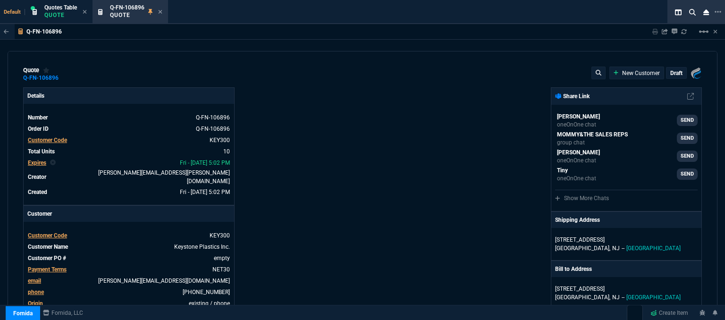
type input "699"
type input "16"
type input "159"
type input "16"
type input "23"
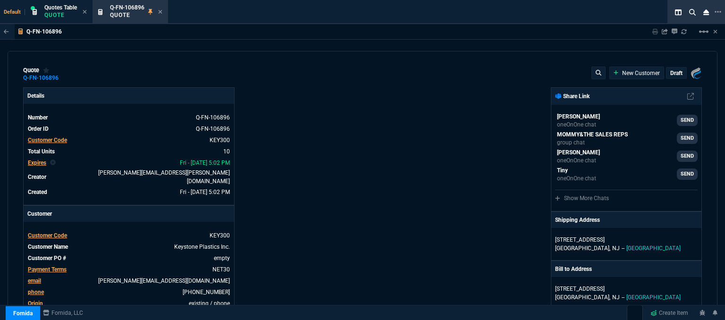
type input "252"
type input "28"
type input "29"
type input "42"
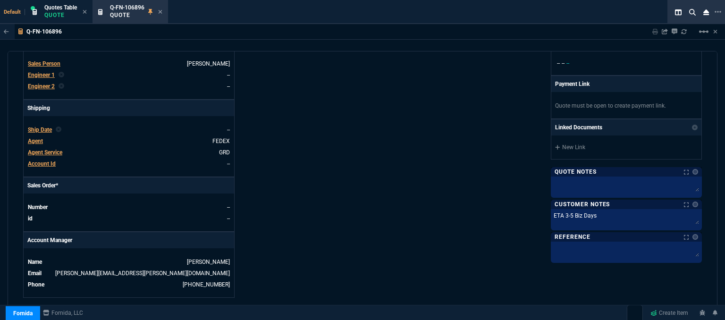
scroll to position [519, 0]
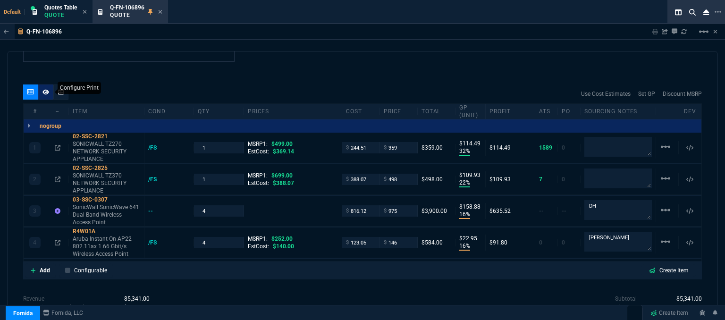
click at [45, 89] on icon at bounding box center [46, 91] width 7 height 5
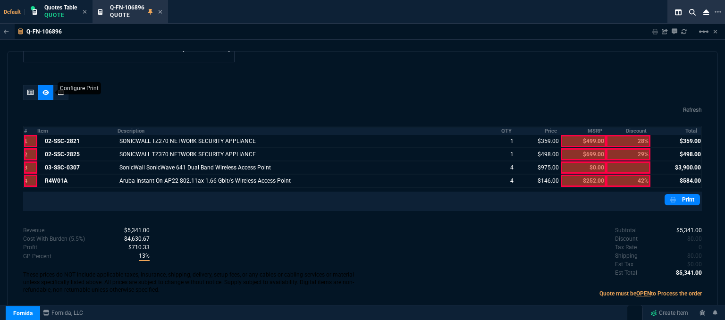
scroll to position [510, 0]
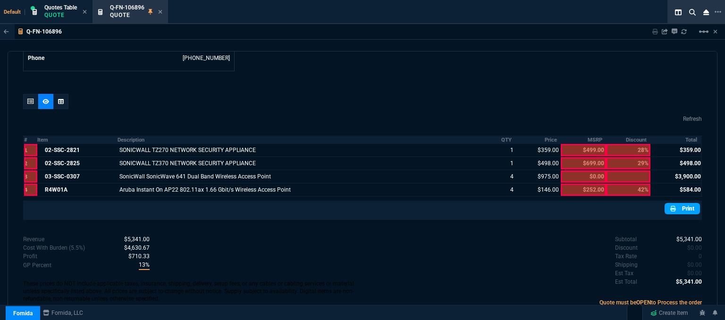
click at [672, 204] on nx-icon at bounding box center [675, 208] width 8 height 9
click at [160, 8] on div "Q-FN-106896 Quote" at bounding box center [136, 12] width 52 height 17
click at [159, 11] on icon at bounding box center [160, 12] width 4 height 6
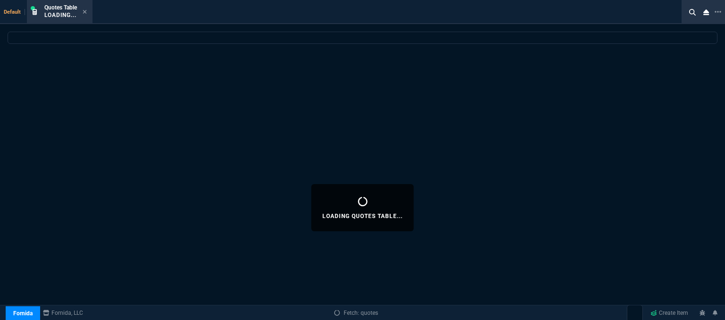
select select
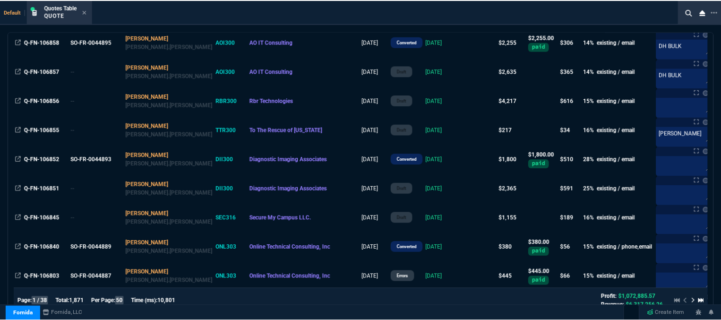
scroll to position [708, 0]
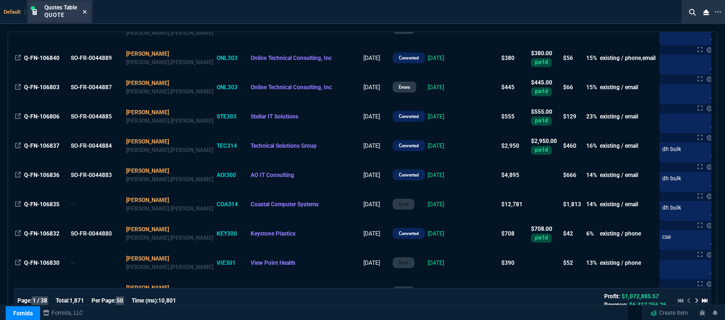
click at [85, 11] on icon at bounding box center [85, 12] width 4 height 4
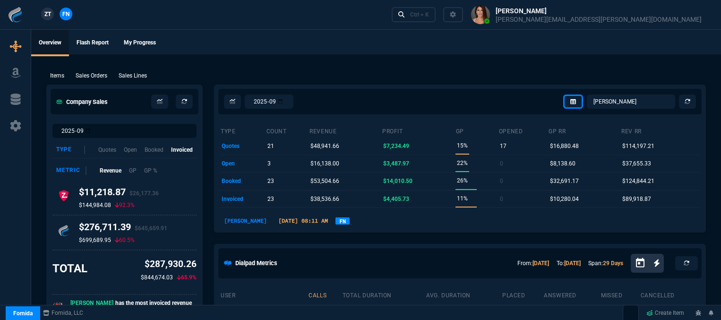
select select "12: [PERSON_NAME]"
click at [429, 18] on div "Ctrl + K" at bounding box center [419, 15] width 19 height 8
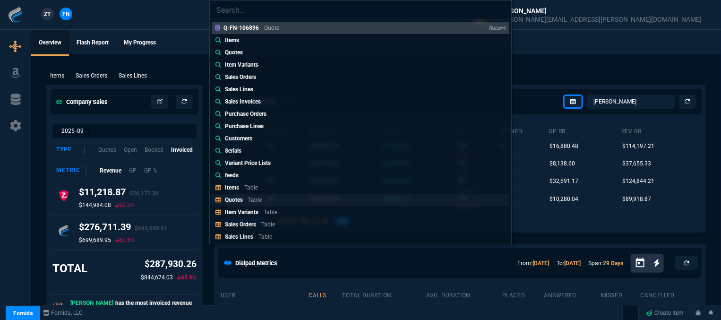
click at [271, 202] on link "Quotes Table" at bounding box center [361, 200] width 298 height 12
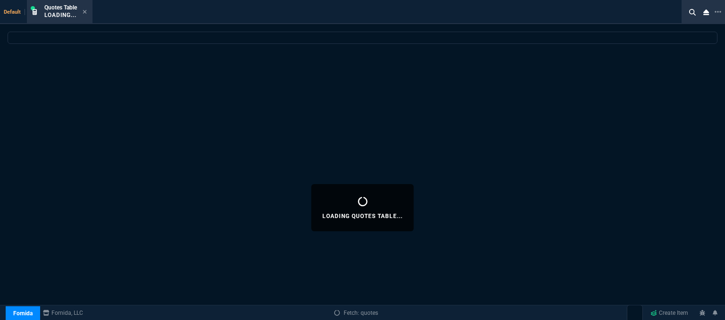
select select
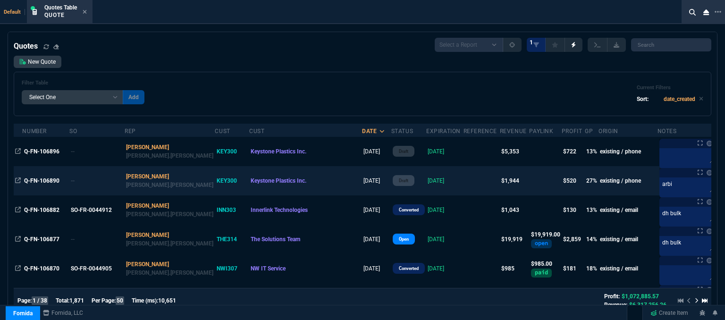
click at [464, 186] on td at bounding box center [482, 180] width 36 height 29
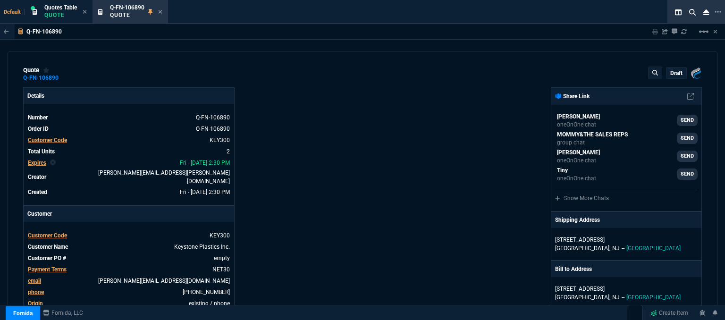
type input "31"
type input "297"
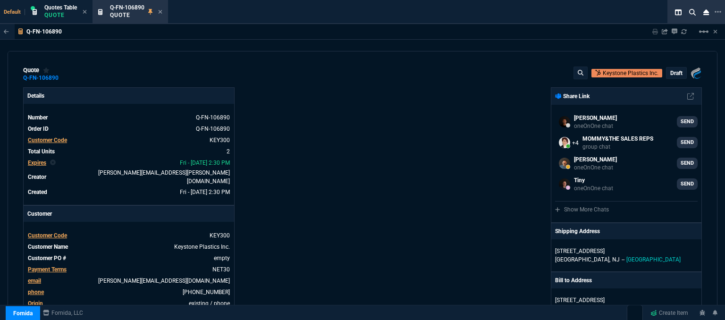
scroll to position [283, 0]
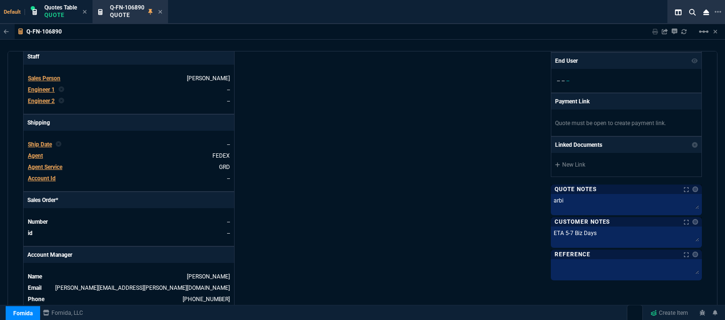
type input "1300.65"
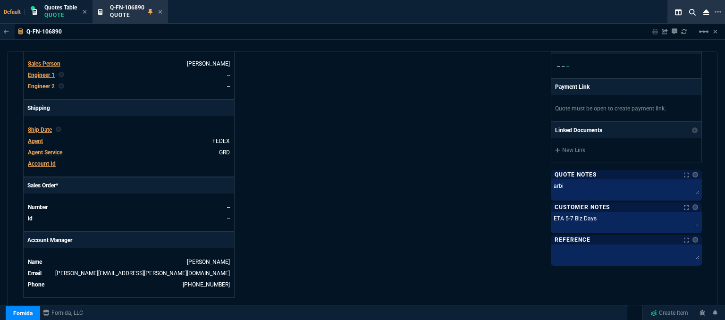
type input "25"
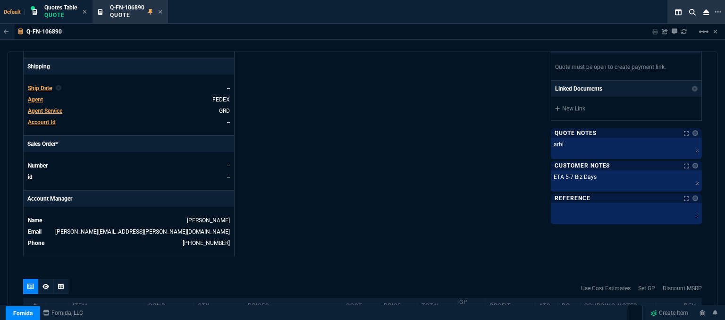
scroll to position [491, 0]
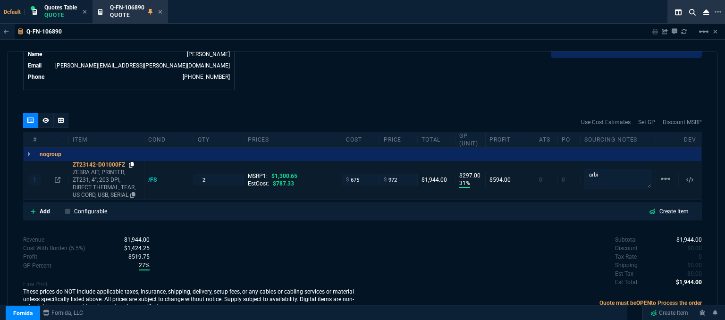
click at [131, 162] on icon at bounding box center [131, 165] width 5 height 6
click at [402, 174] on input "972" at bounding box center [399, 179] width 30 height 11
type input "965"
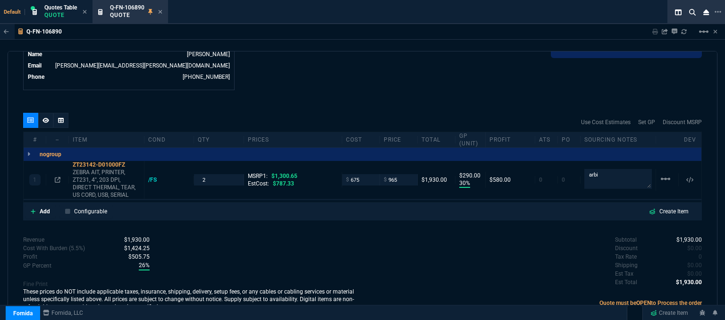
type input "30"
type input "290"
type input "26"
click at [44, 118] on icon at bounding box center [46, 120] width 7 height 5
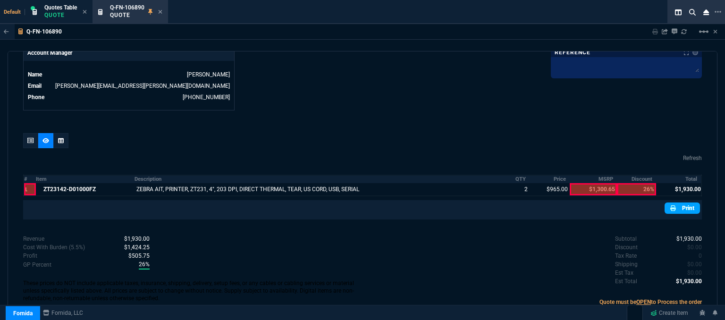
click at [677, 203] on link "Print" at bounding box center [682, 208] width 35 height 11
click at [29, 133] on div at bounding box center [30, 140] width 15 height 15
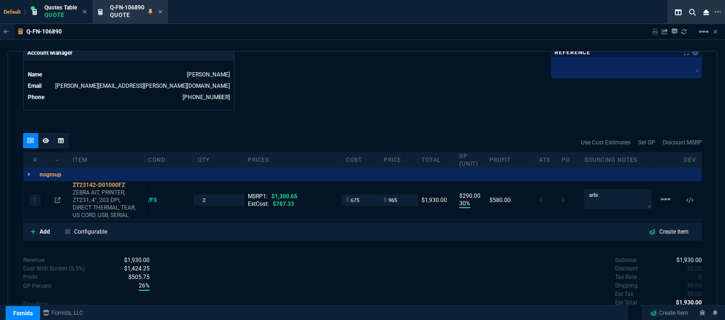
type input "30"
type input "290"
type input "26"
click at [401, 195] on input "965" at bounding box center [399, 200] width 30 height 11
type input "960"
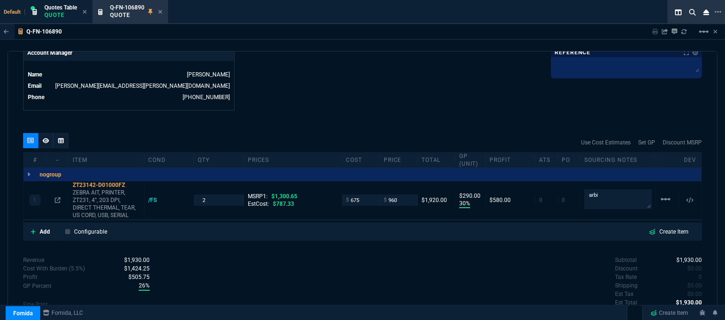
type input "960"
type input "285"
click at [44, 137] on nx-icon at bounding box center [46, 141] width 7 height 8
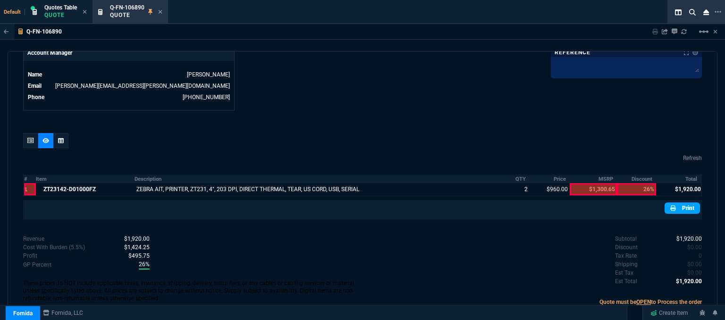
click at [684, 203] on link "Print" at bounding box center [682, 208] width 35 height 11
click at [159, 10] on icon at bounding box center [160, 12] width 4 height 6
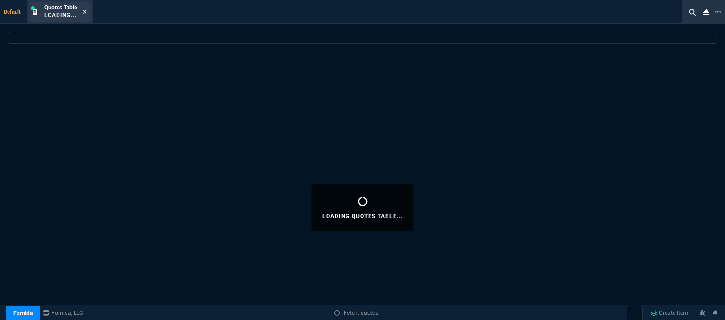
click at [87, 10] on icon at bounding box center [85, 12] width 4 height 4
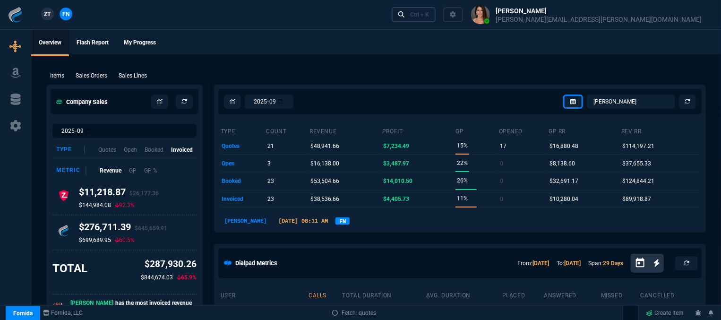
click at [429, 14] on div "Ctrl + K" at bounding box center [419, 15] width 19 height 8
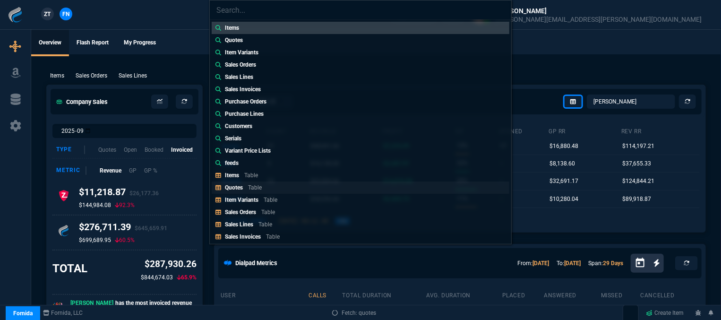
click at [269, 184] on link "Quotes Table" at bounding box center [361, 187] width 298 height 12
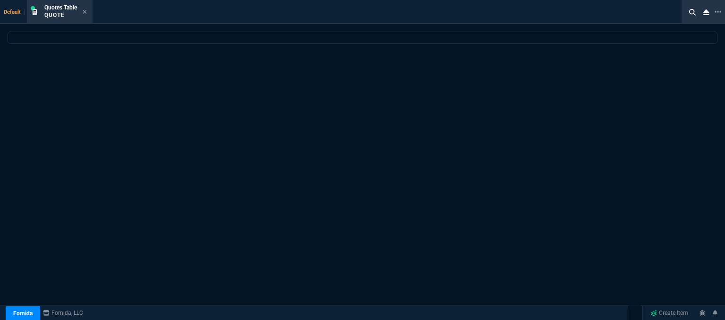
select select
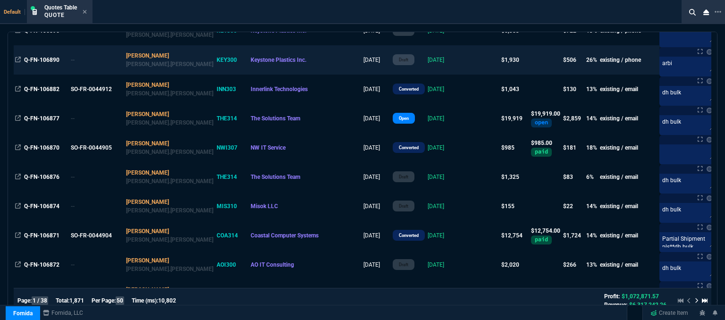
scroll to position [47, 0]
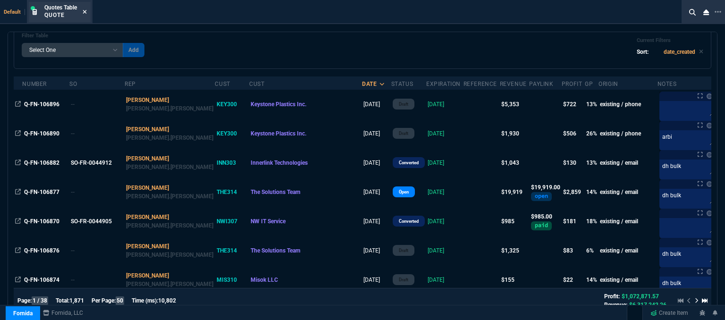
click at [85, 9] on nx-icon at bounding box center [85, 13] width 4 height 8
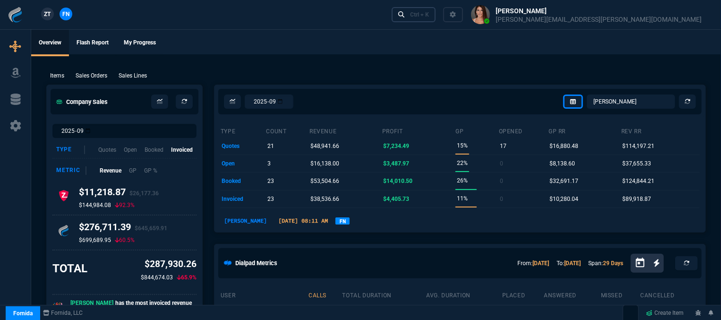
click at [429, 15] on div "Ctrl + K" at bounding box center [419, 15] width 19 height 8
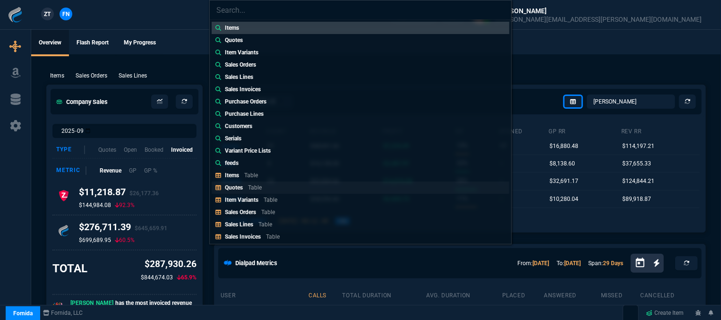
click at [255, 184] on p "Table" at bounding box center [255, 187] width 14 height 7
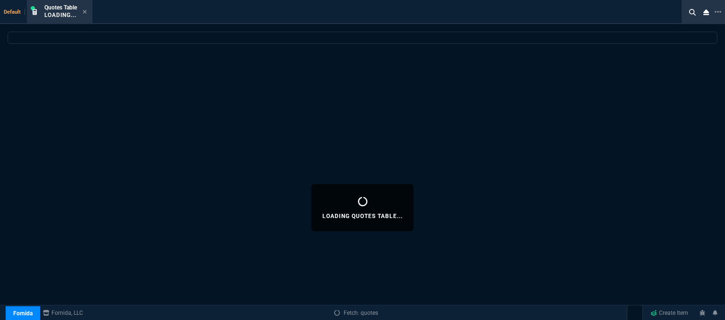
select select
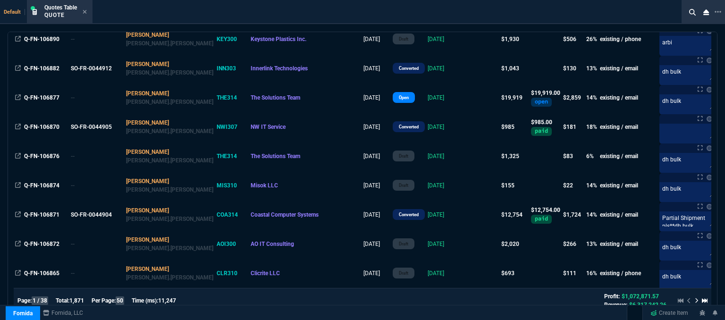
scroll to position [378, 0]
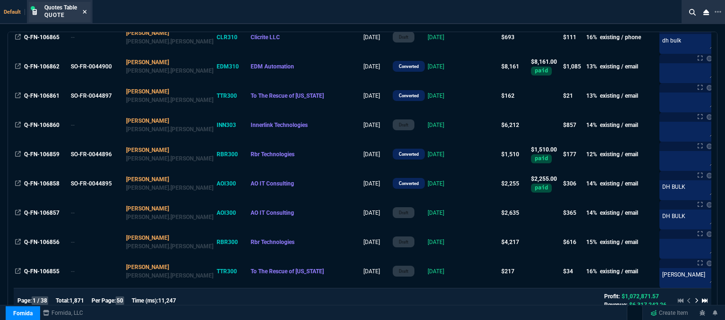
click at [85, 9] on nx-icon at bounding box center [85, 13] width 4 height 8
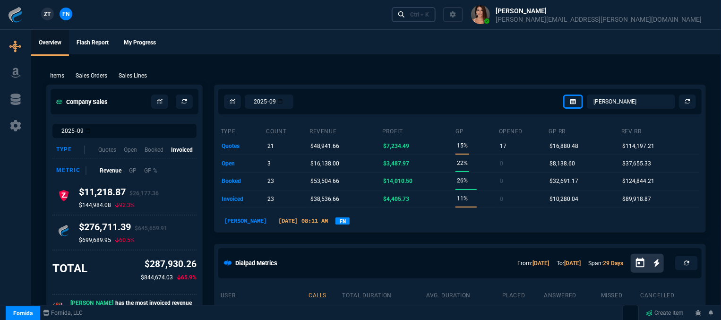
click at [436, 11] on link "Ctrl + K" at bounding box center [413, 14] width 44 height 15
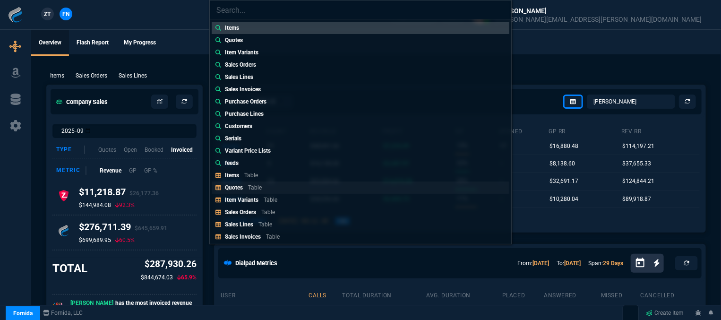
click at [241, 184] on p "Quotes" at bounding box center [234, 187] width 18 height 7
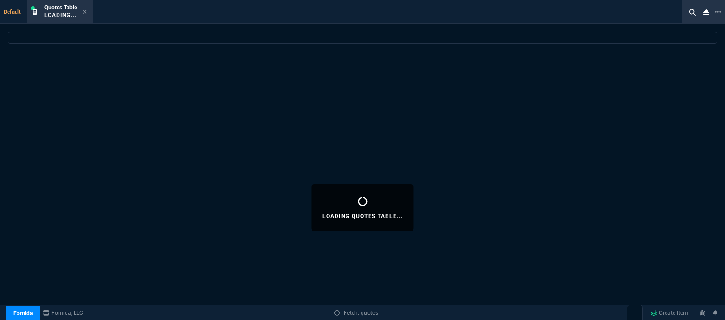
select select
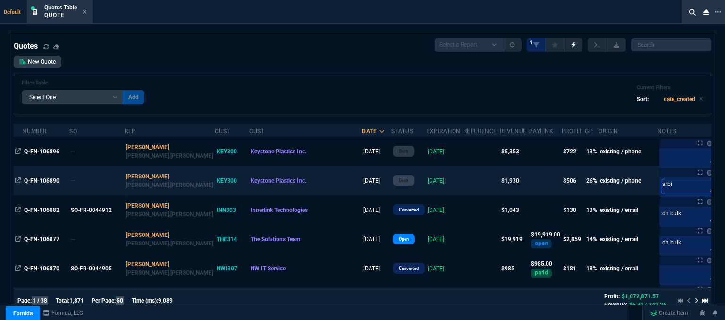
click at [677, 184] on textarea "arbi" at bounding box center [688, 186] width 53 height 14
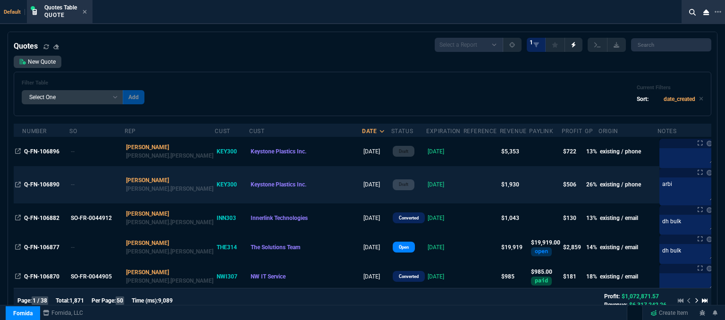
click at [464, 185] on td at bounding box center [482, 184] width 36 height 37
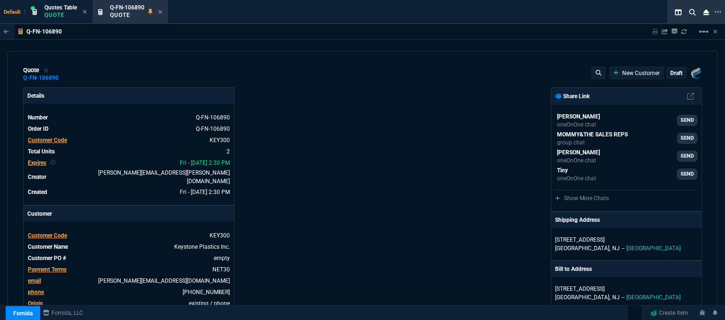
type input "30"
type input "285"
type input "1300.65"
type input "26"
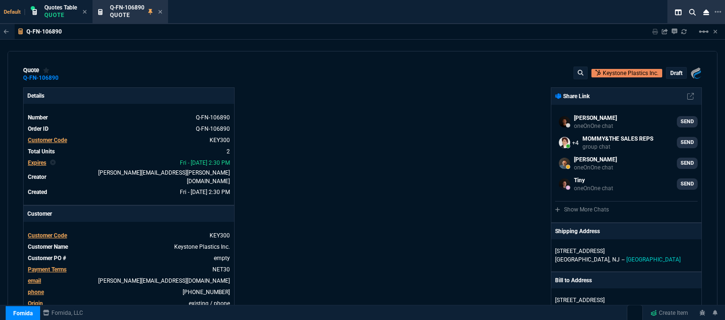
select select "12: [PERSON_NAME]"
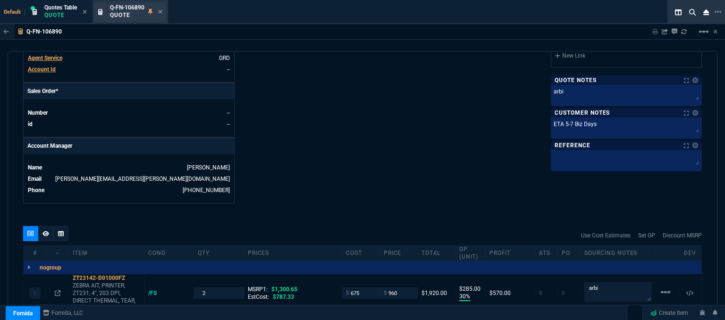
click at [157, 10] on div "Q-FN-106890 Quote" at bounding box center [136, 12] width 52 height 17
click at [162, 12] on icon at bounding box center [160, 12] width 4 height 6
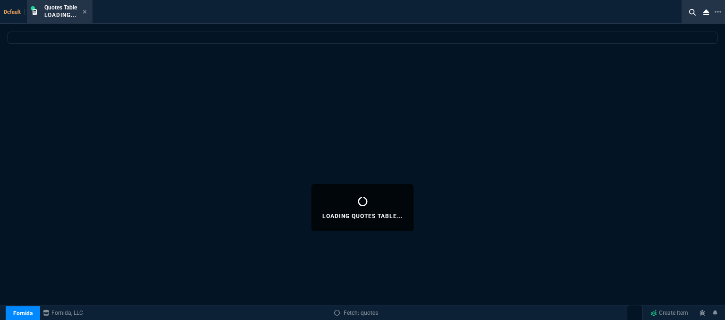
select select
select select "12: [PERSON_NAME]"
select select
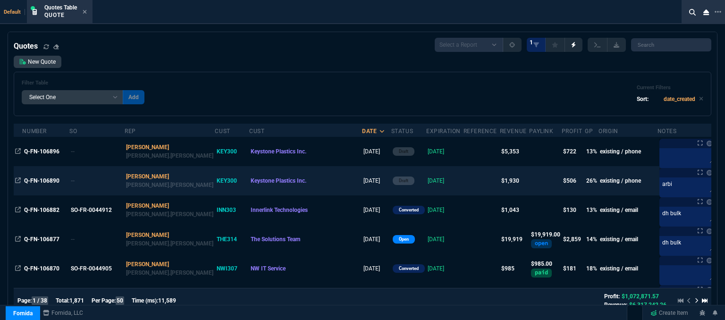
click at [426, 182] on td "[DATE]" at bounding box center [444, 180] width 37 height 29
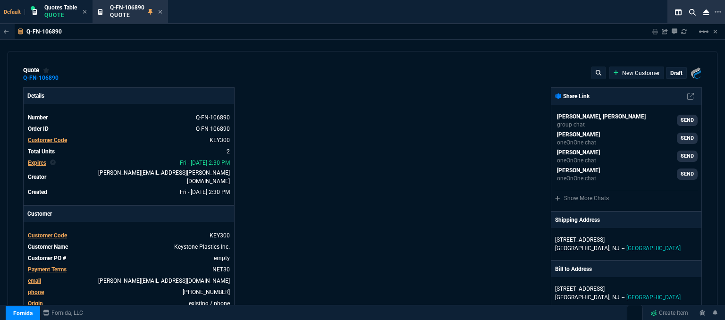
type input "30"
type input "285"
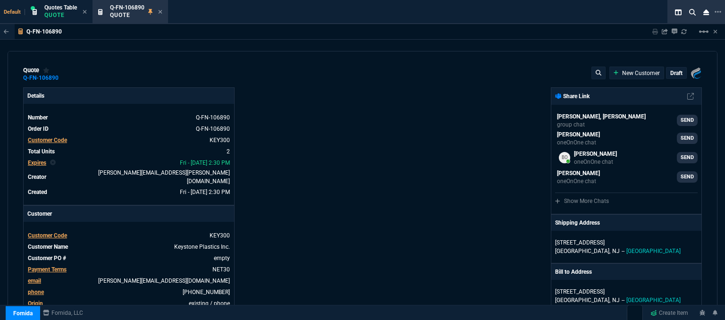
type input "1300.65"
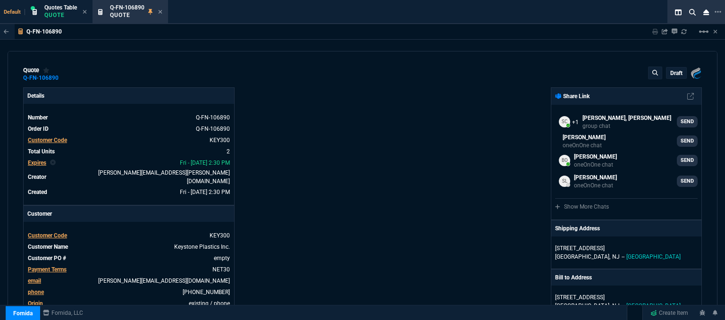
type input "26"
click at [226, 254] on link "empty" at bounding box center [221, 258] width 18 height 9
click at [674, 70] on p "draft" at bounding box center [677, 73] width 12 height 8
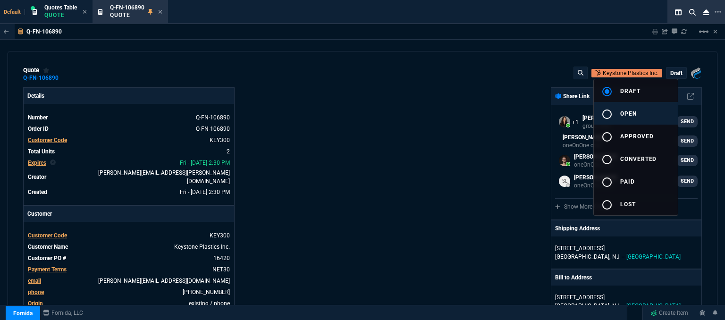
click at [647, 113] on button "radio_button_unchecked open" at bounding box center [636, 113] width 84 height 23
click at [432, 110] on div at bounding box center [362, 160] width 725 height 320
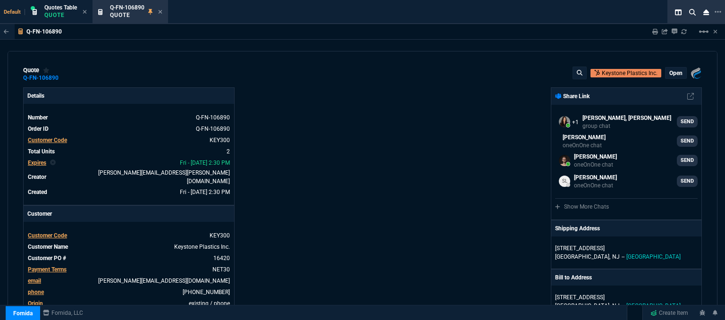
type input "30"
type input "285"
type input "26"
click at [670, 75] on p "open" at bounding box center [676, 73] width 13 height 8
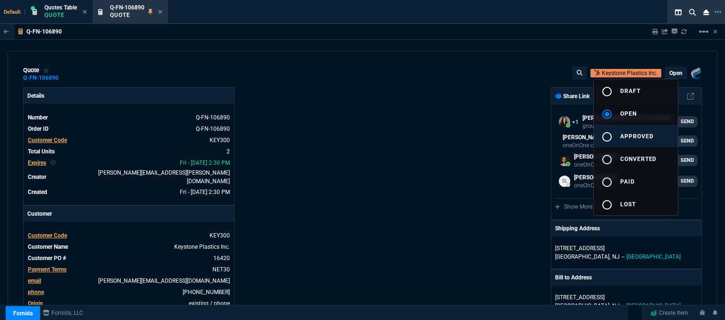
click at [631, 138] on span "approved" at bounding box center [638, 136] width 34 height 7
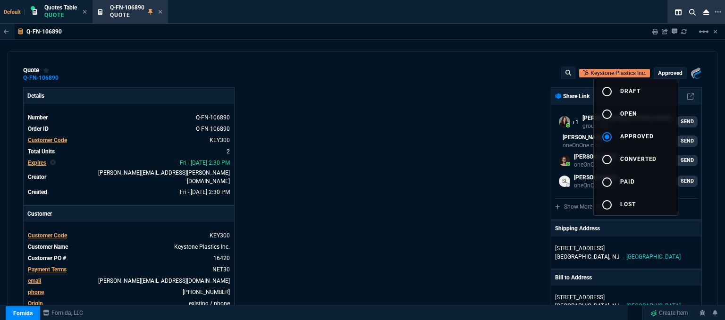
click at [371, 151] on div at bounding box center [362, 160] width 725 height 320
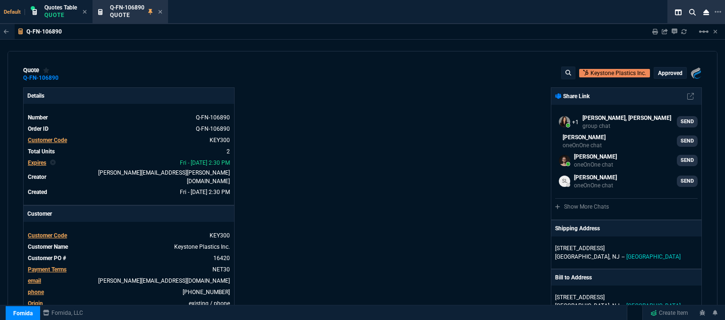
type input "30"
type input "285"
type input "26"
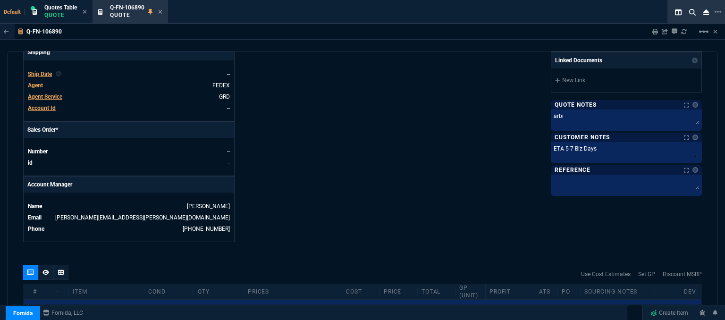
scroll to position [425, 0]
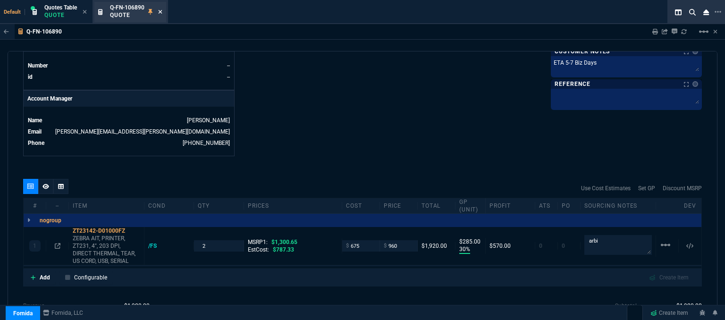
click at [159, 11] on icon at bounding box center [160, 12] width 4 height 6
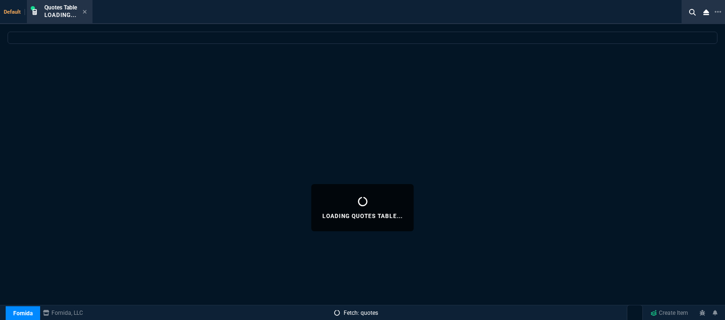
select select
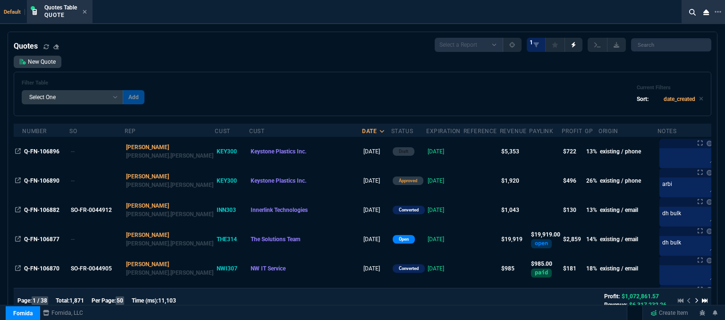
click at [393, 66] on div "New Quote Filter Table Select One Add Filter () creator (creator) Cust (headers…" at bounding box center [363, 86] width 698 height 60
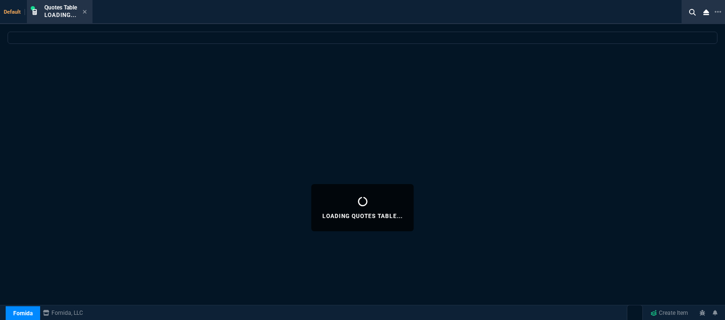
select select "12: [PERSON_NAME]"
select select
select select "12: [PERSON_NAME]"
select select
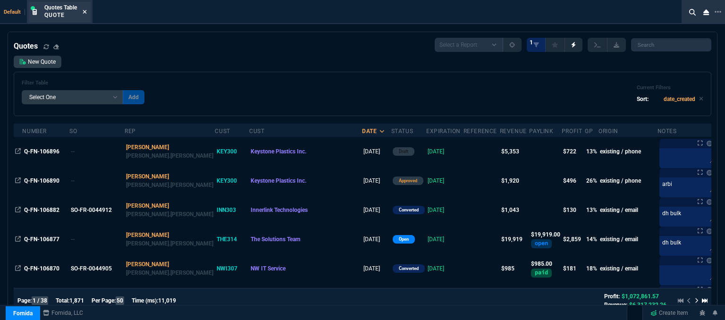
click at [84, 12] on icon at bounding box center [85, 12] width 4 height 6
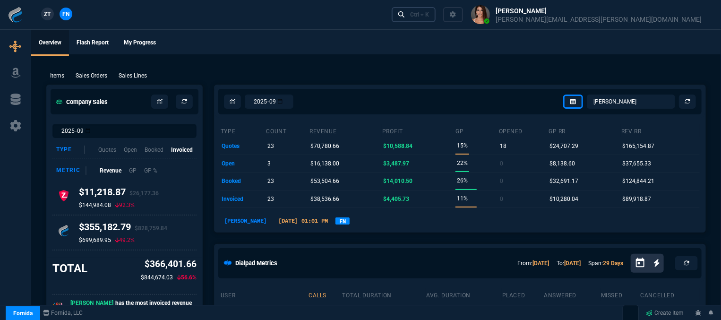
click at [429, 16] on div "Ctrl + K" at bounding box center [419, 15] width 19 height 8
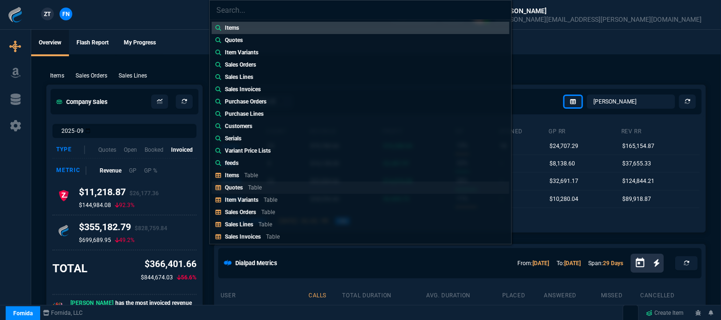
click at [256, 183] on div "Quotes Table" at bounding box center [245, 187] width 41 height 9
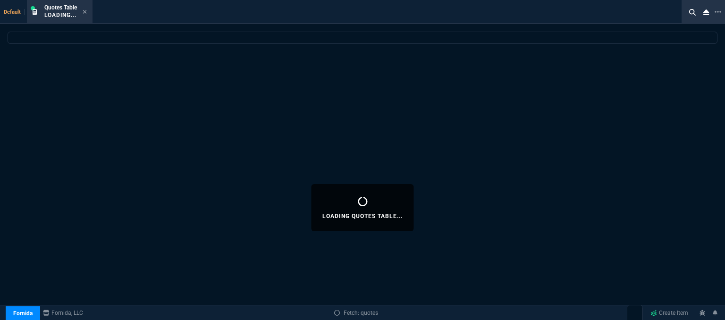
select select
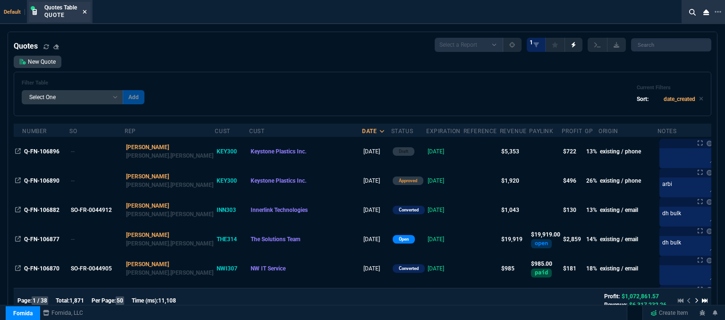
click at [86, 12] on icon at bounding box center [85, 12] width 4 height 6
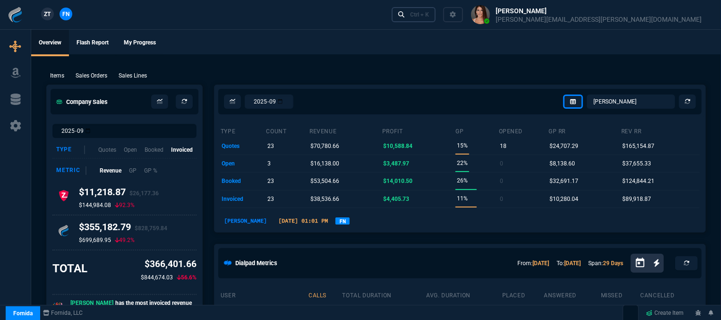
click at [429, 17] on div "Ctrl + K" at bounding box center [419, 15] width 19 height 8
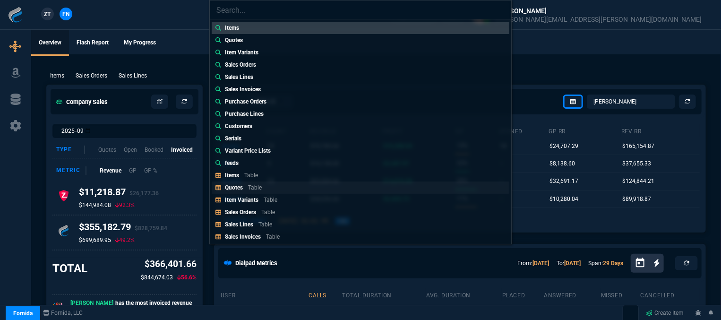
click at [247, 187] on div "Quotes Table" at bounding box center [245, 187] width 41 height 9
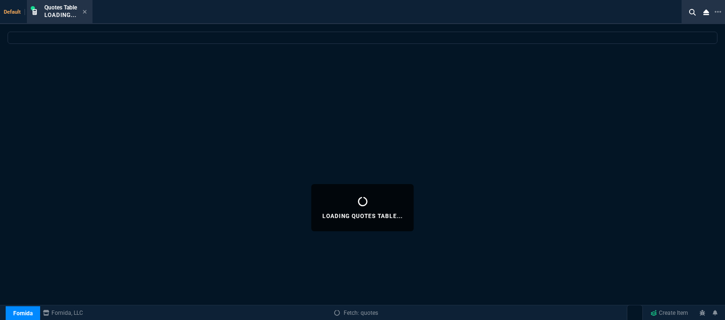
select select
select select "12: [PERSON_NAME]"
select select
select select "12: [PERSON_NAME]"
select select
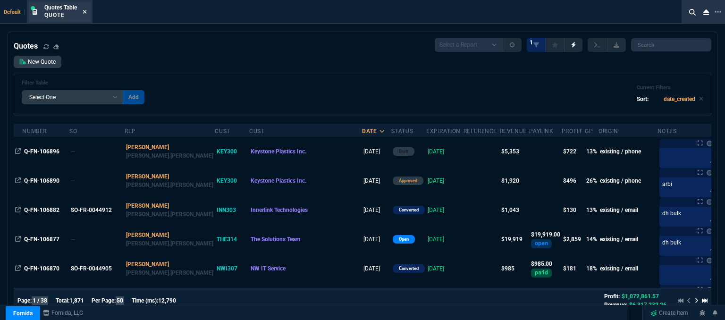
click at [85, 9] on icon at bounding box center [85, 12] width 4 height 6
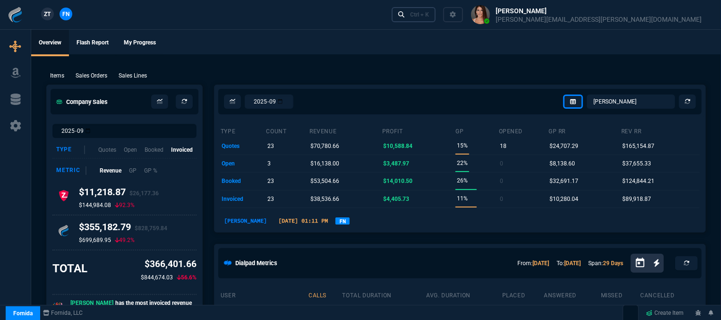
click at [429, 16] on div "Ctrl + K" at bounding box center [419, 15] width 19 height 8
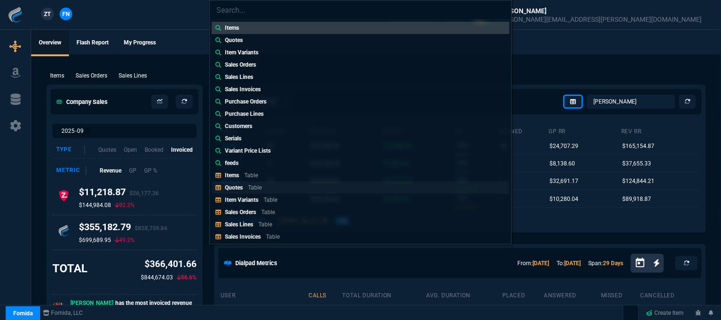
click at [250, 186] on p "Table" at bounding box center [255, 187] width 14 height 7
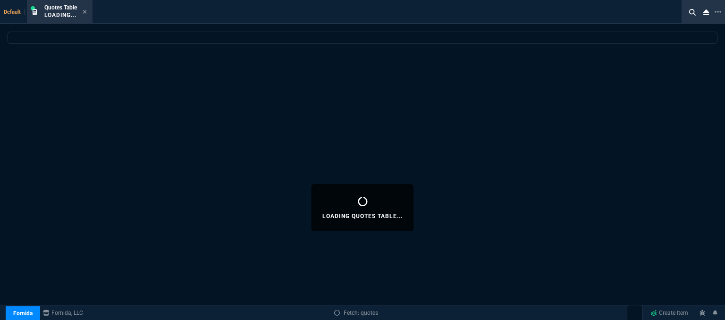
select select
select select "12: [PERSON_NAME]"
select select
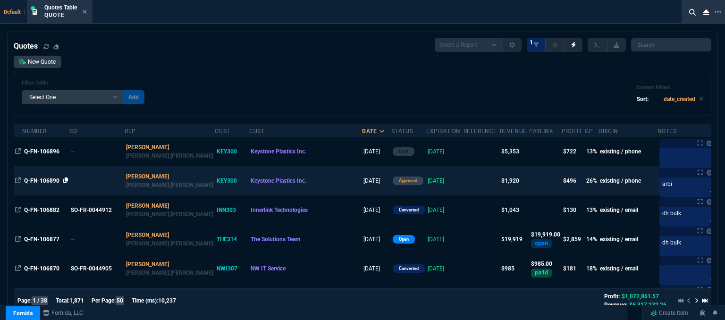
click at [65, 182] on icon at bounding box center [65, 181] width 5 height 6
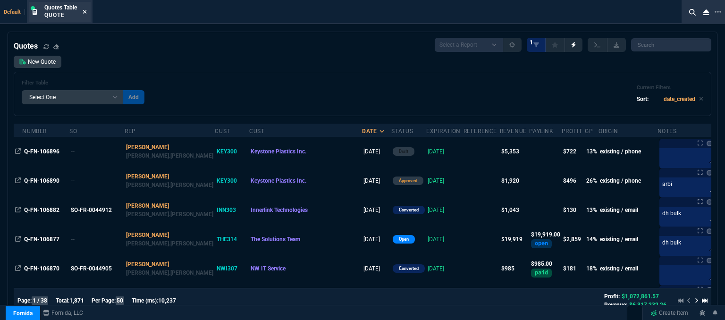
click at [83, 11] on icon at bounding box center [85, 12] width 4 height 6
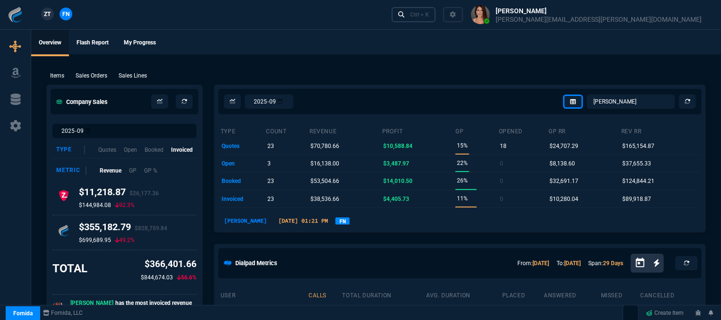
click at [429, 15] on div "Ctrl + K" at bounding box center [419, 15] width 19 height 8
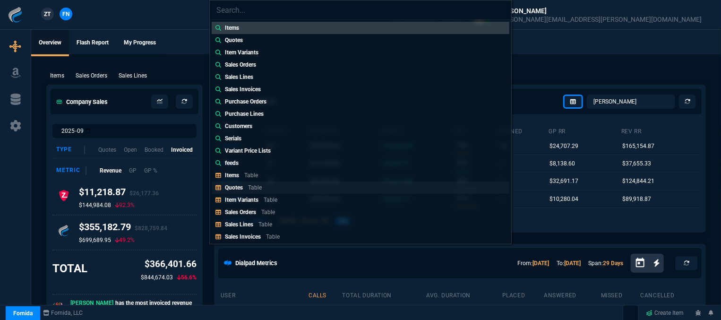
click at [240, 184] on p "Quotes" at bounding box center [234, 187] width 18 height 7
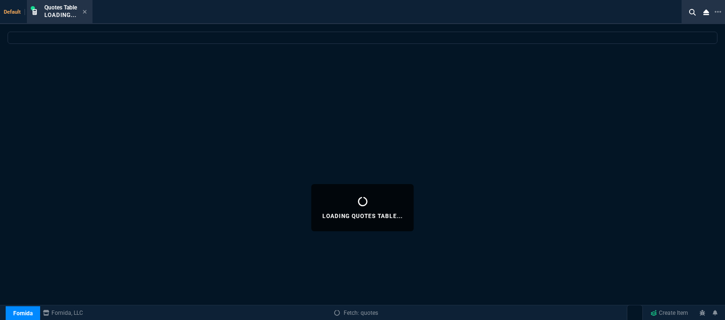
select select
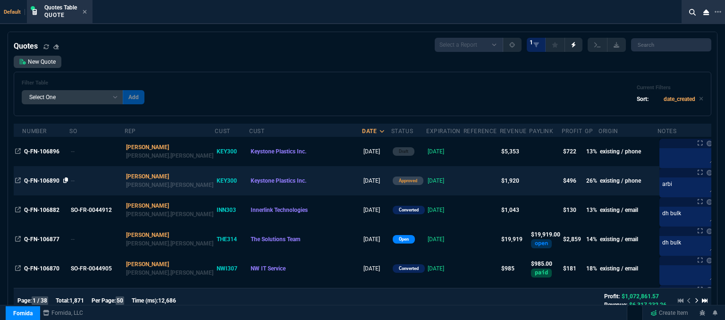
click at [66, 178] on icon at bounding box center [65, 181] width 5 height 6
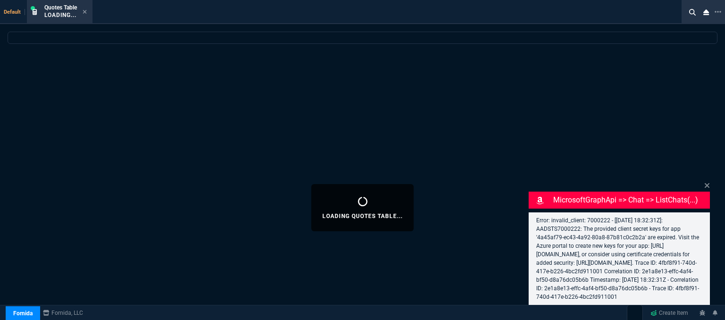
select select "12: [PERSON_NAME]"
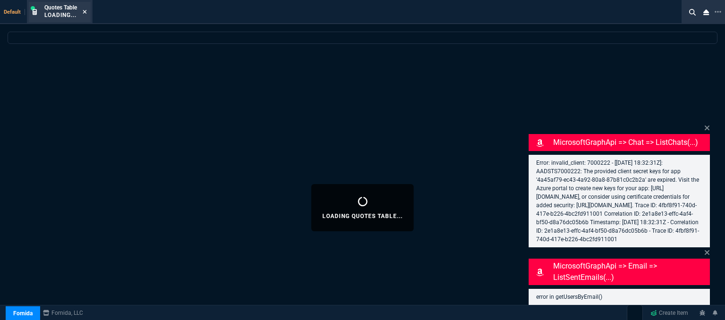
click at [85, 12] on icon at bounding box center [85, 12] width 4 height 6
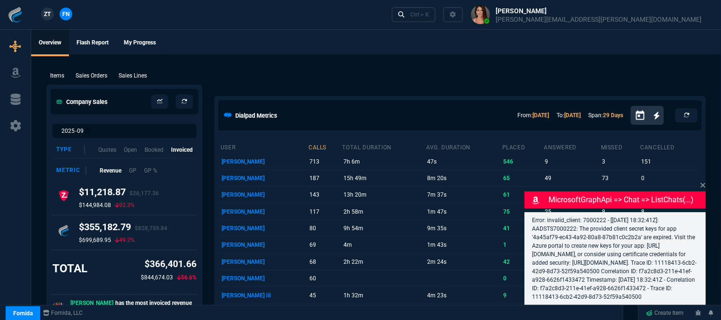
select select "12: [PERSON_NAME]"
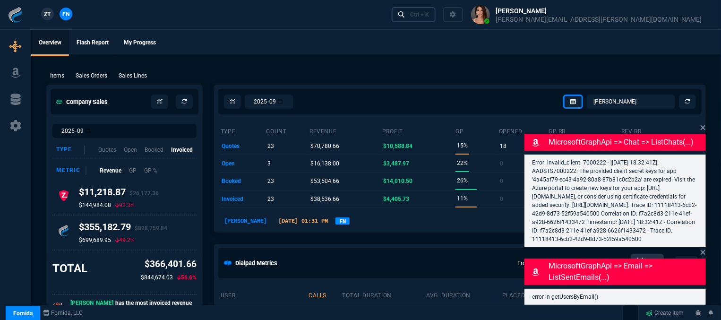
click at [429, 15] on div "Ctrl + K" at bounding box center [419, 15] width 19 height 8
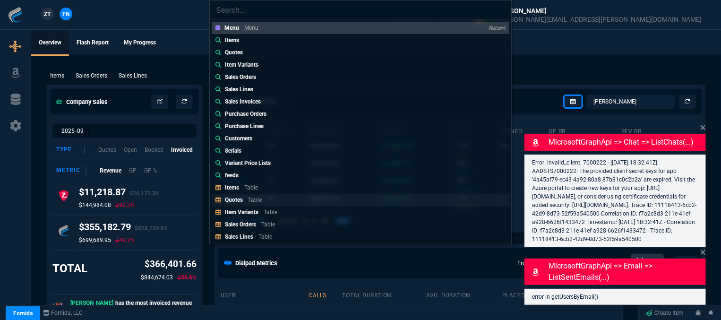
click at [234, 197] on p "Quotes" at bounding box center [234, 199] width 18 height 7
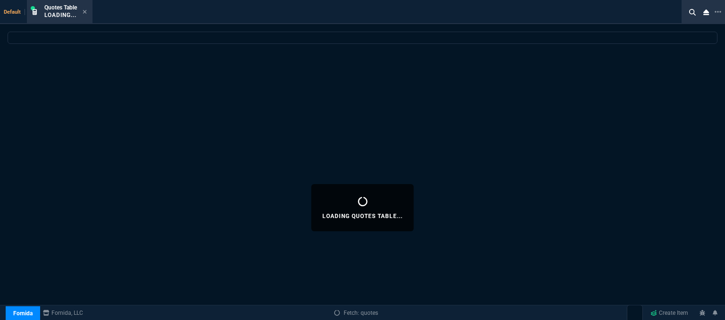
select select
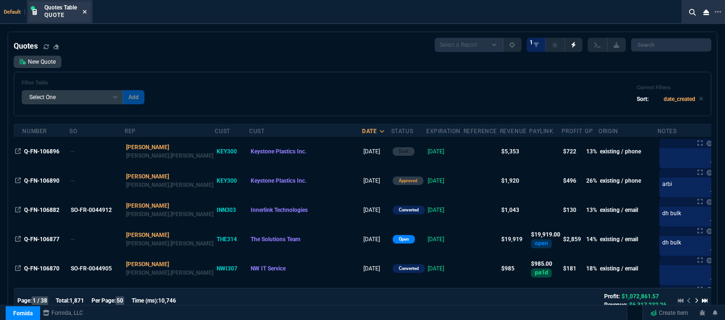
click at [87, 10] on icon at bounding box center [85, 12] width 4 height 4
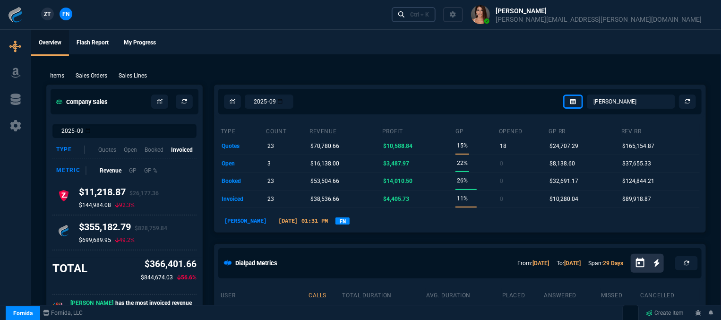
click at [436, 17] on link "Ctrl + K" at bounding box center [413, 14] width 44 height 15
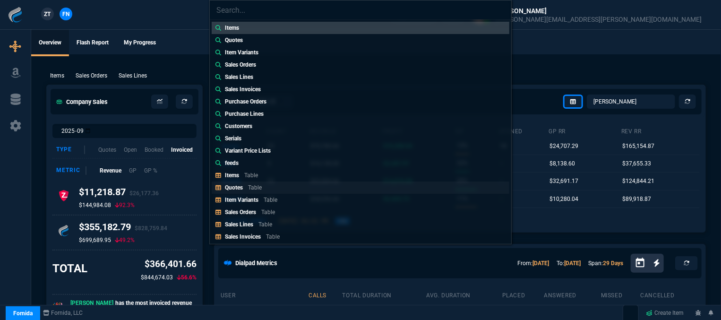
click at [243, 186] on div "Quotes Table" at bounding box center [245, 187] width 41 height 9
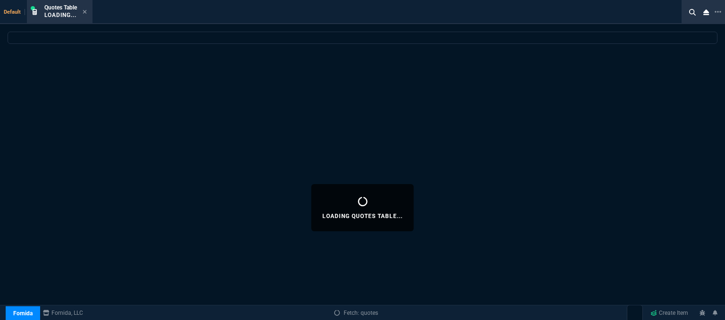
select select
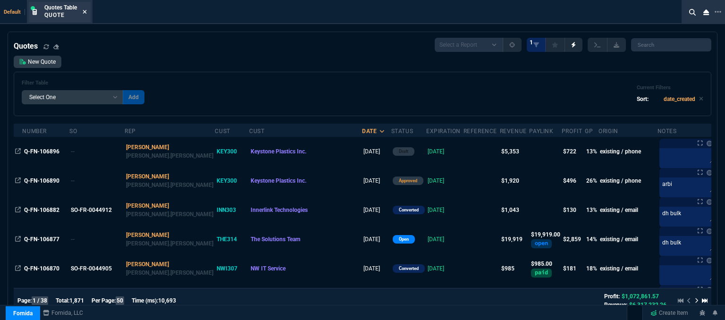
click at [85, 12] on icon at bounding box center [85, 12] width 4 height 6
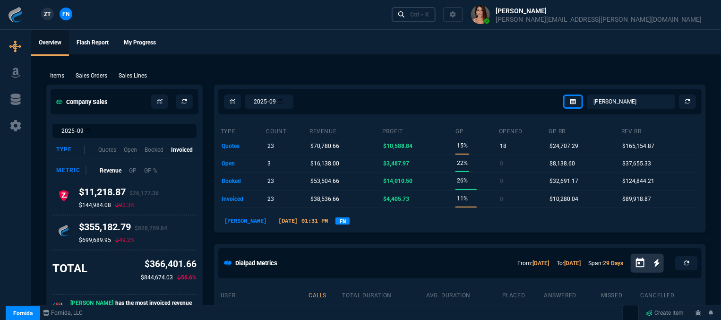
click at [436, 18] on link "Ctrl + K" at bounding box center [413, 14] width 44 height 15
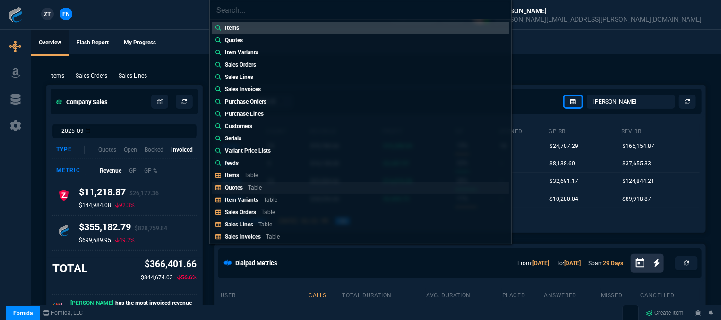
click at [270, 186] on link "Quotes Table" at bounding box center [361, 187] width 298 height 12
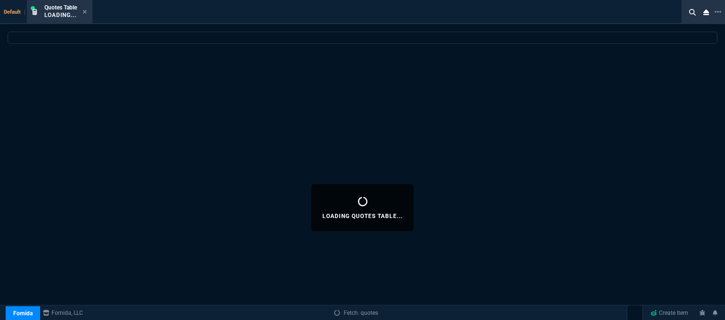
select select
select select "12: [PERSON_NAME]"
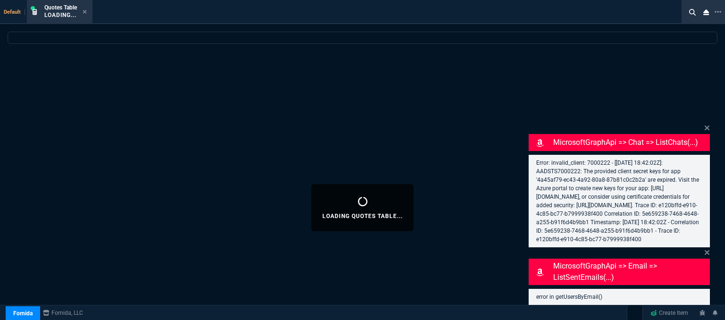
select select
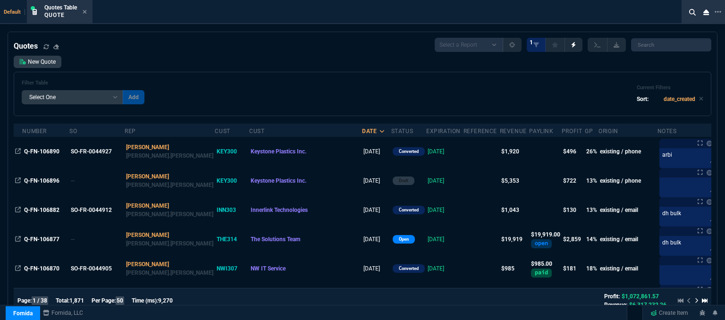
scroll to position [189, 0]
